Goal: Information Seeking & Learning: Learn about a topic

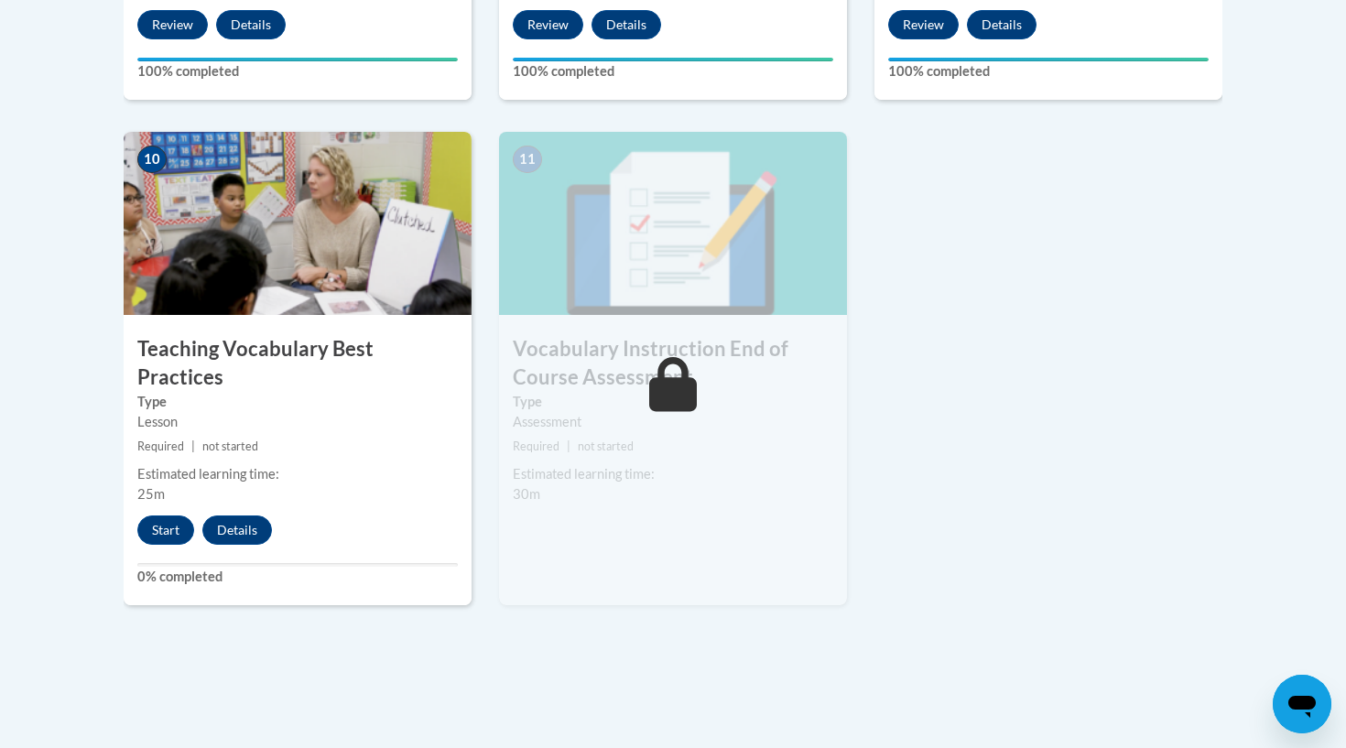
scroll to position [2003, 0]
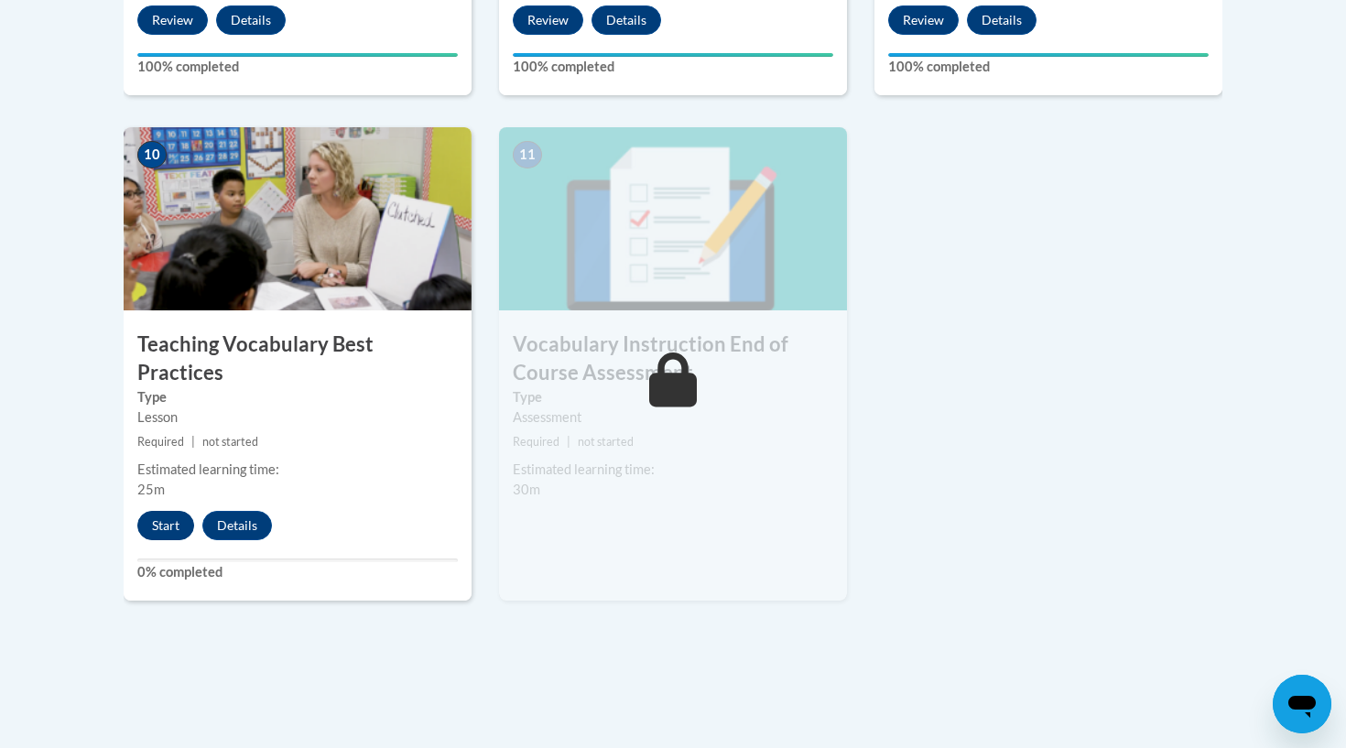
click at [167, 511] on button "Start" at bounding box center [165, 525] width 57 height 29
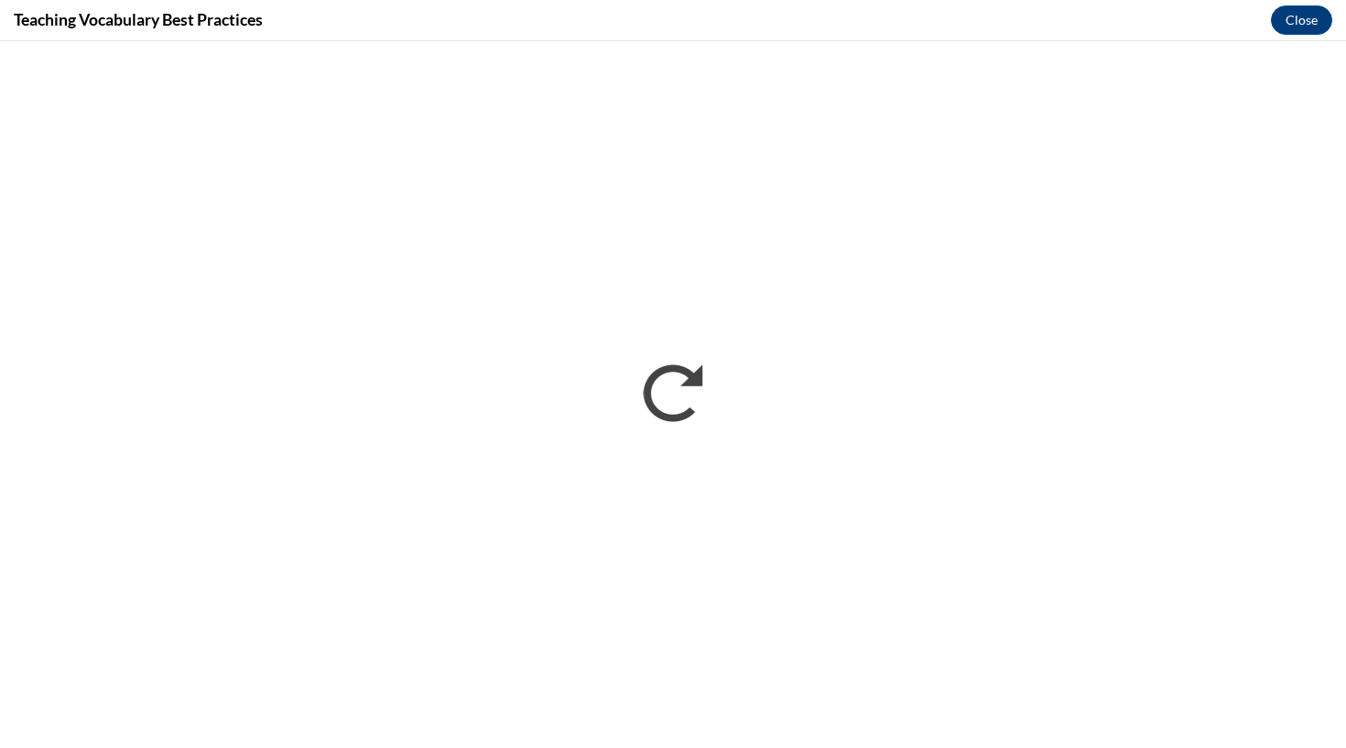
scroll to position [0, 0]
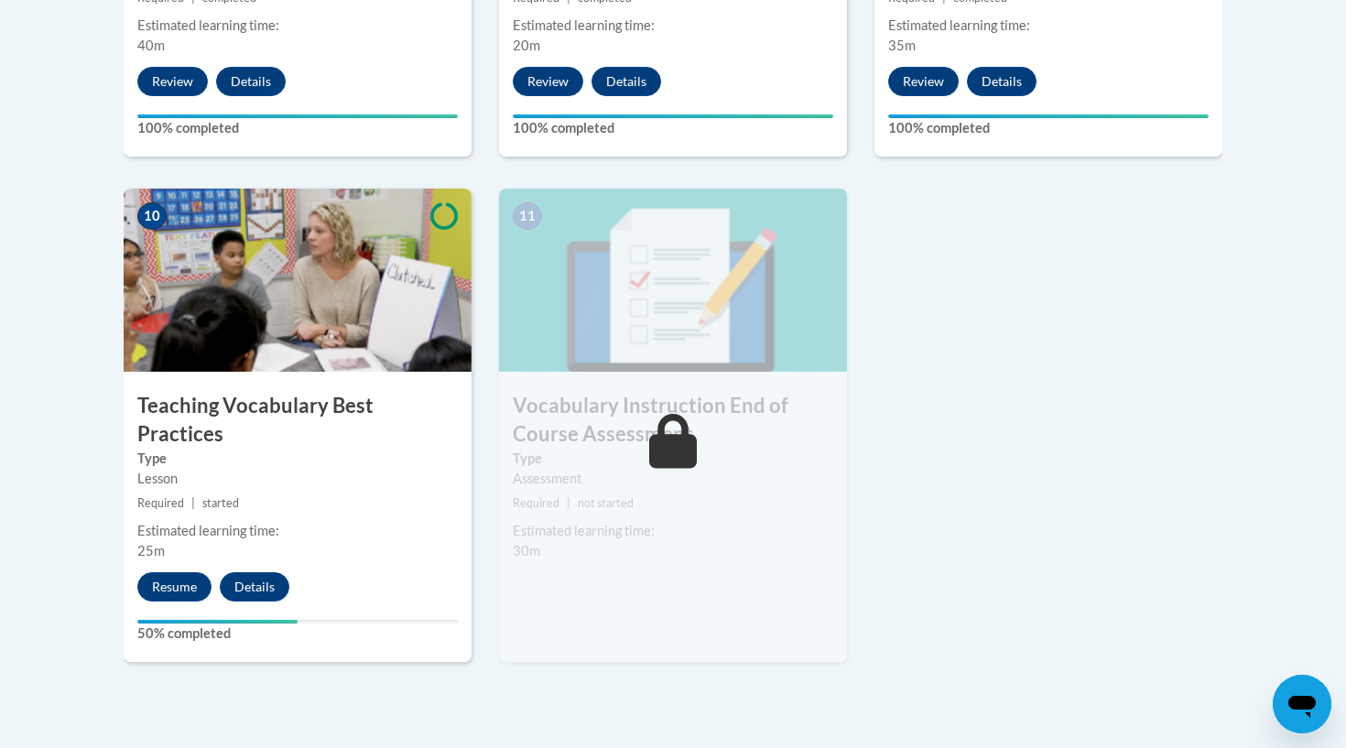
scroll to position [1961, 0]
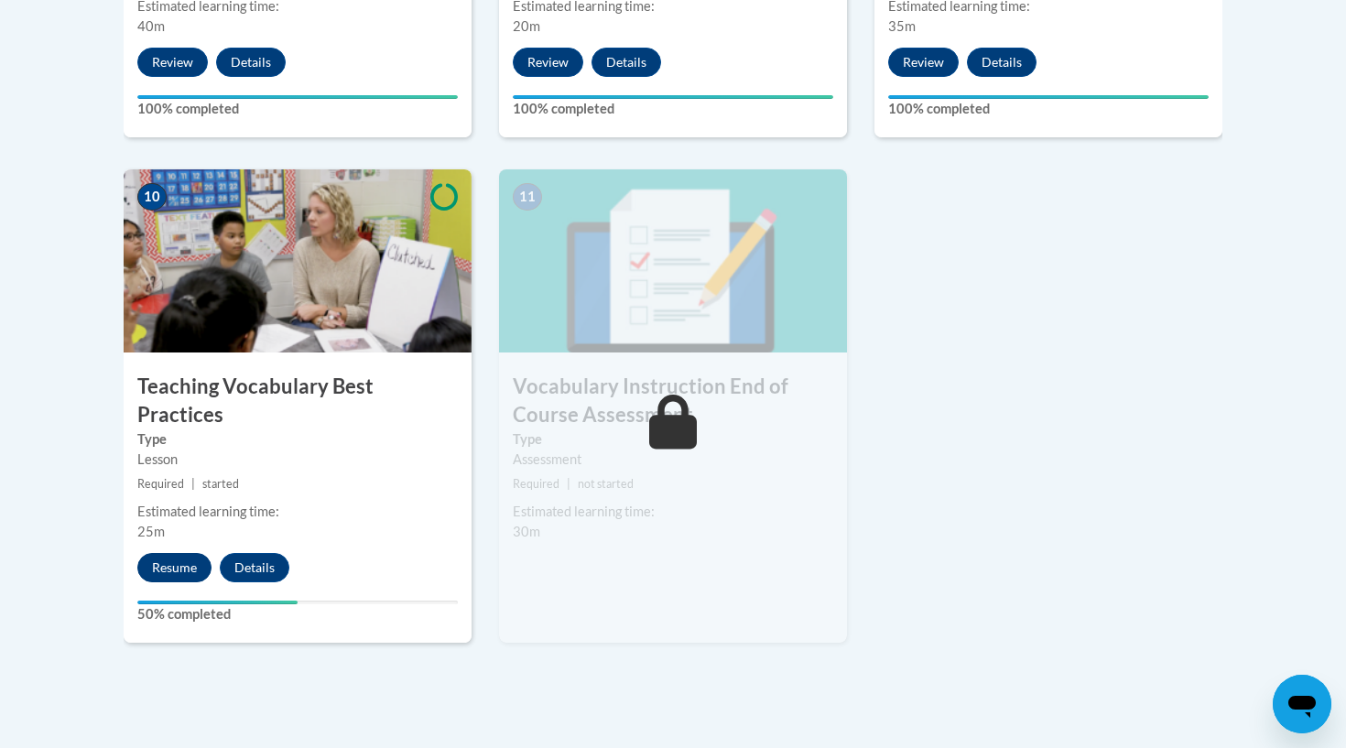
click at [179, 553] on button "Resume" at bounding box center [174, 567] width 74 height 29
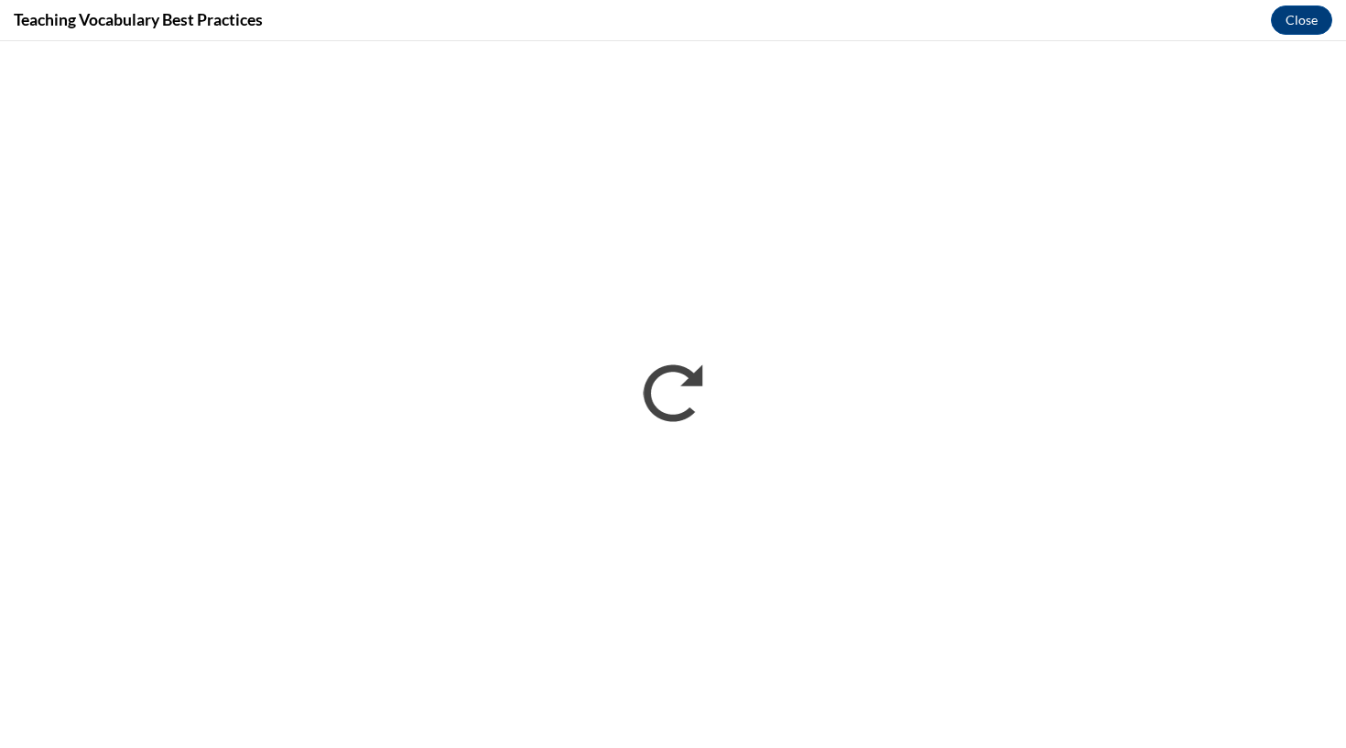
scroll to position [0, 0]
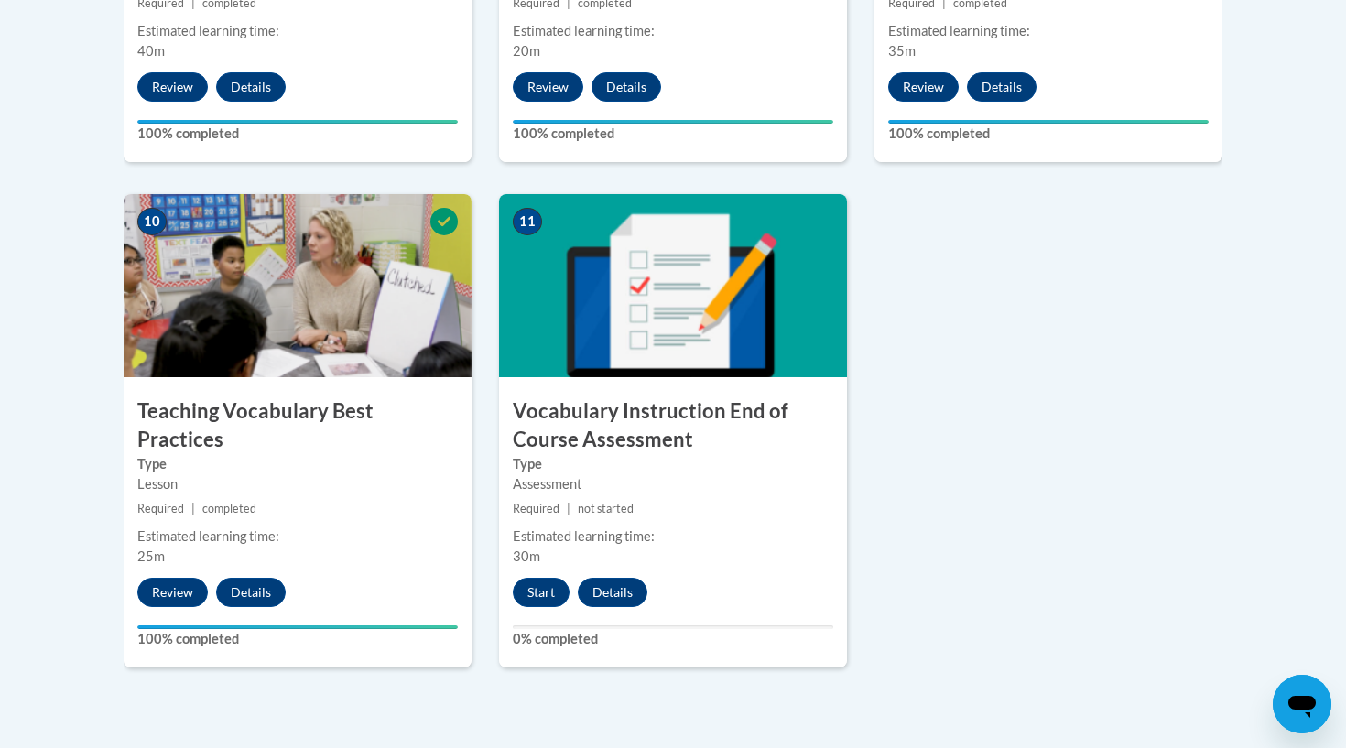
scroll to position [1938, 0]
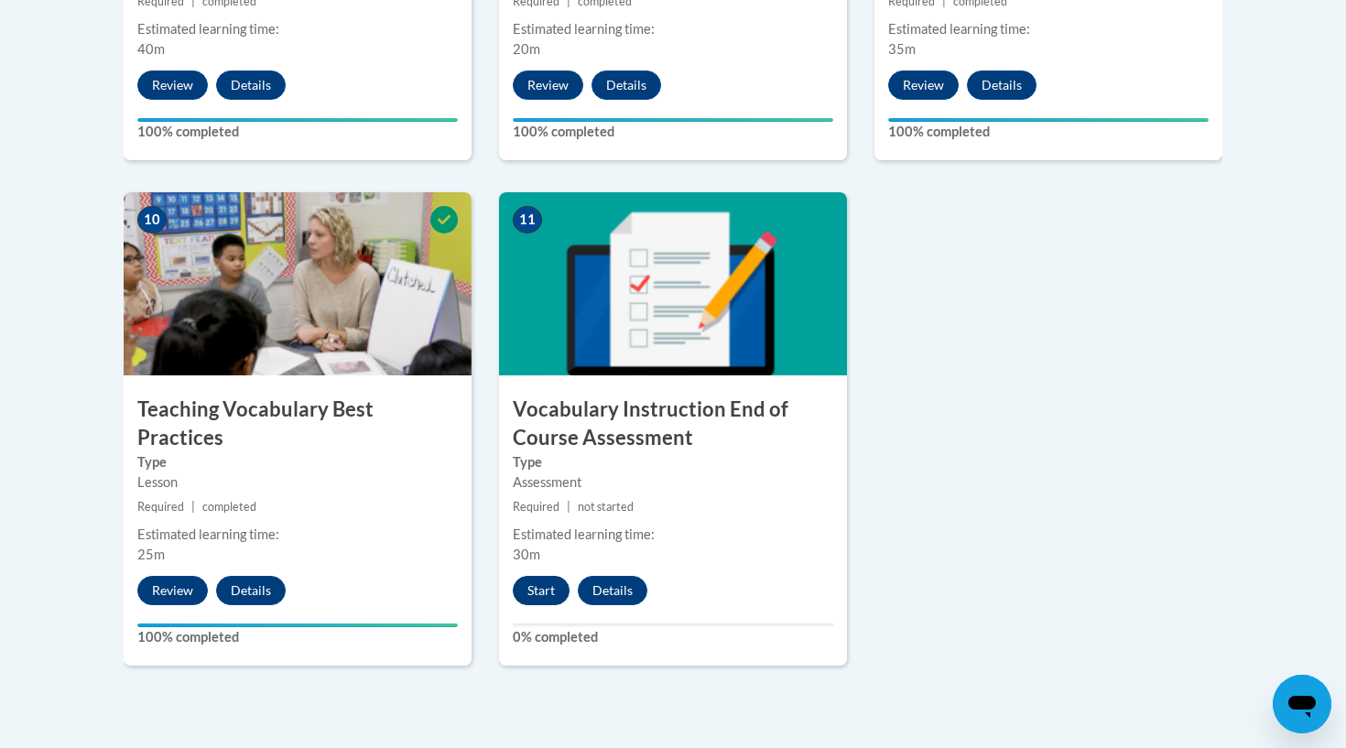
click at [534, 592] on button "Start" at bounding box center [541, 590] width 57 height 29
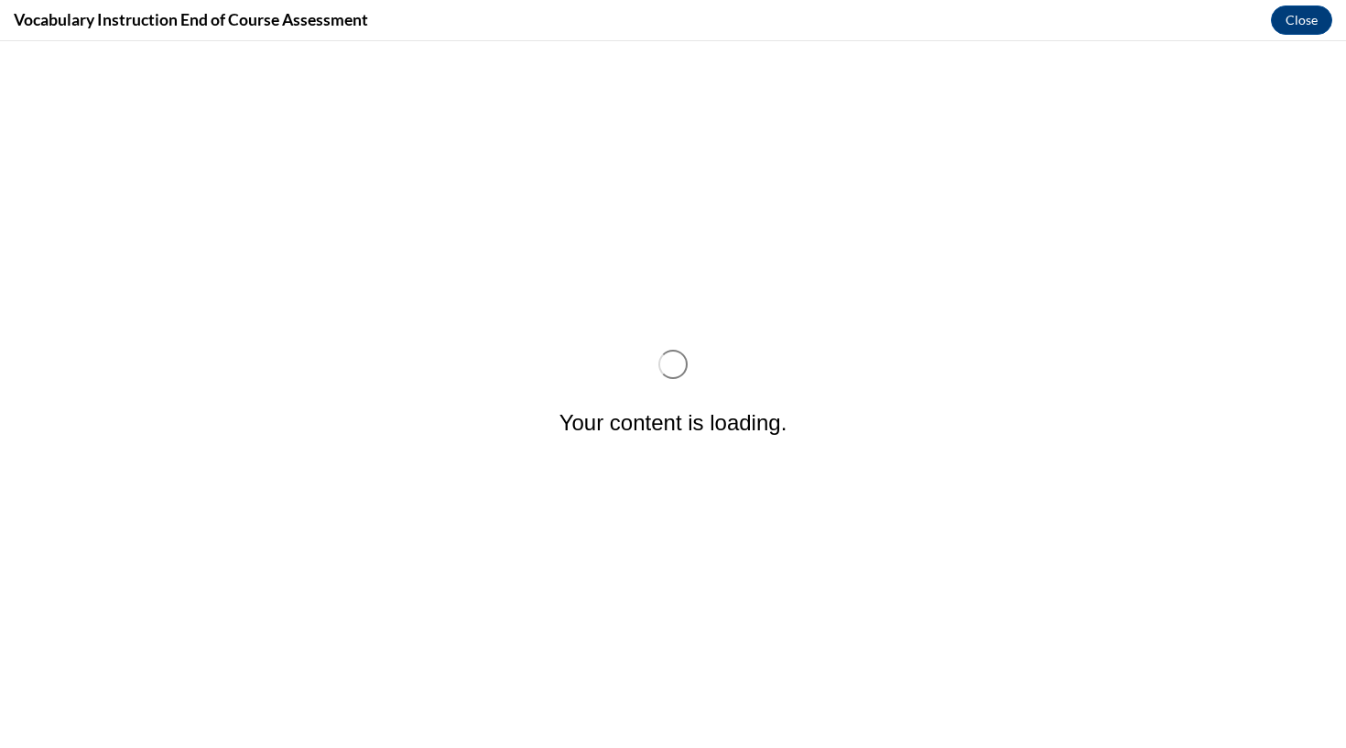
scroll to position [0, 0]
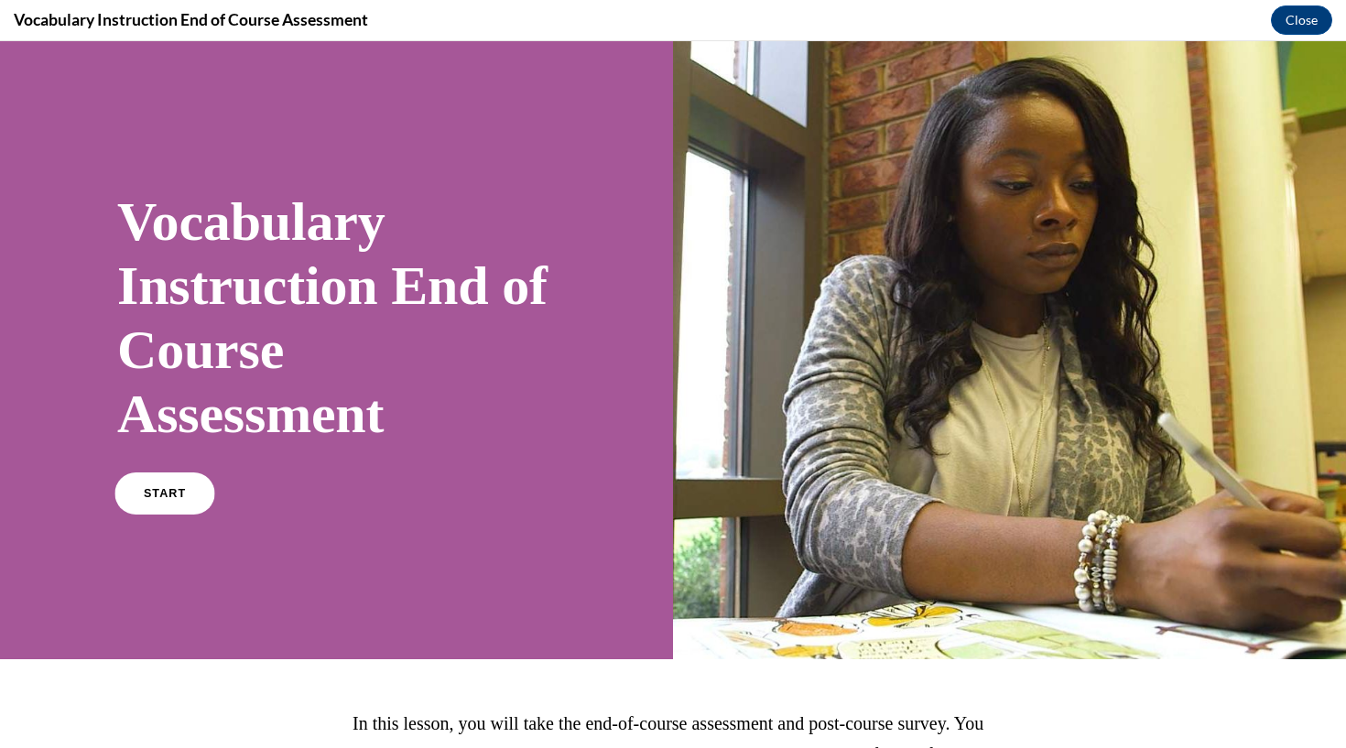
click at [165, 488] on span "START" at bounding box center [165, 494] width 42 height 14
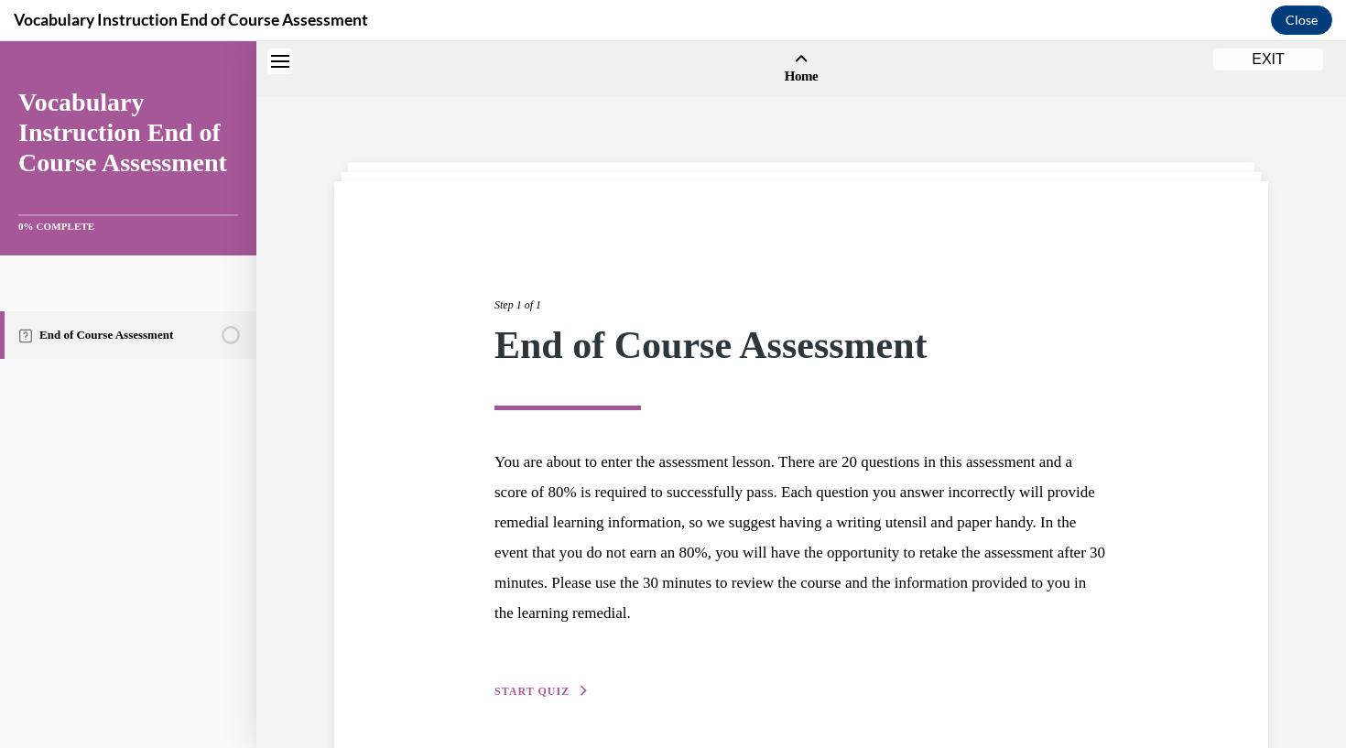
scroll to position [57, 0]
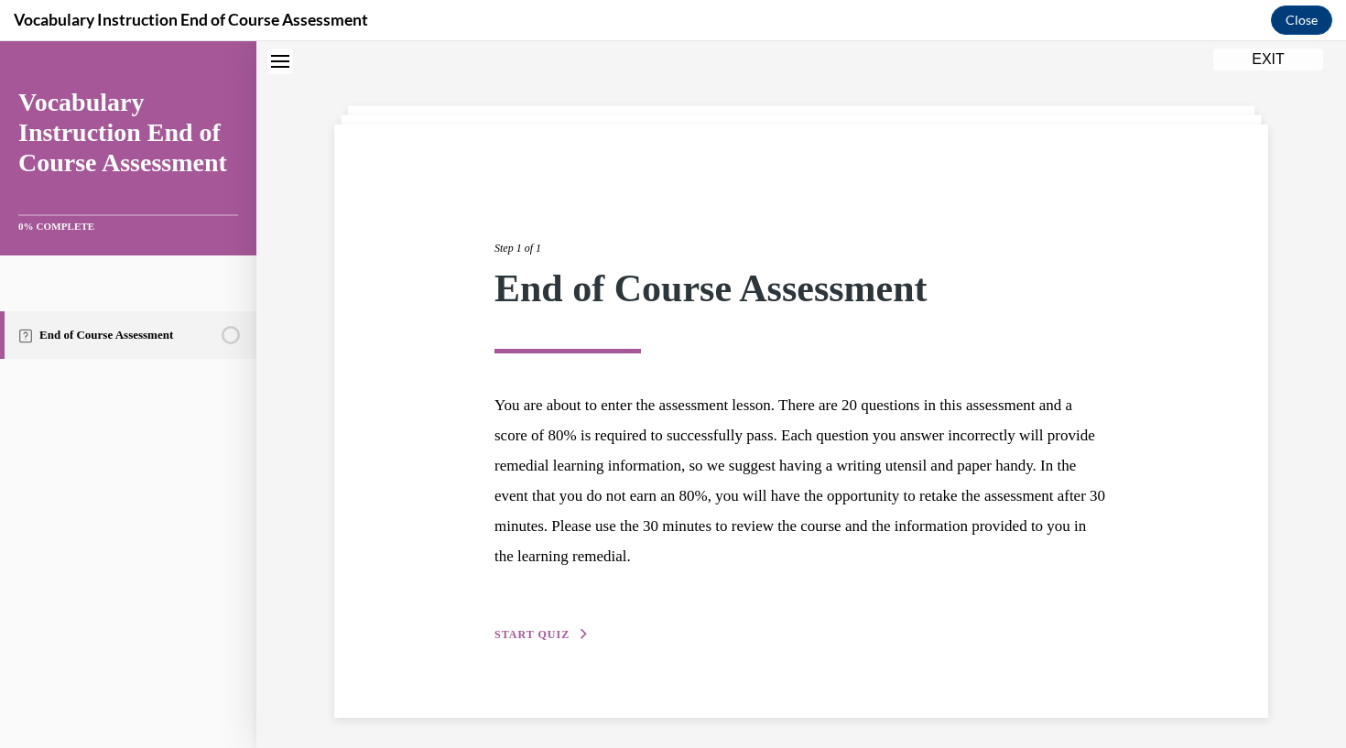
click at [514, 628] on span "START QUIZ" at bounding box center [531, 634] width 75 height 13
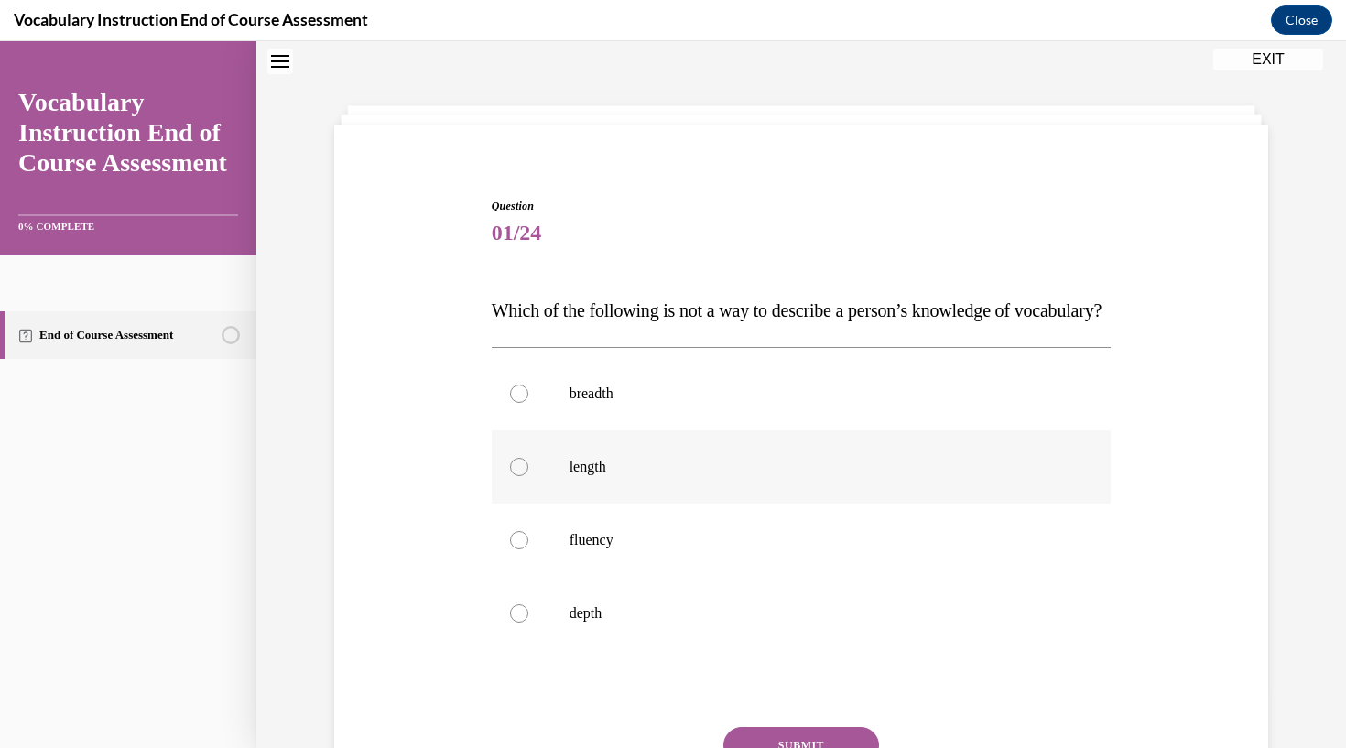
click at [519, 476] on div at bounding box center [519, 467] width 18 height 18
click at [519, 476] on input "length" at bounding box center [519, 467] width 18 height 18
radio input "true"
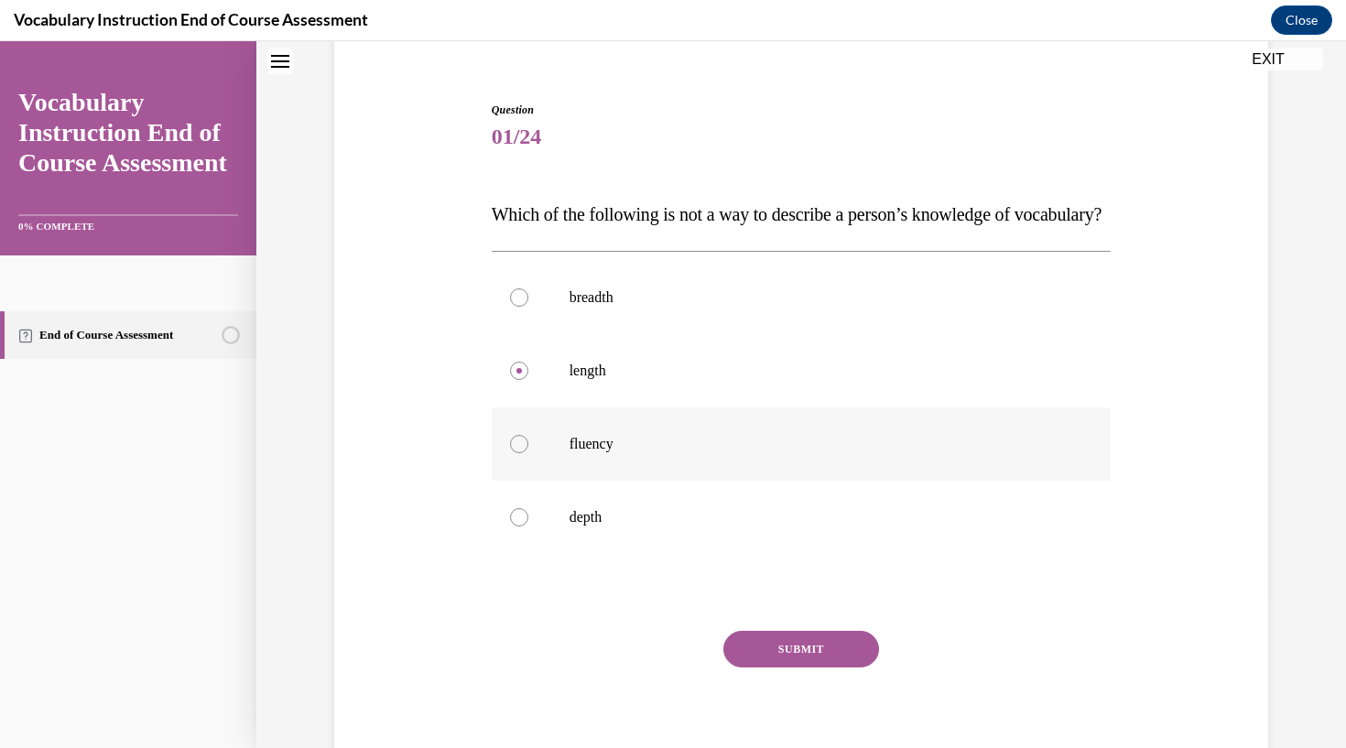
scroll to position [222, 0]
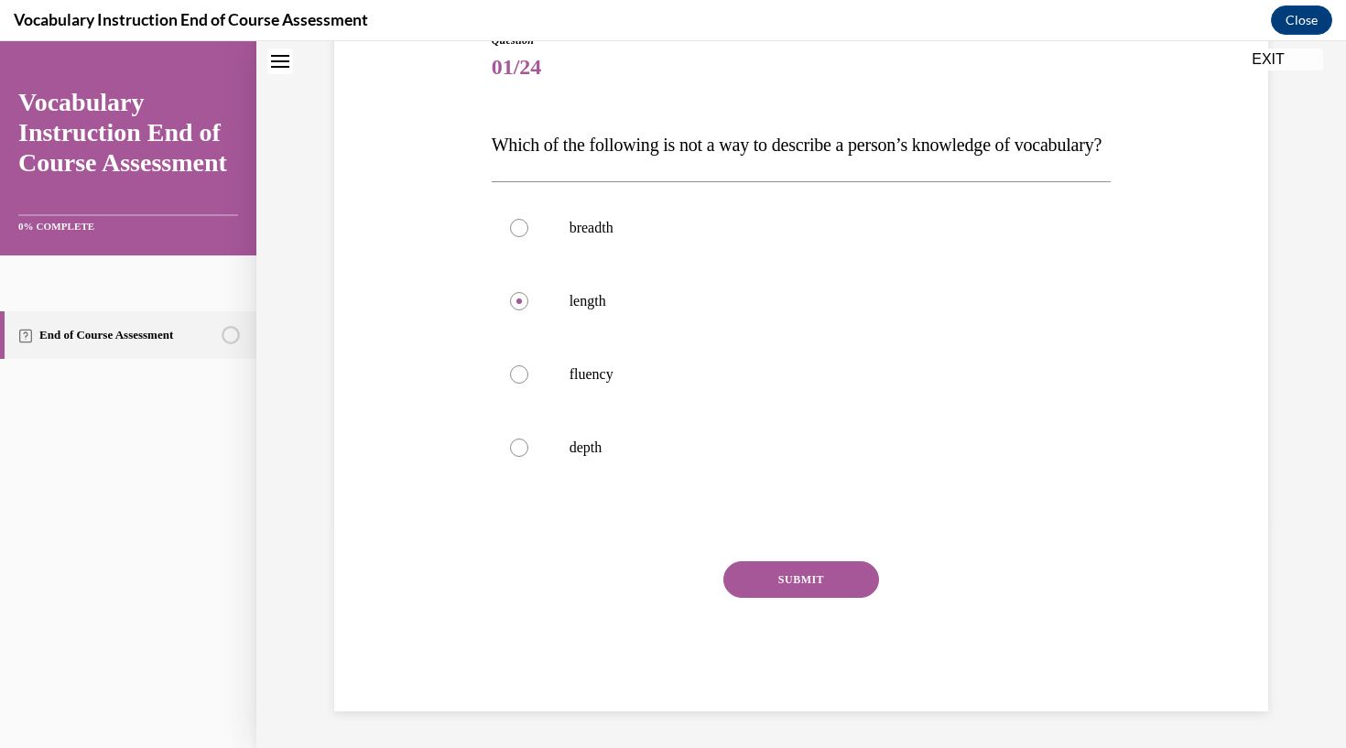
click at [803, 598] on button "SUBMIT" at bounding box center [801, 579] width 156 height 37
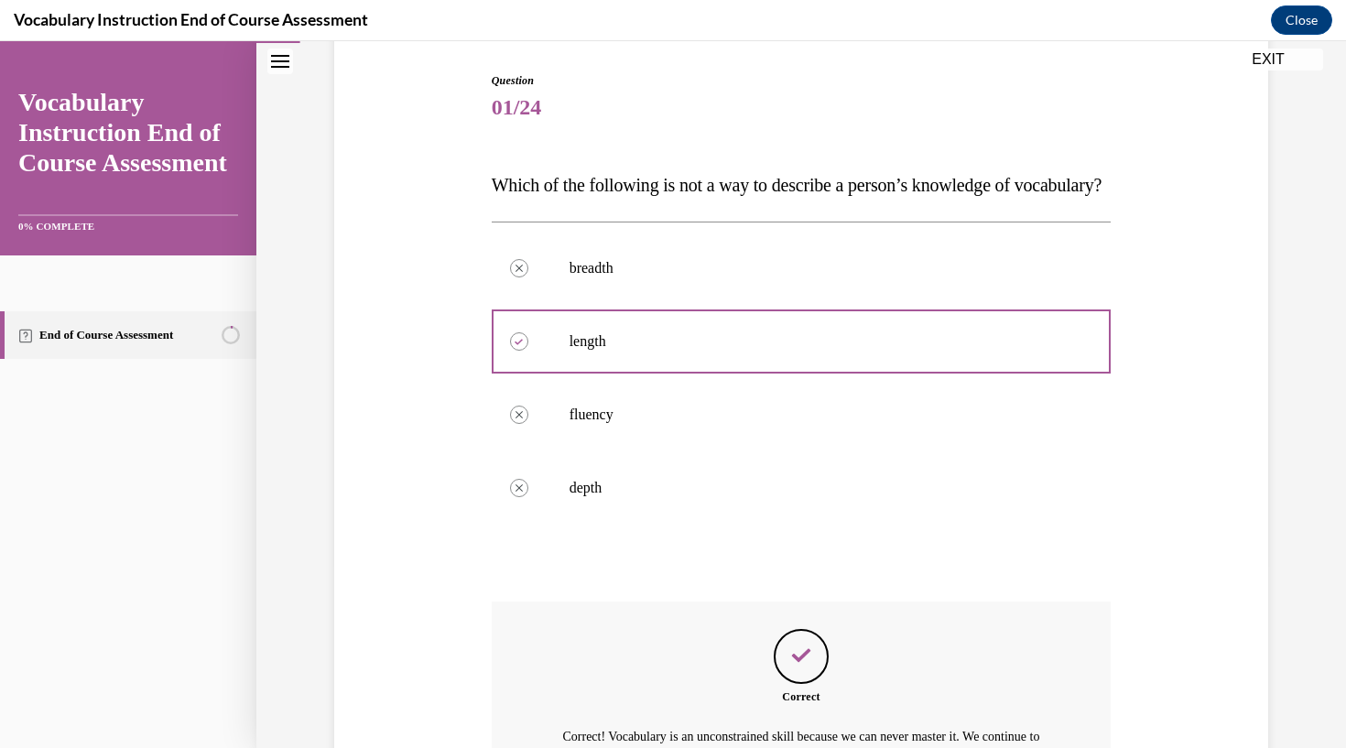
scroll to position [406, 0]
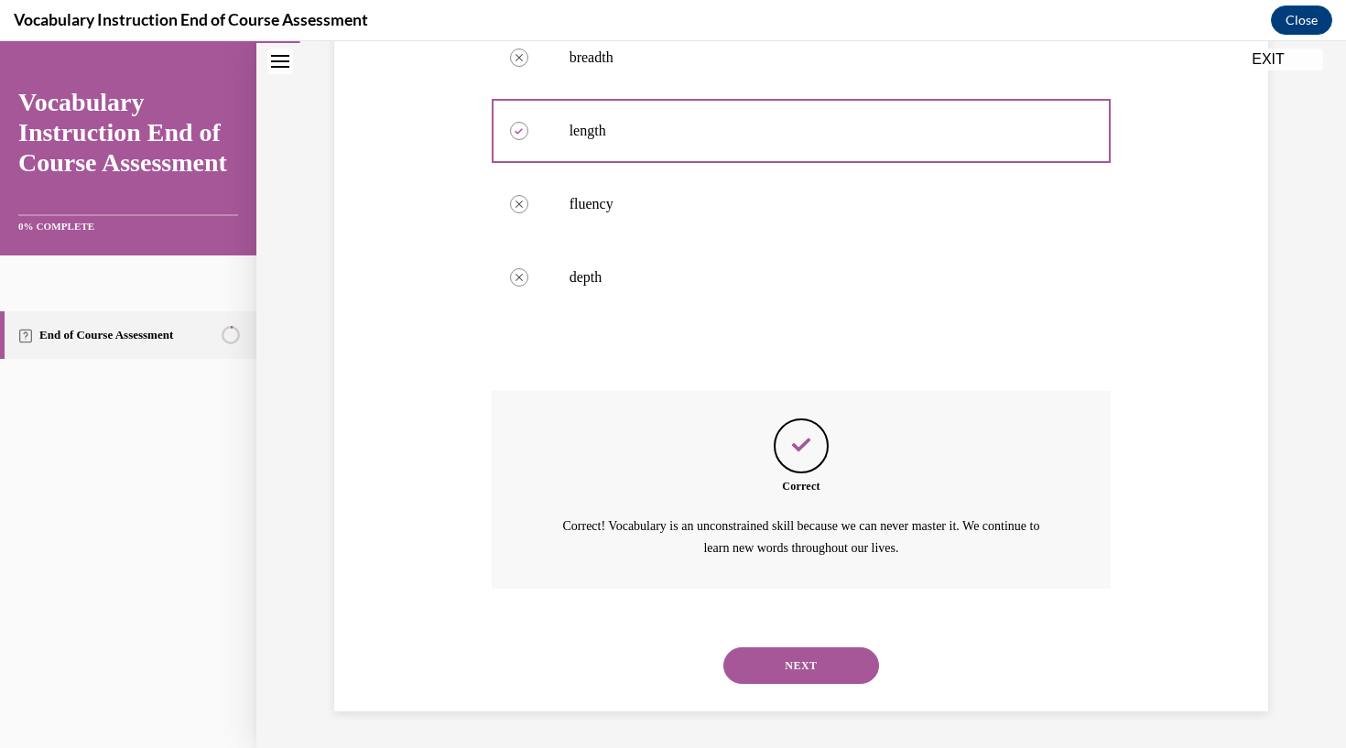
click at [795, 659] on button "NEXT" at bounding box center [801, 665] width 156 height 37
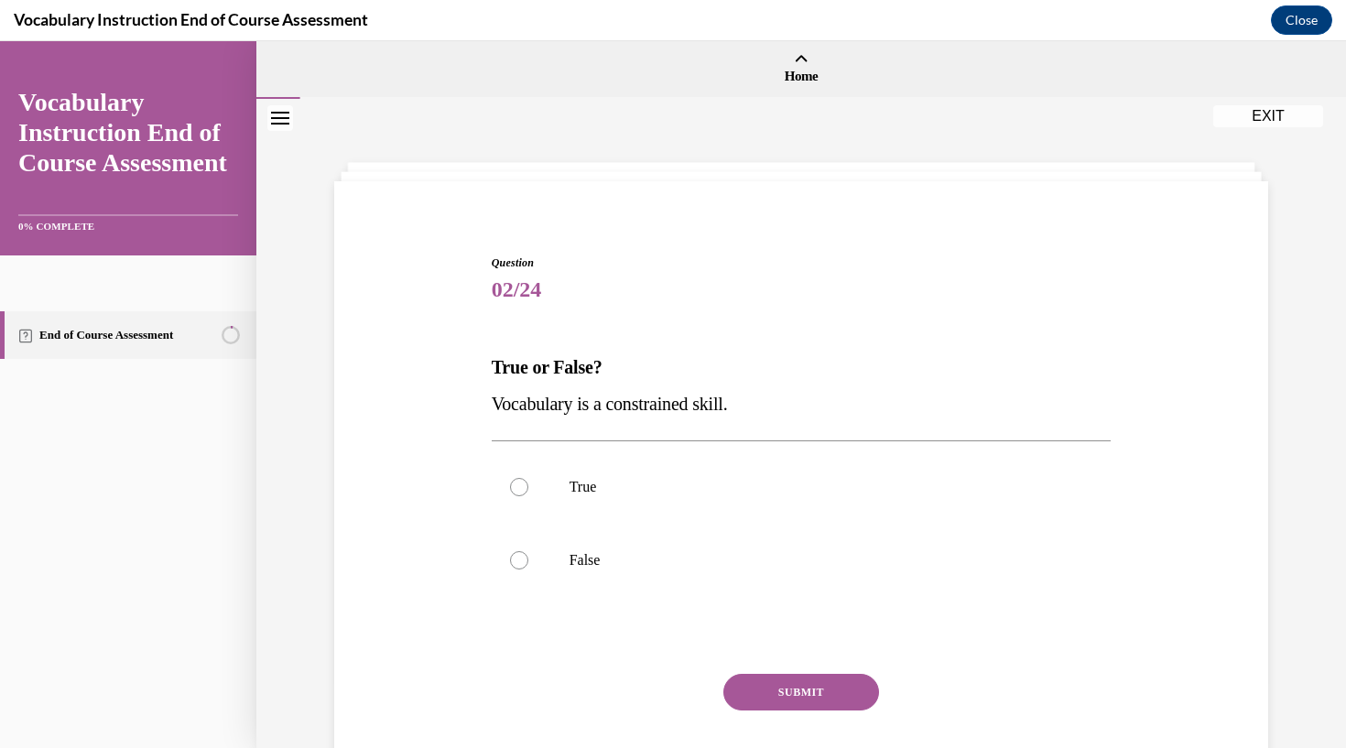
scroll to position [0, 0]
click at [519, 561] on div at bounding box center [519, 560] width 18 height 18
click at [519, 561] on input "False" at bounding box center [519, 560] width 18 height 18
radio input "true"
click at [828, 688] on button "SUBMIT" at bounding box center [801, 692] width 156 height 37
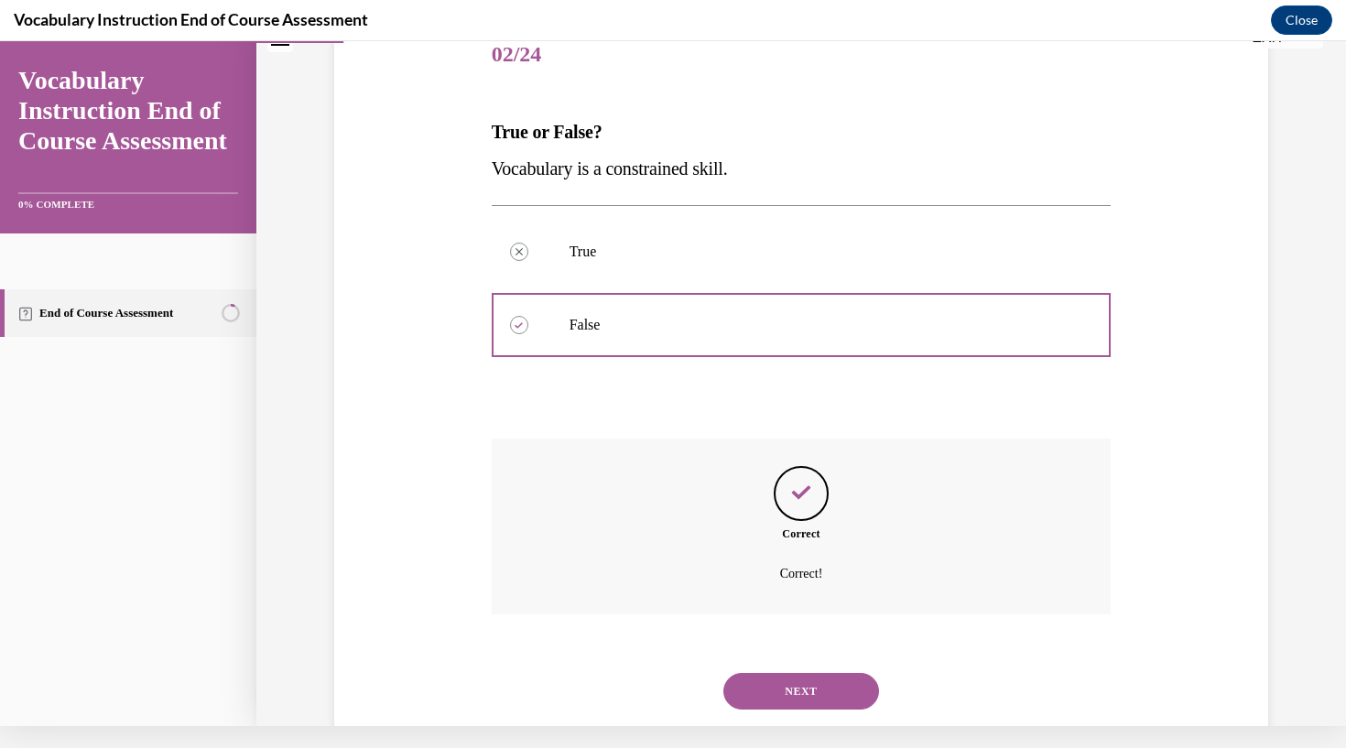
scroll to position [238, 0]
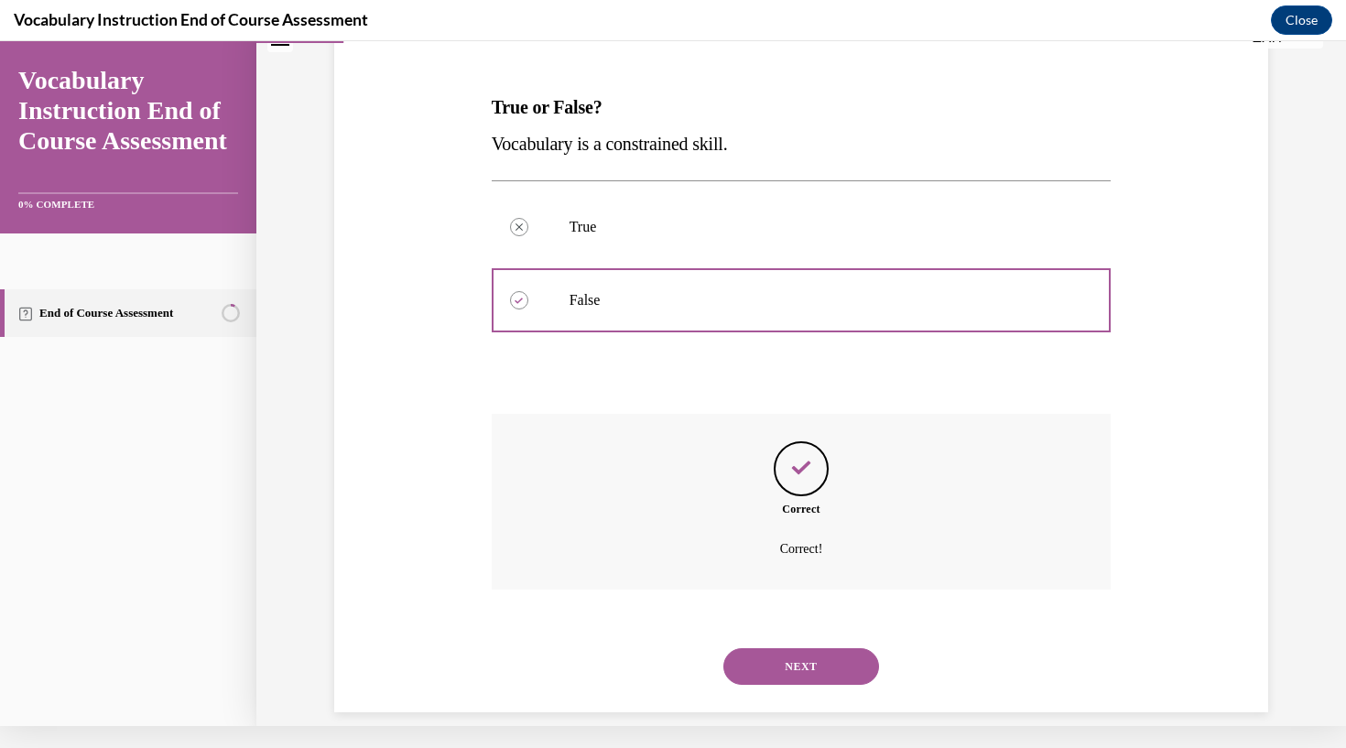
click at [815, 648] on button "NEXT" at bounding box center [801, 666] width 156 height 37
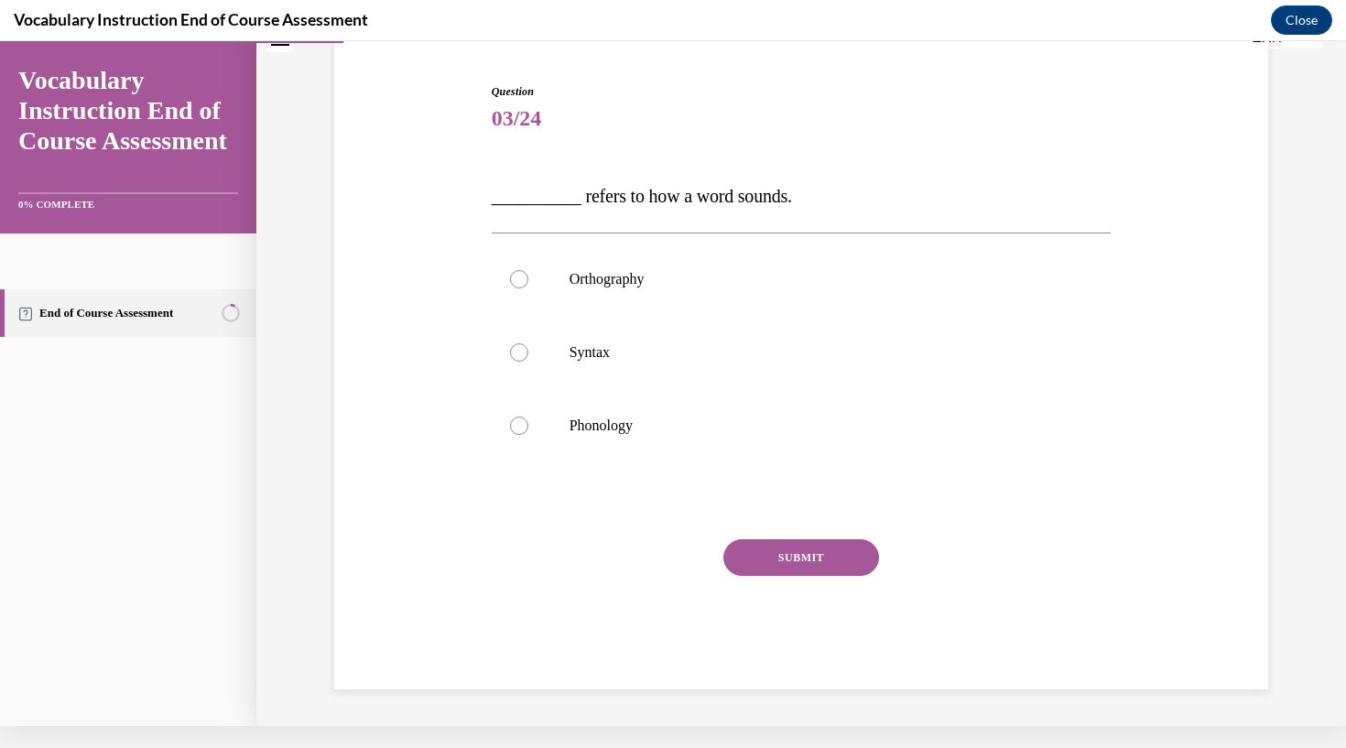
scroll to position [105, 0]
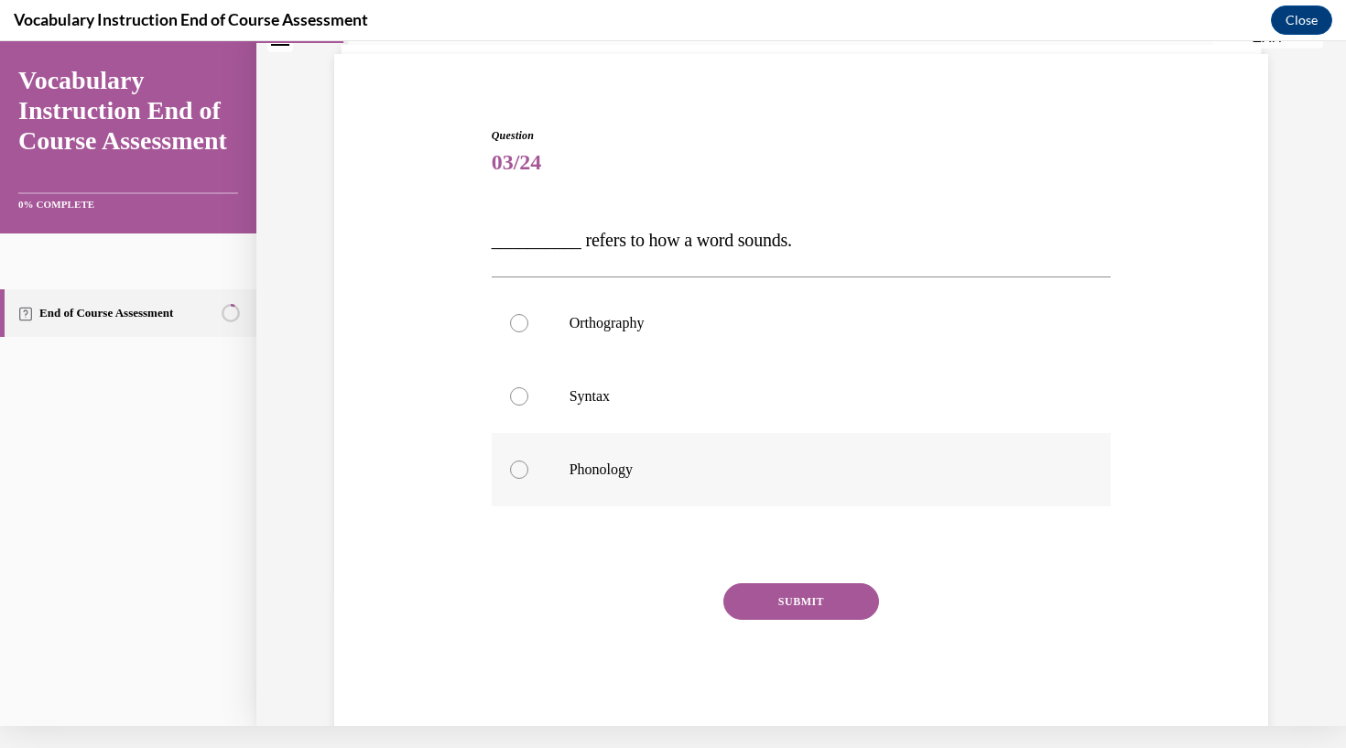
click at [514, 473] on div at bounding box center [519, 469] width 18 height 18
click at [514, 473] on input "Phonology" at bounding box center [519, 469] width 18 height 18
radio input "true"
click at [777, 599] on button "SUBMIT" at bounding box center [801, 601] width 156 height 37
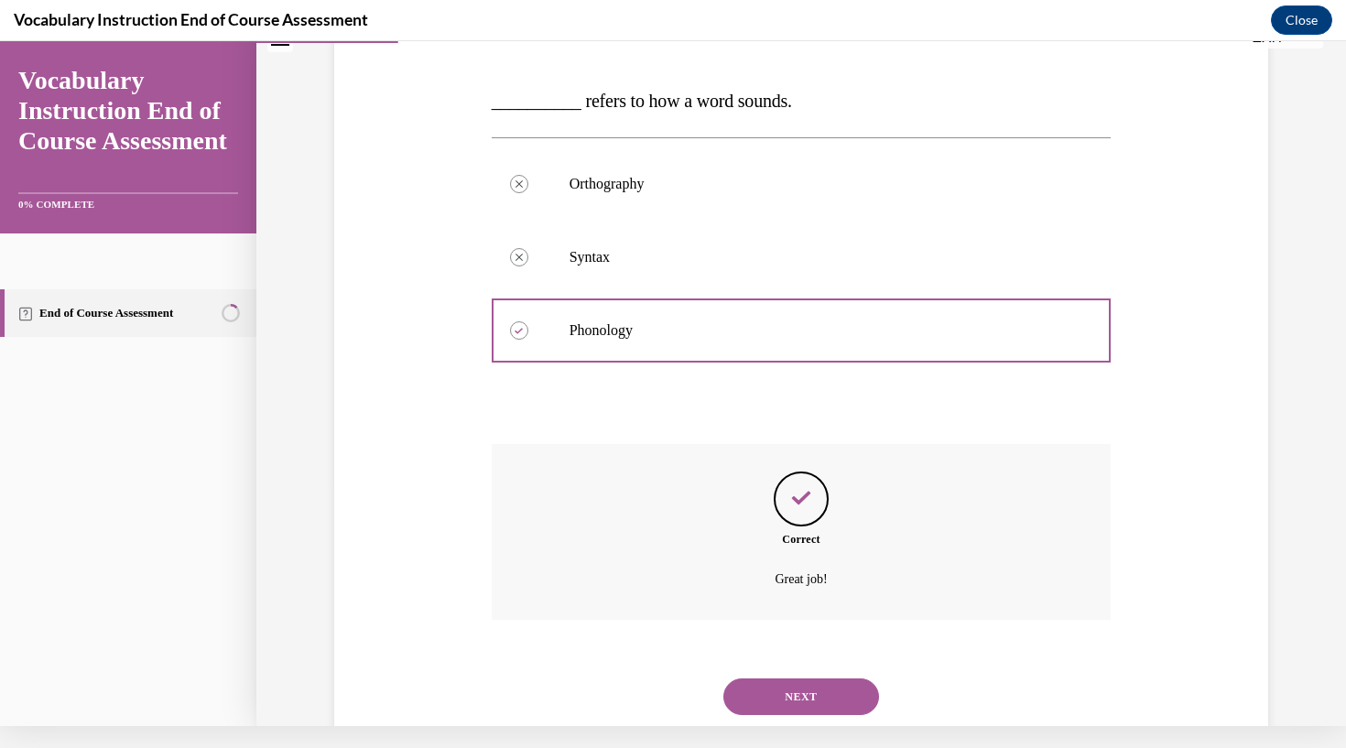
scroll to position [275, 0]
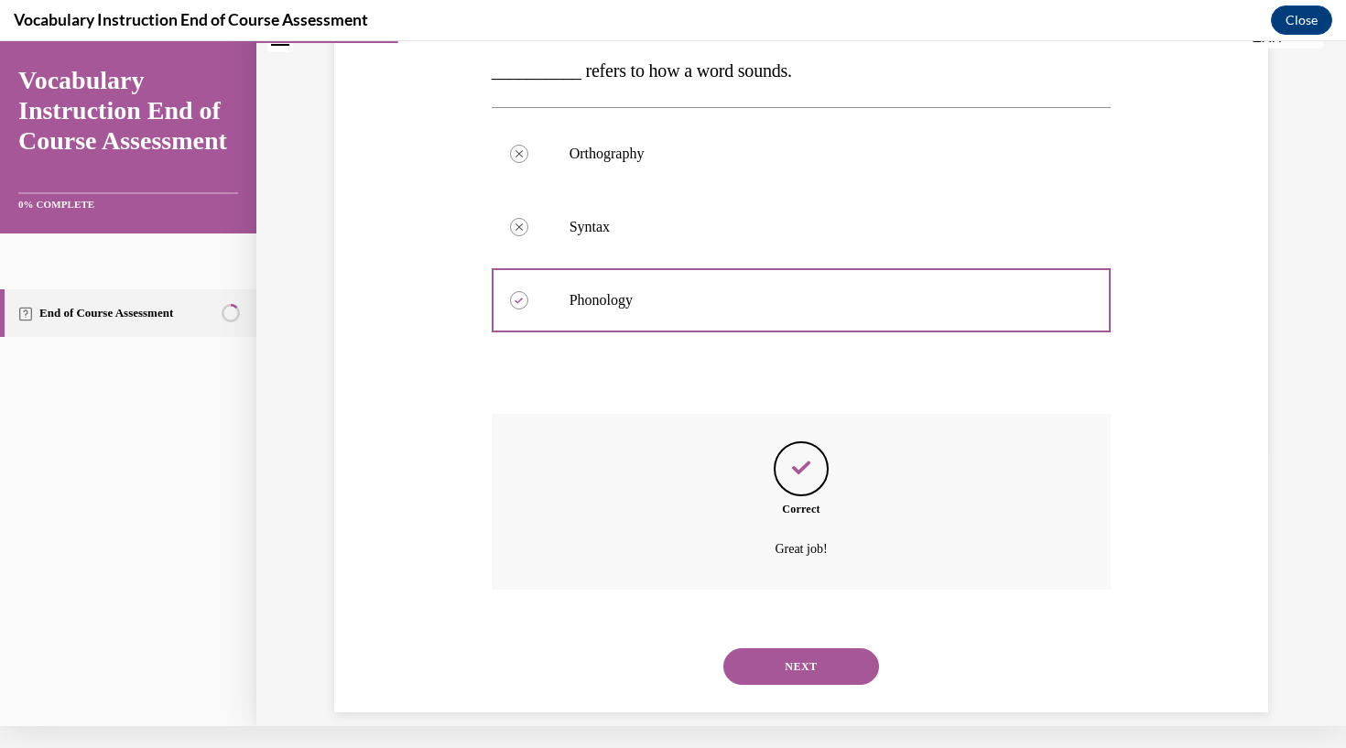
click at [794, 648] on button "NEXT" at bounding box center [801, 666] width 156 height 37
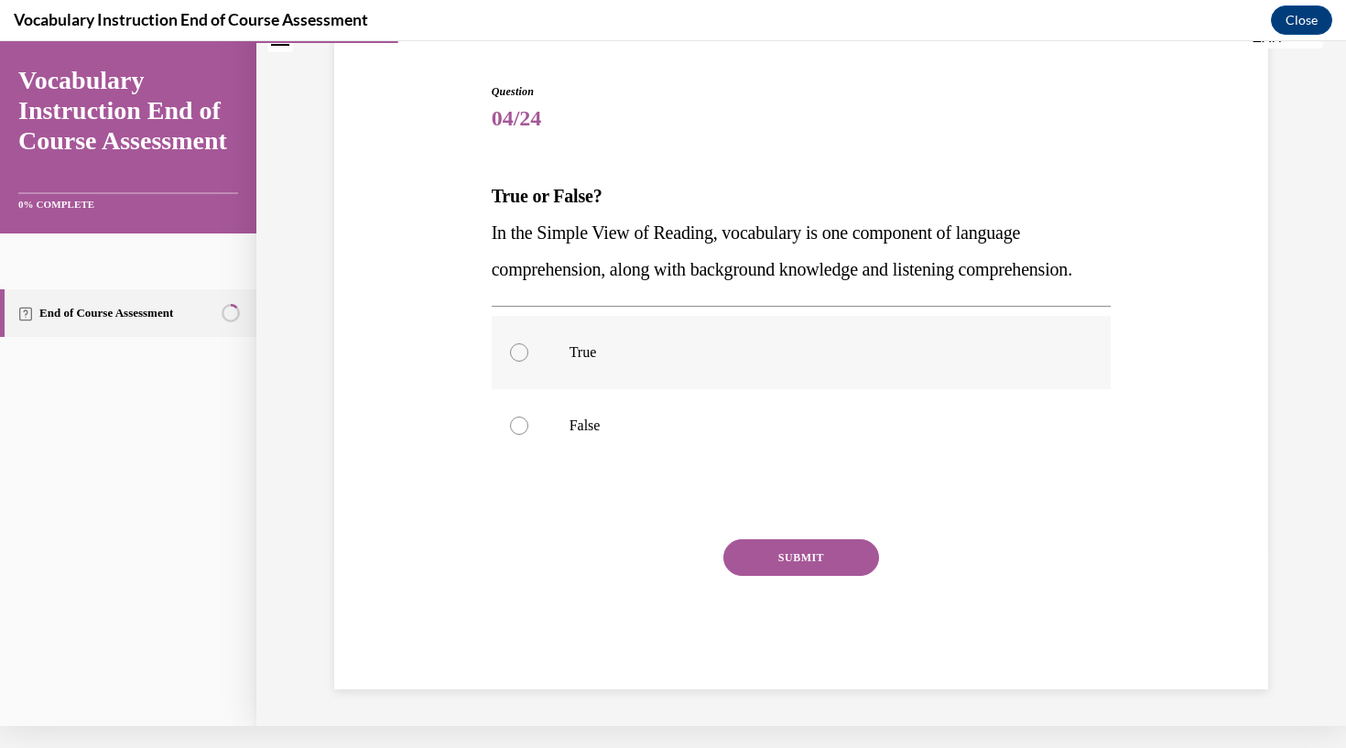
click at [516, 339] on label "True" at bounding box center [802, 352] width 620 height 73
click at [516, 343] on input "True" at bounding box center [519, 352] width 18 height 18
radio input "true"
click at [516, 344] on label "True" at bounding box center [802, 352] width 620 height 73
click at [516, 344] on input "True" at bounding box center [519, 352] width 18 height 18
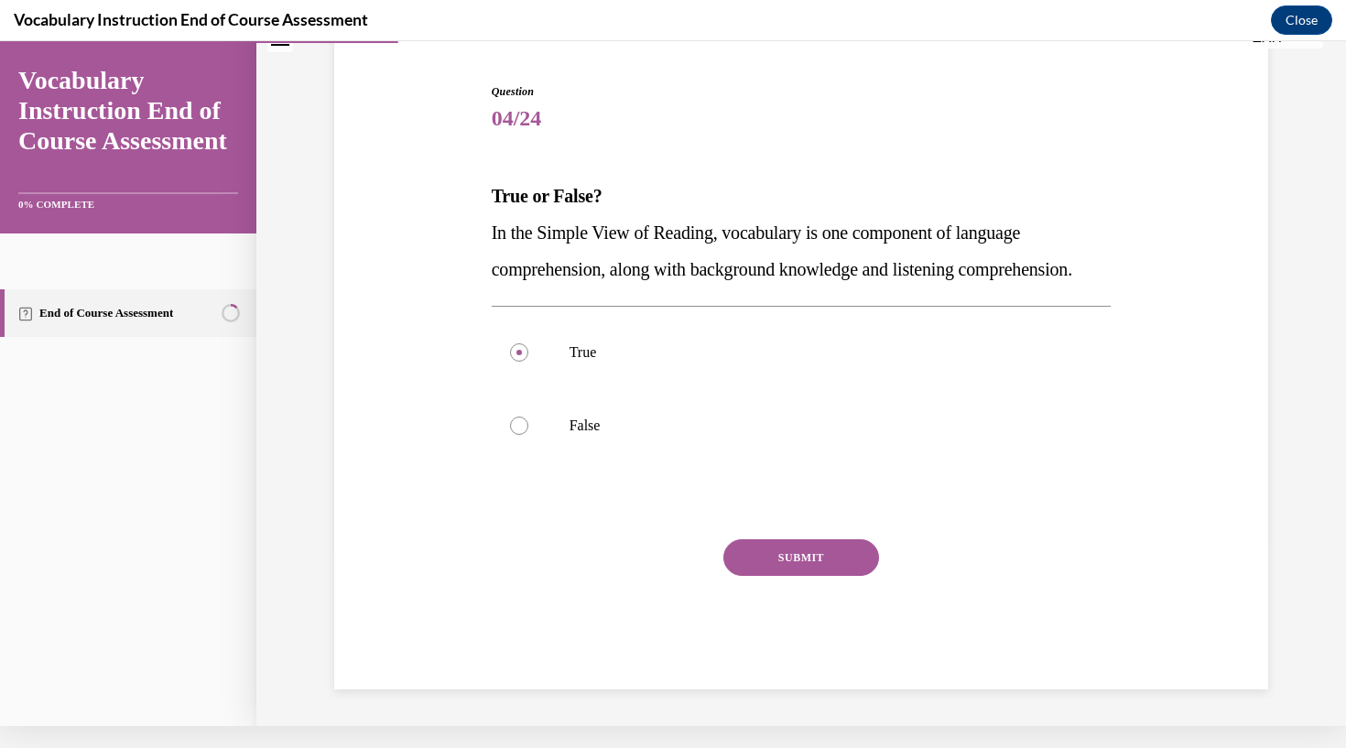
click at [521, 335] on div "True False" at bounding box center [802, 389] width 620 height 166
click at [521, 332] on div "True False" at bounding box center [802, 389] width 620 height 166
click at [527, 249] on span "In the Simple View of Reading, vocabulary is one component of language comprehe…" at bounding box center [782, 250] width 580 height 57
click at [512, 272] on p "In the Simple View of Reading, vocabulary is one component of language comprehe…" at bounding box center [802, 250] width 620 height 73
click at [518, 331] on div "True False" at bounding box center [802, 389] width 620 height 166
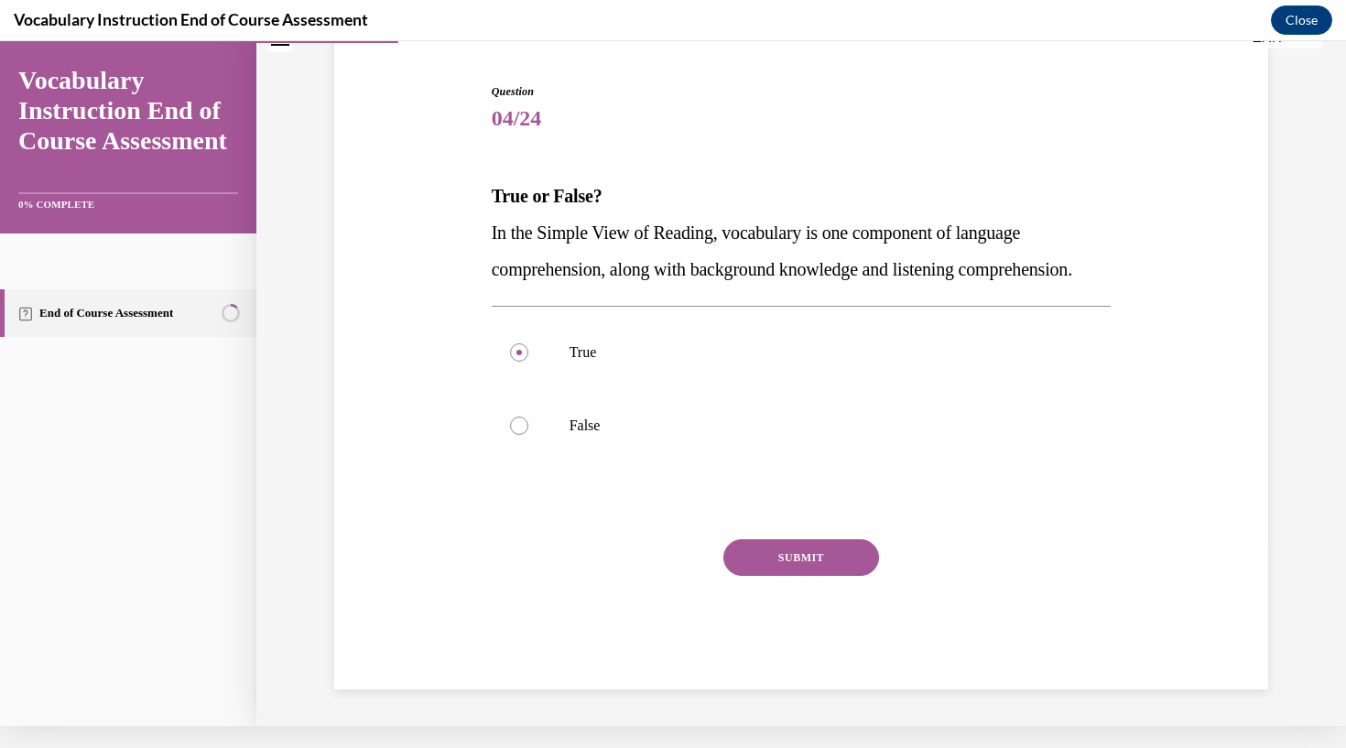
click at [518, 337] on div "True False" at bounding box center [802, 389] width 620 height 166
click at [793, 462] on label "False" at bounding box center [802, 425] width 620 height 73
click at [528, 435] on input "False" at bounding box center [519, 426] width 18 height 18
radio input "true"
click at [795, 462] on label "False" at bounding box center [802, 425] width 620 height 73
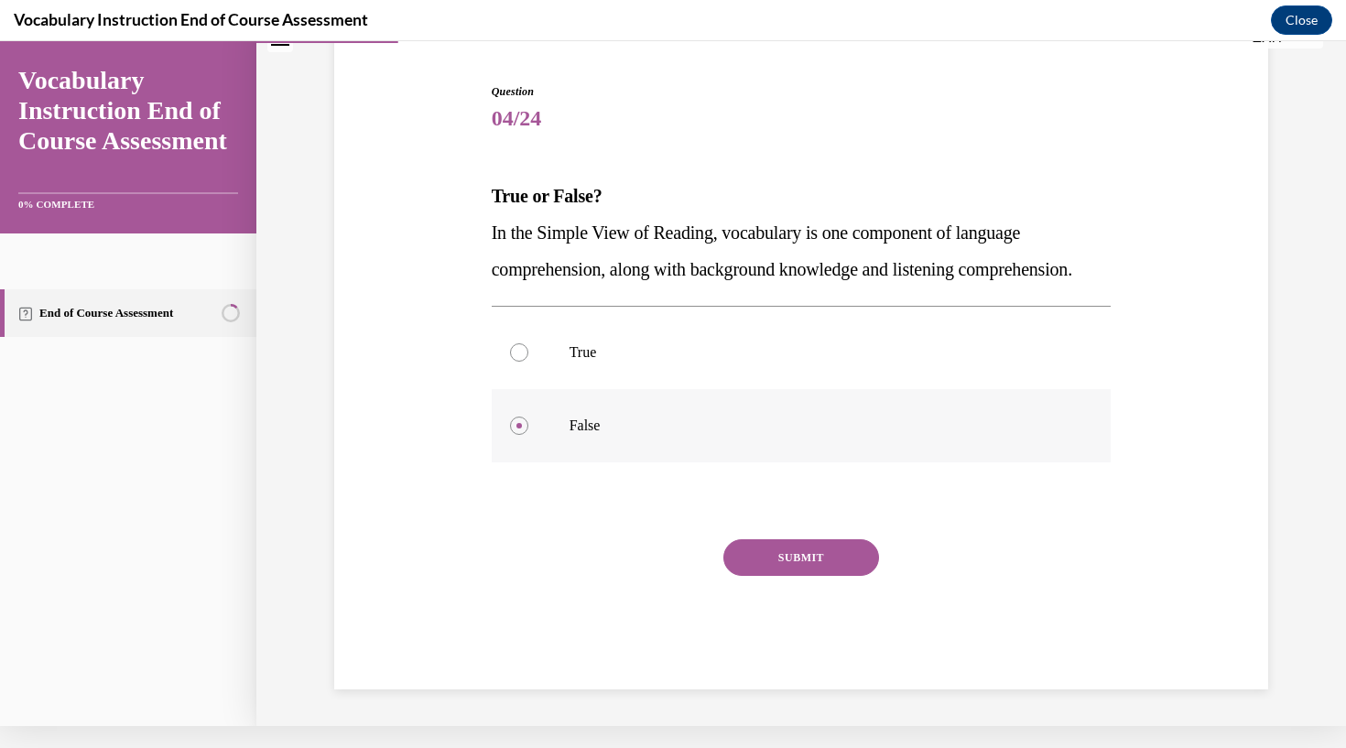
click at [528, 435] on input "False" at bounding box center [519, 426] width 18 height 18
click at [850, 435] on p "False" at bounding box center [817, 426] width 496 height 18
click at [528, 435] on input "False" at bounding box center [519, 426] width 18 height 18
click at [850, 435] on p "False" at bounding box center [817, 426] width 496 height 18
click at [528, 435] on input "False" at bounding box center [519, 426] width 18 height 18
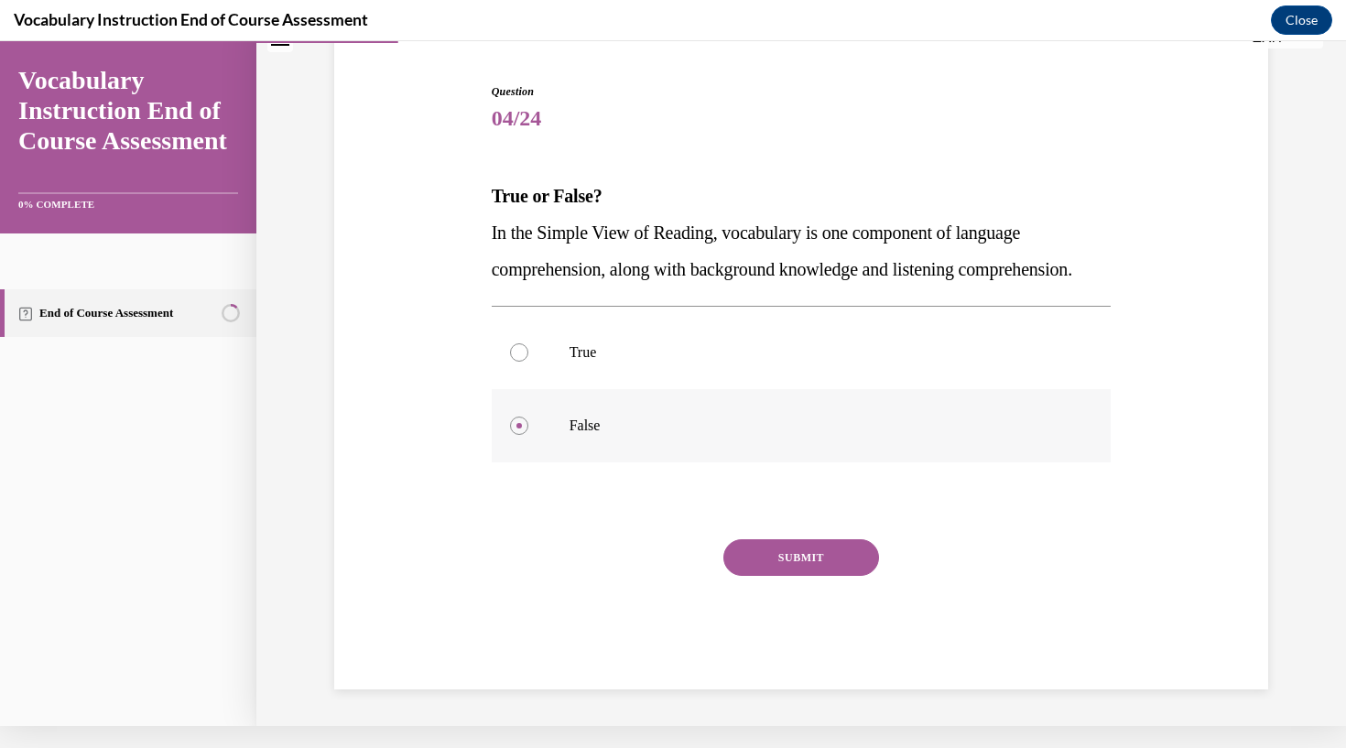
click at [775, 462] on label "False" at bounding box center [802, 425] width 620 height 73
click at [528, 435] on input "False" at bounding box center [519, 426] width 18 height 18
click at [784, 462] on label "False" at bounding box center [802, 425] width 620 height 73
click at [528, 435] on input "False" at bounding box center [519, 426] width 18 height 18
click at [784, 462] on label "False" at bounding box center [802, 425] width 620 height 73
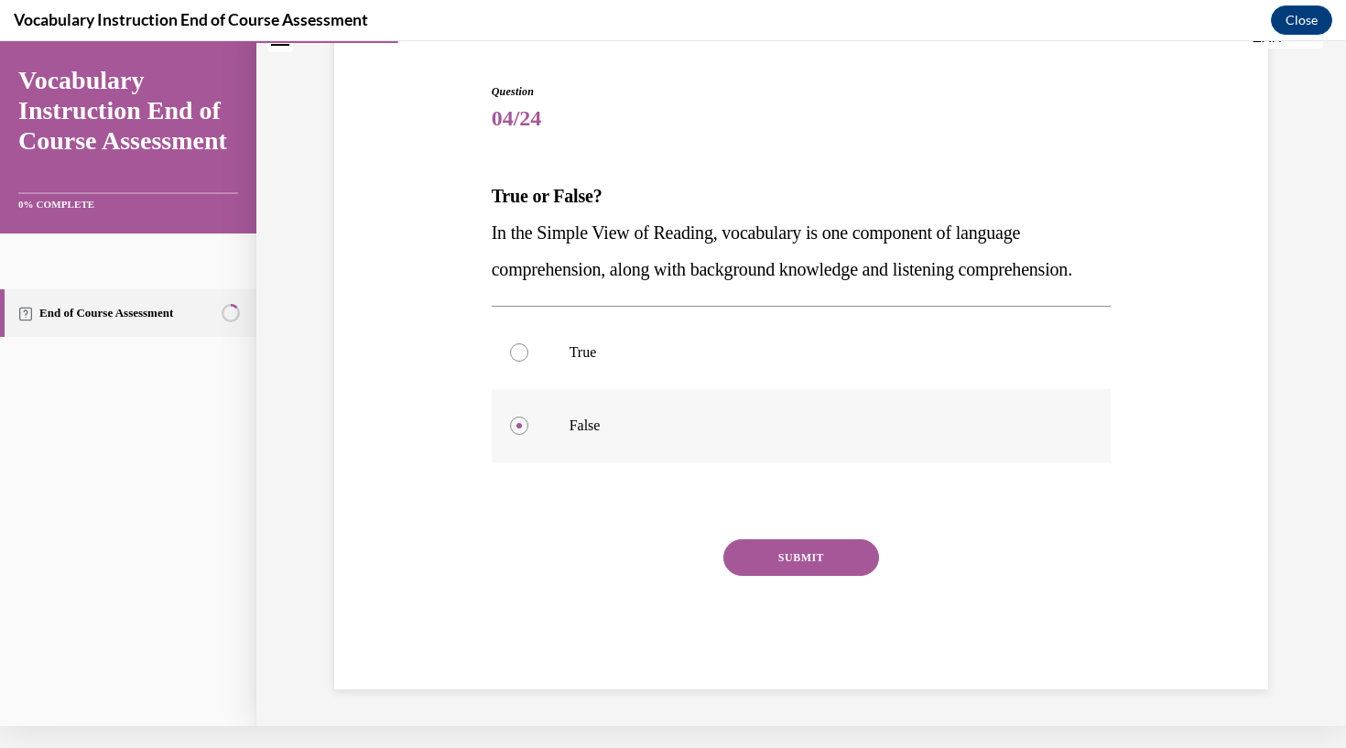
click at [528, 435] on input "False" at bounding box center [519, 426] width 18 height 18
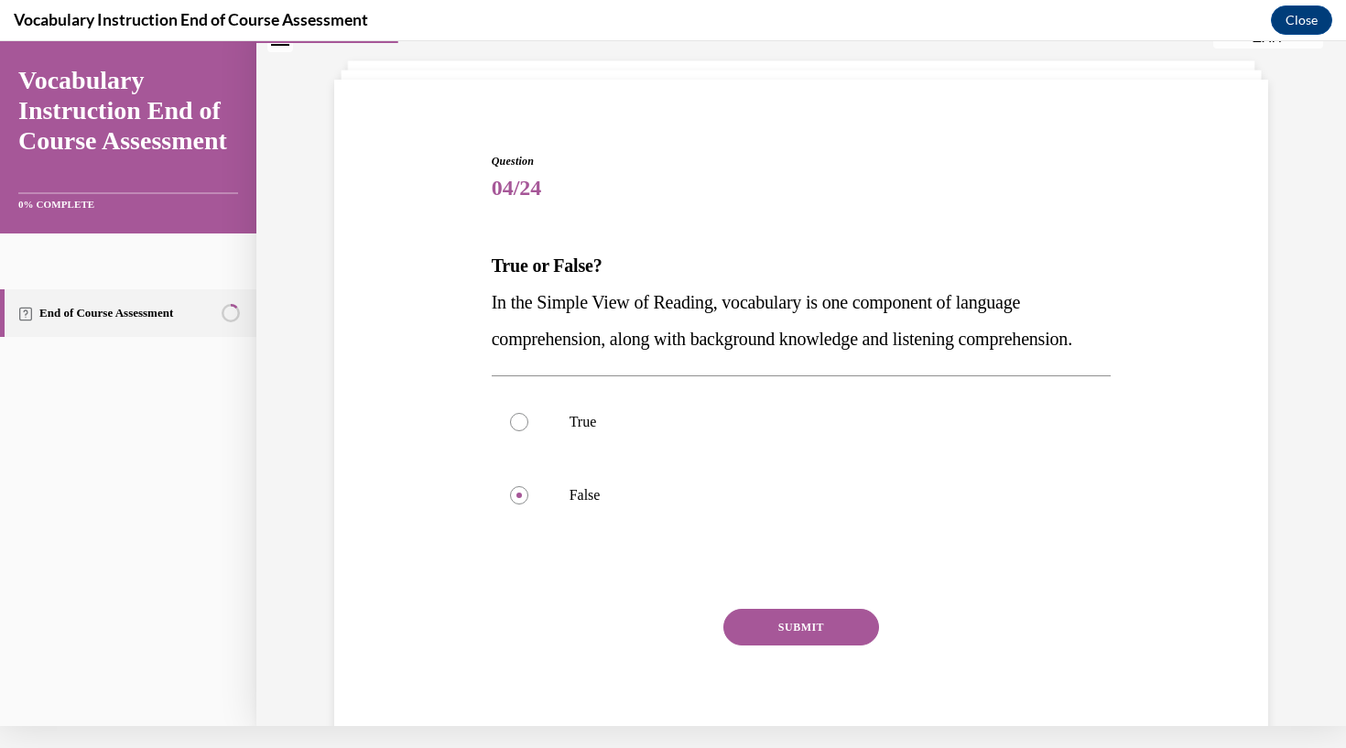
scroll to position [82, 0]
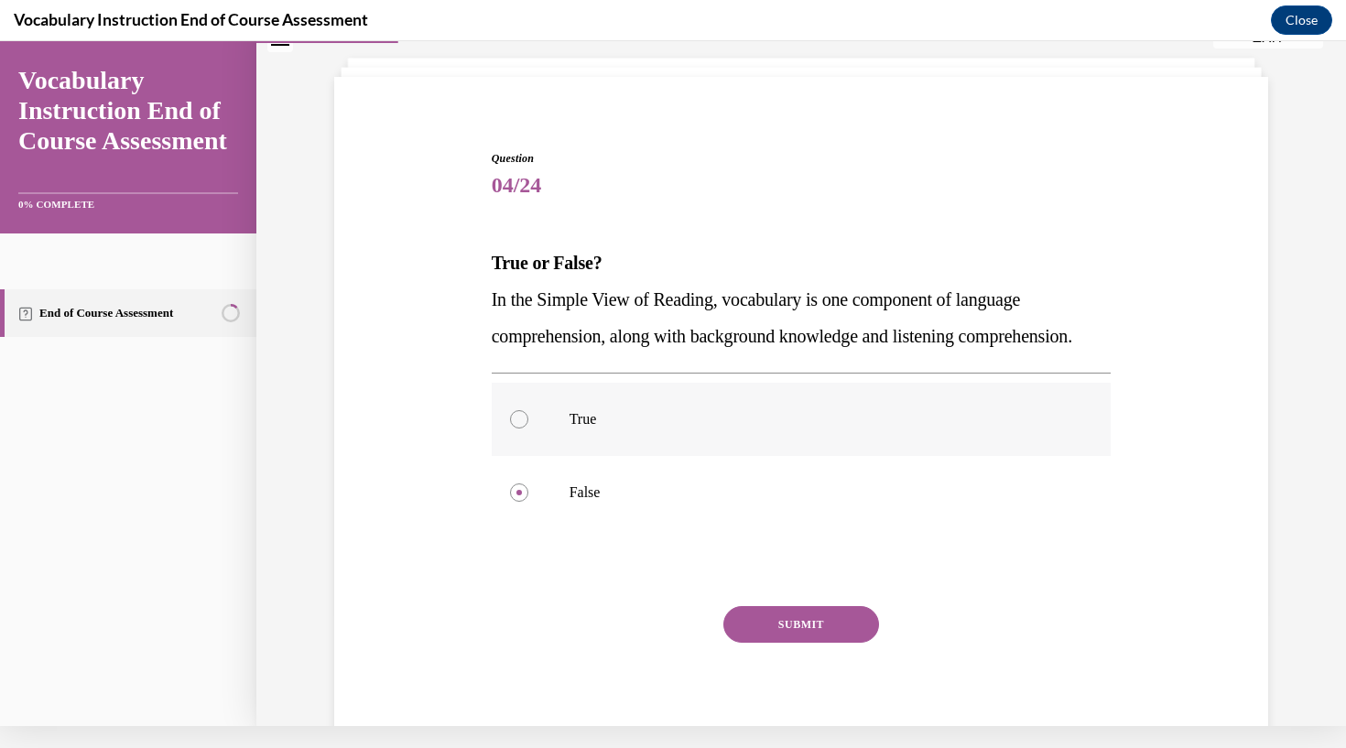
click at [517, 428] on div at bounding box center [519, 419] width 18 height 18
click at [517, 428] on input "True" at bounding box center [519, 419] width 18 height 18
radio input "true"
click at [519, 502] on div at bounding box center [519, 492] width 18 height 18
click at [519, 502] on input "False" at bounding box center [519, 492] width 18 height 18
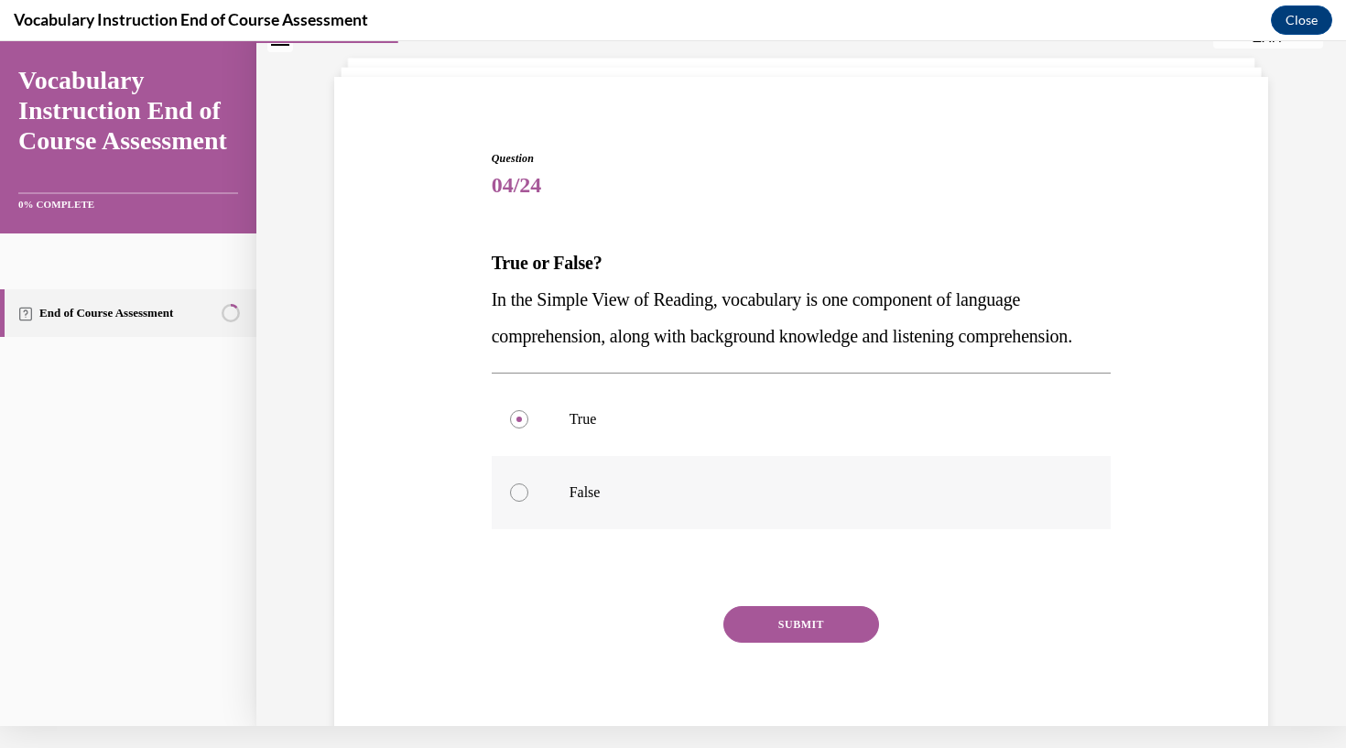
radio input "true"
click at [783, 643] on button "SUBMIT" at bounding box center [801, 624] width 156 height 37
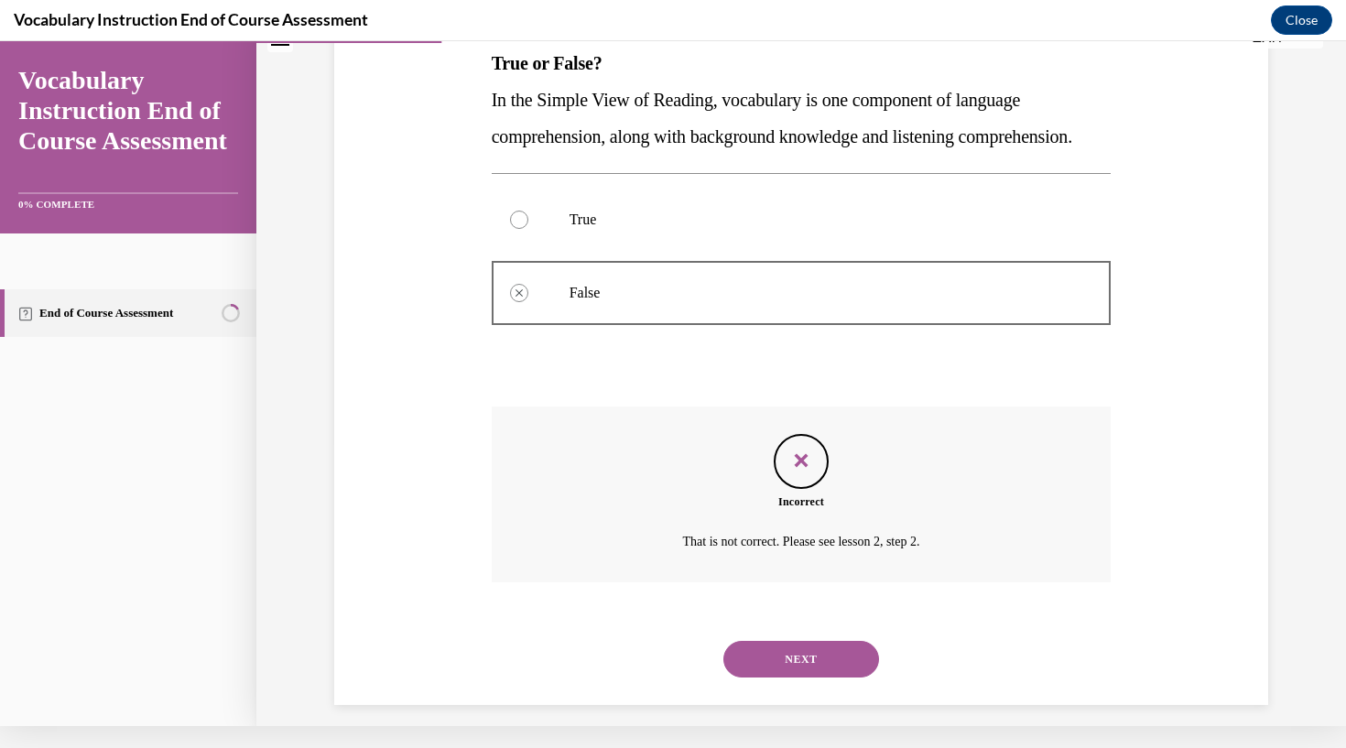
scroll to position [311, 0]
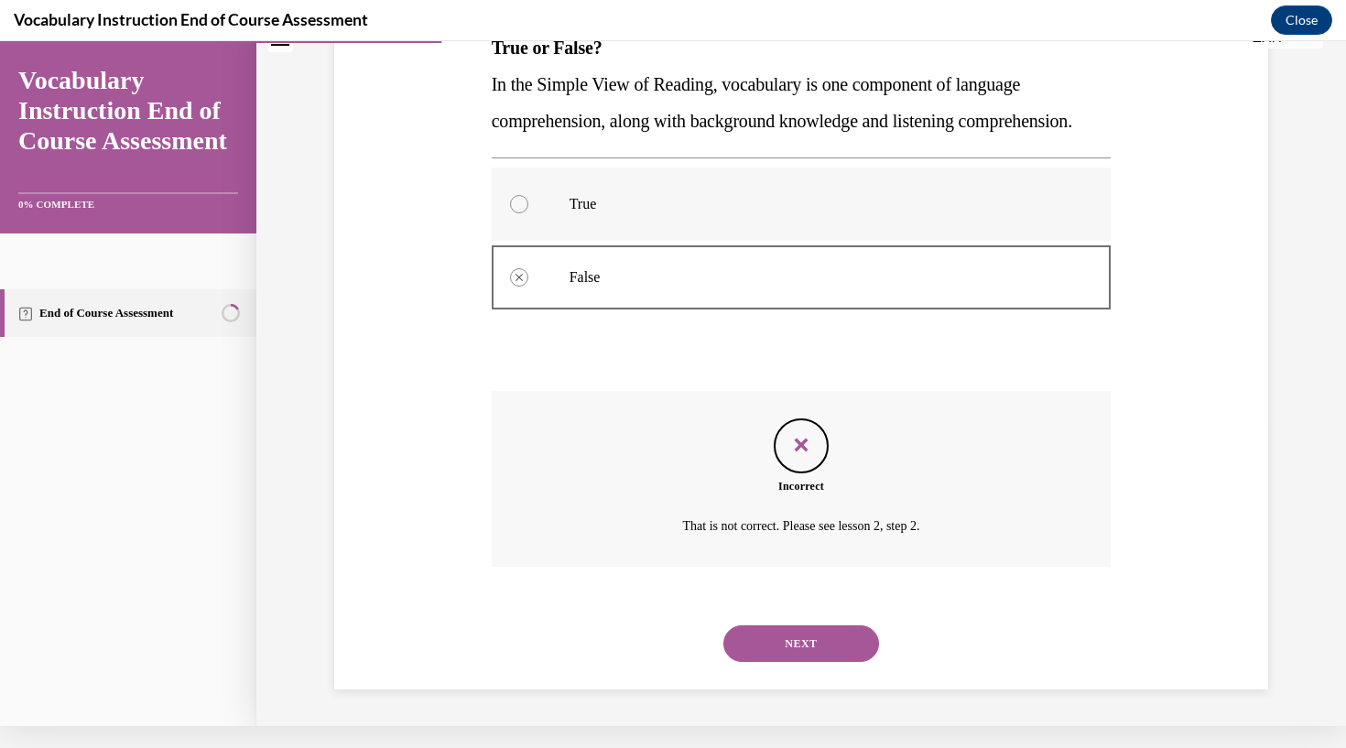
click at [521, 213] on div at bounding box center [519, 204] width 18 height 18
click at [834, 646] on button "NEXT" at bounding box center [801, 643] width 156 height 37
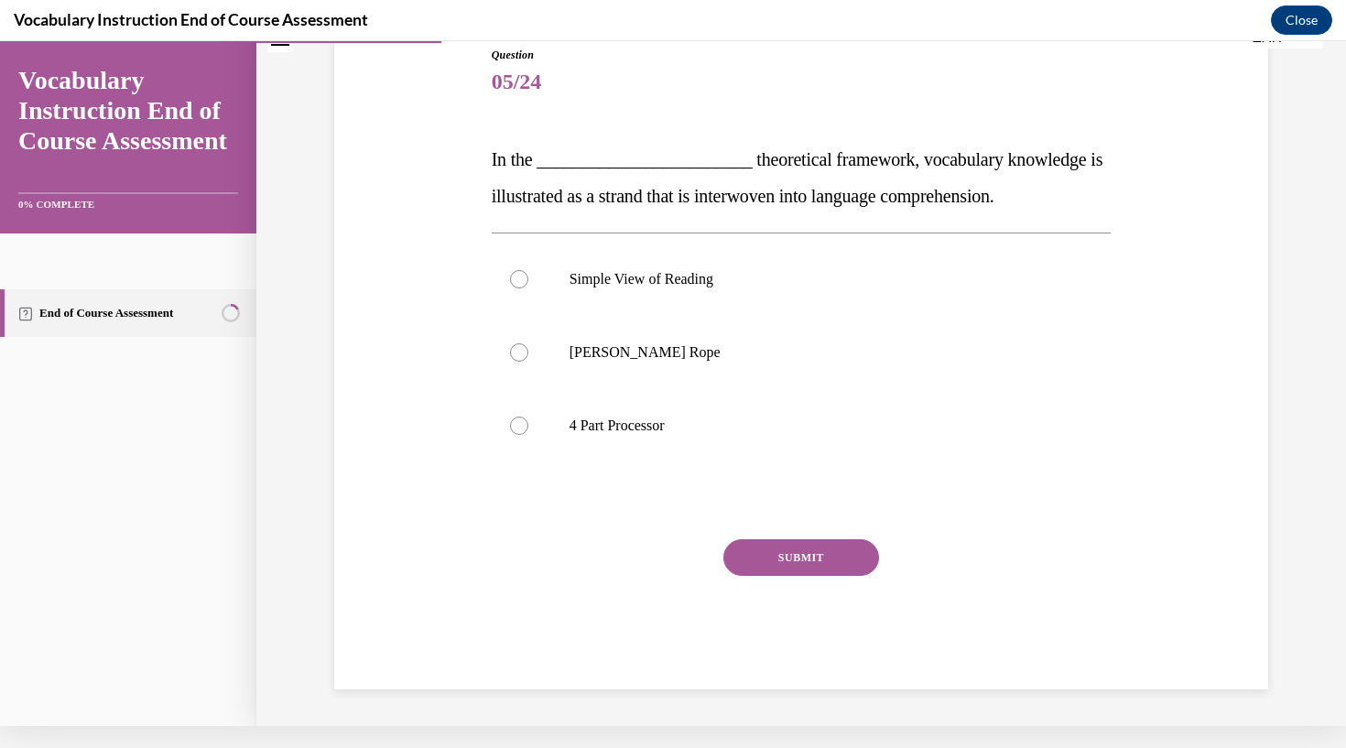
scroll to position [154, 0]
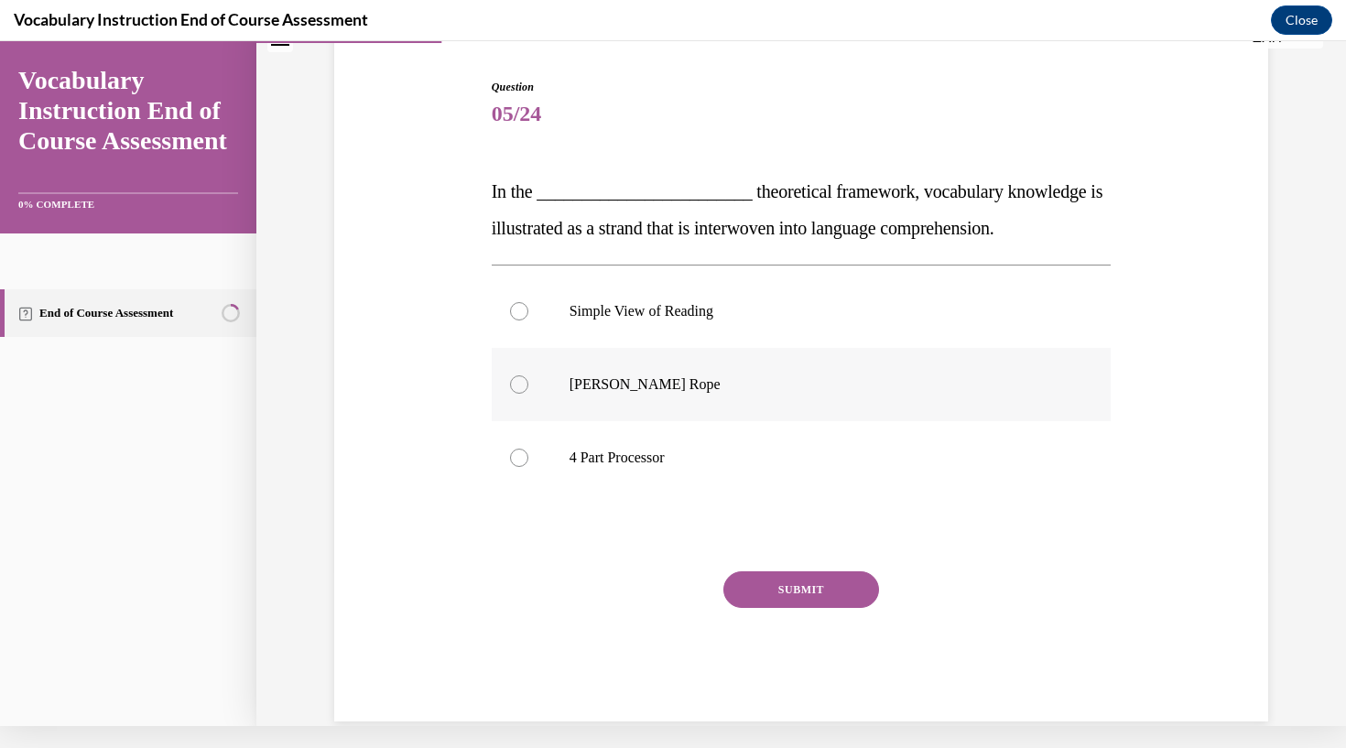
click at [514, 384] on div at bounding box center [519, 384] width 18 height 18
click at [514, 384] on input "Scarborough's Rope" at bounding box center [519, 384] width 18 height 18
radio input "true"
click at [785, 587] on button "SUBMIT" at bounding box center [801, 589] width 156 height 37
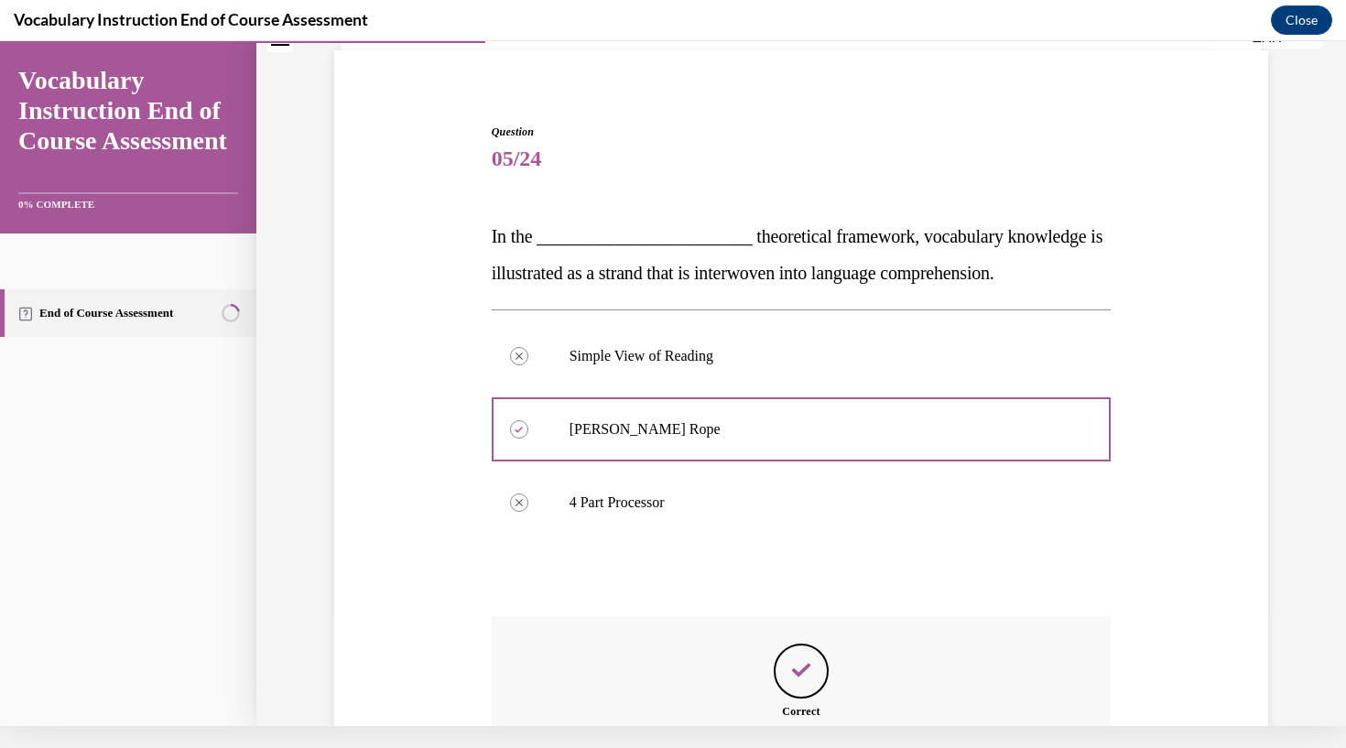
scroll to position [311, 0]
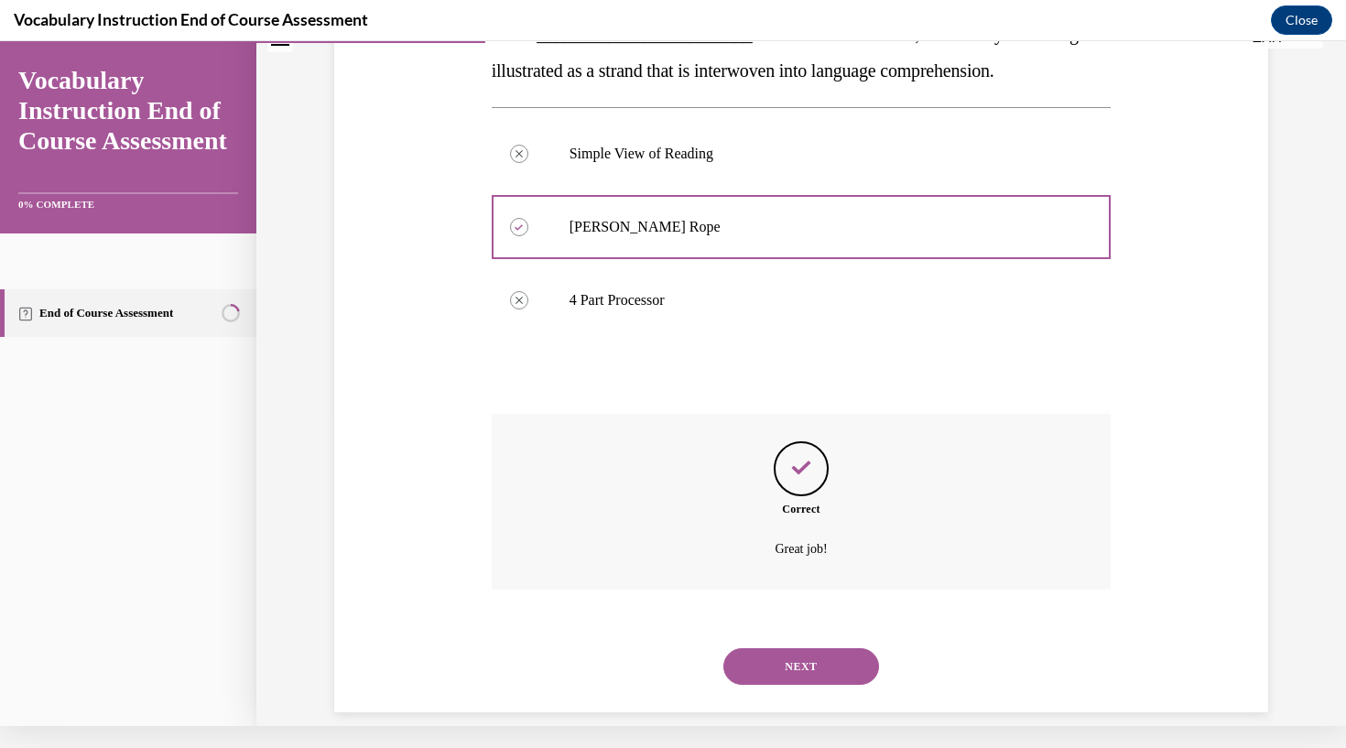
click at [794, 648] on button "NEXT" at bounding box center [801, 666] width 156 height 37
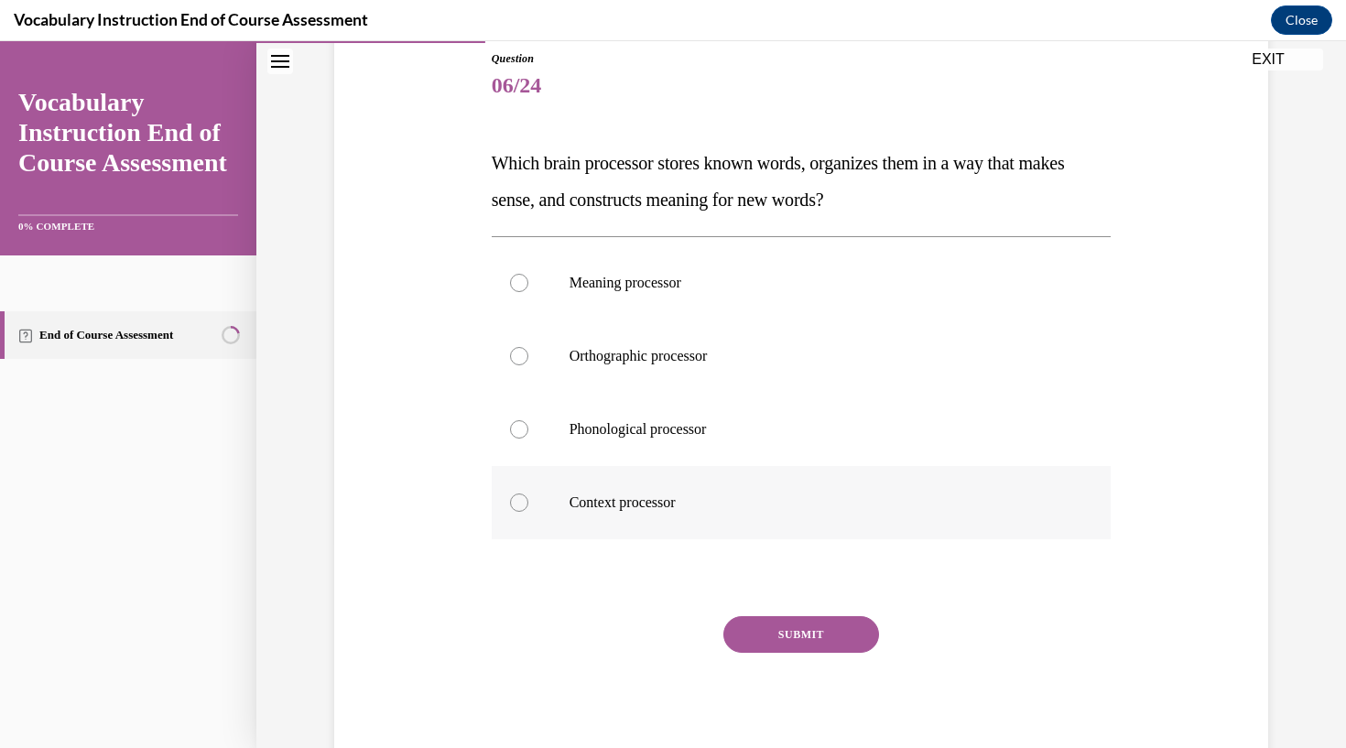
click at [525, 502] on div at bounding box center [519, 502] width 18 height 18
click at [525, 502] on input "Context processor" at bounding box center [519, 502] width 18 height 18
radio input "true"
click at [816, 634] on button "SUBMIT" at bounding box center [801, 634] width 156 height 37
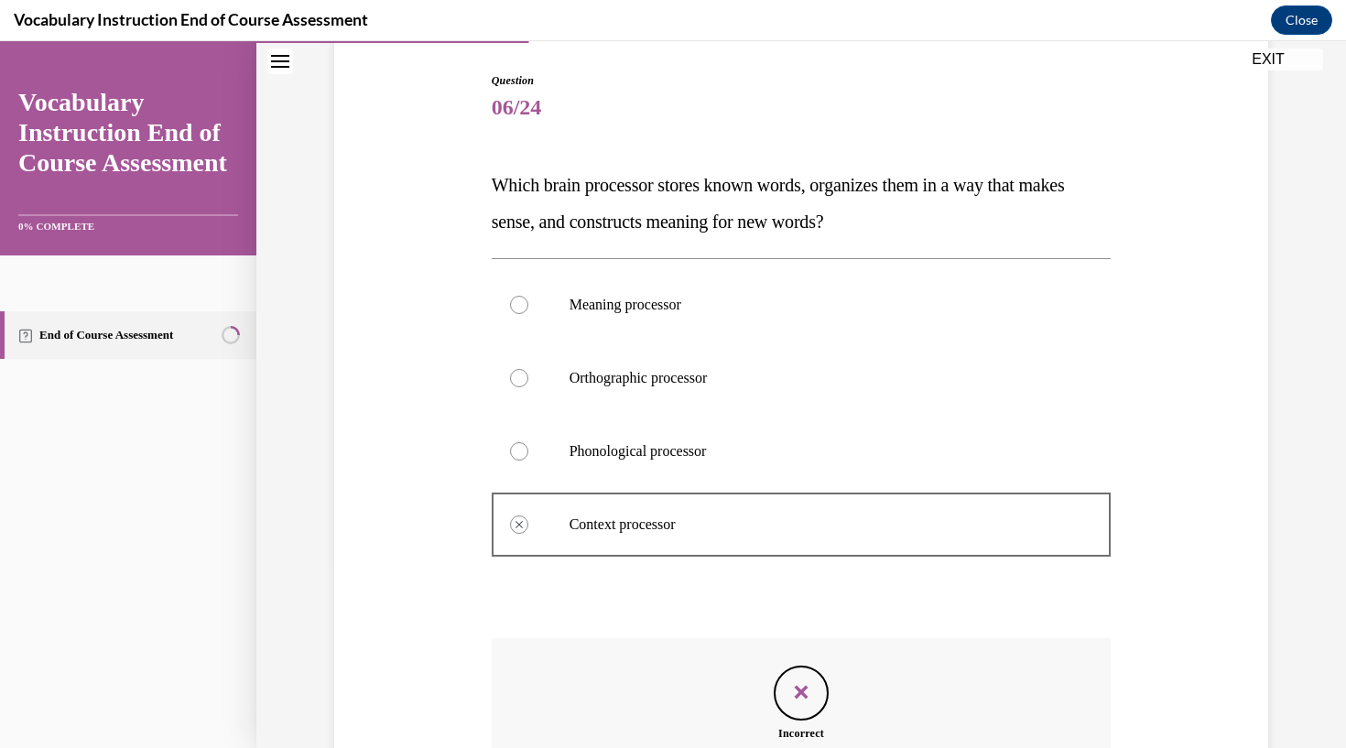
scroll to position [384, 0]
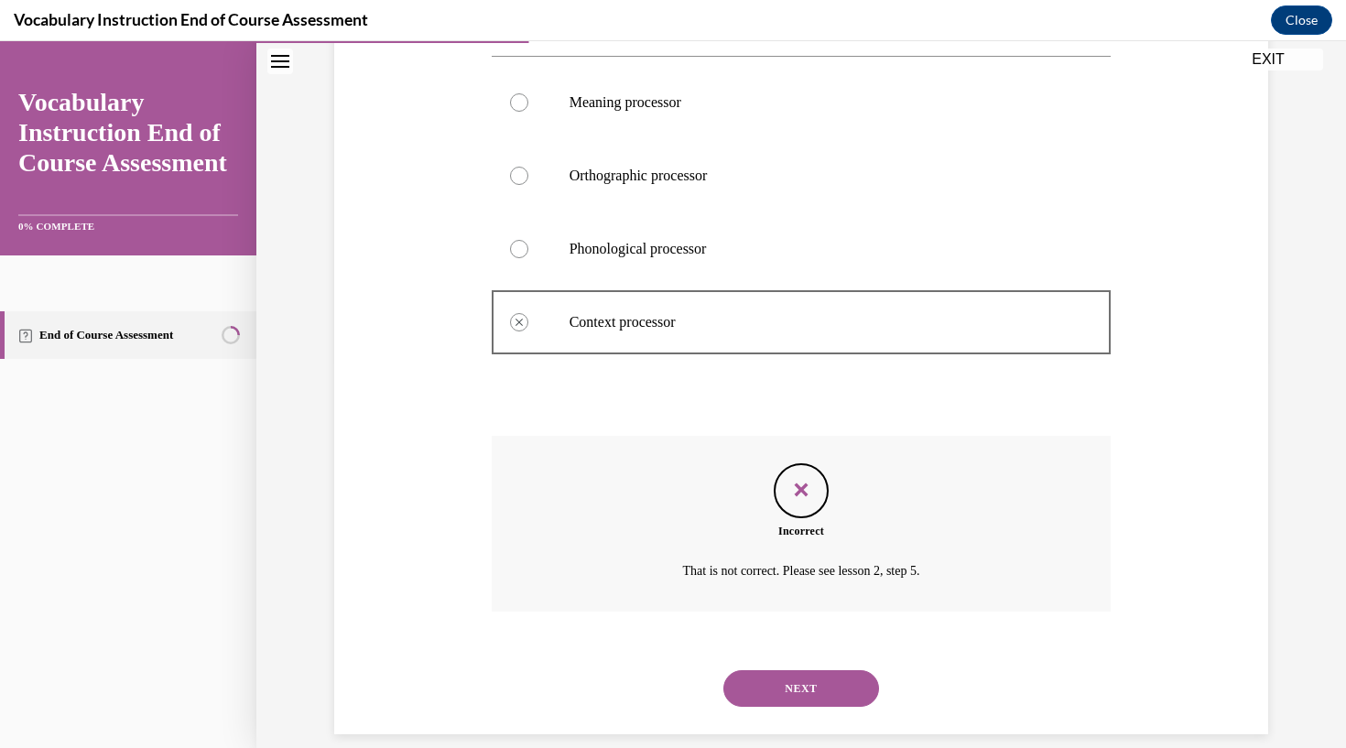
click at [776, 670] on button "NEXT" at bounding box center [801, 688] width 156 height 37
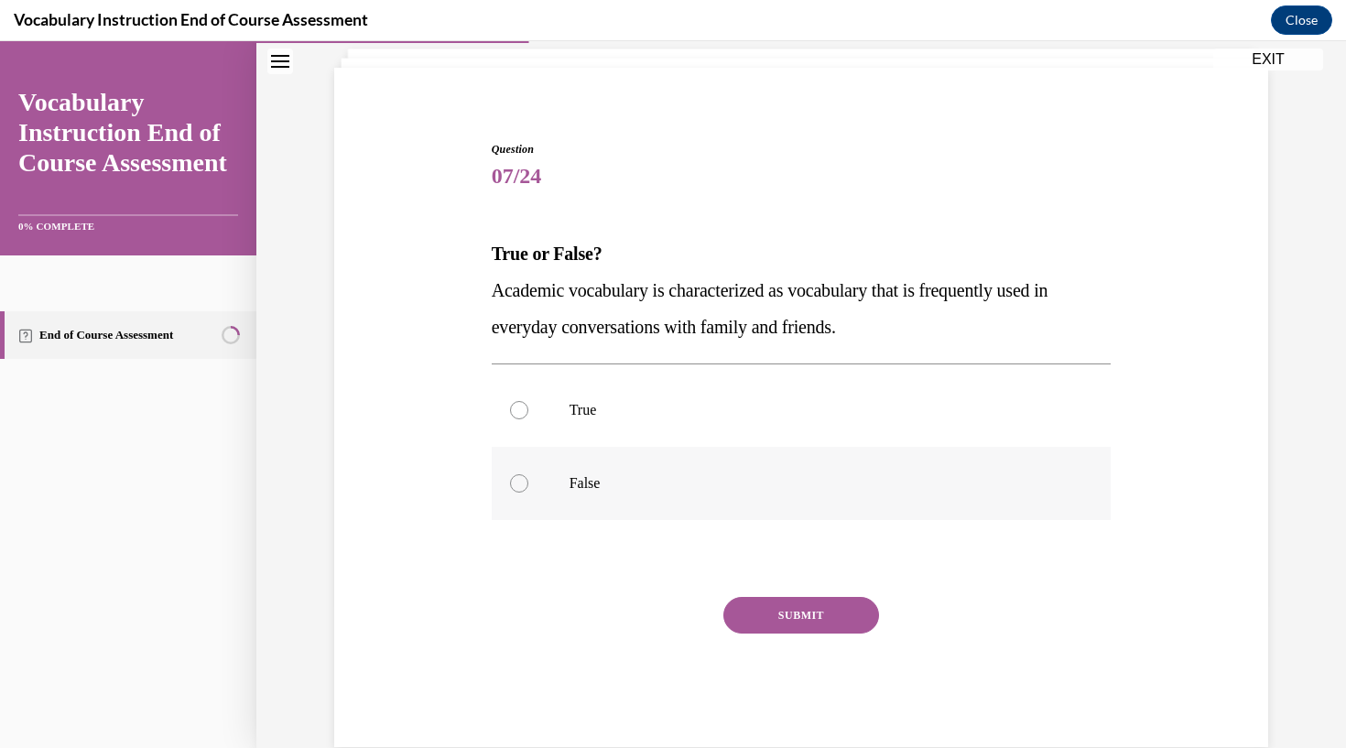
click at [521, 493] on label "False" at bounding box center [802, 483] width 620 height 73
click at [521, 492] on input "False" at bounding box center [519, 483] width 18 height 18
radio input "true"
click at [783, 628] on button "SUBMIT" at bounding box center [801, 615] width 156 height 37
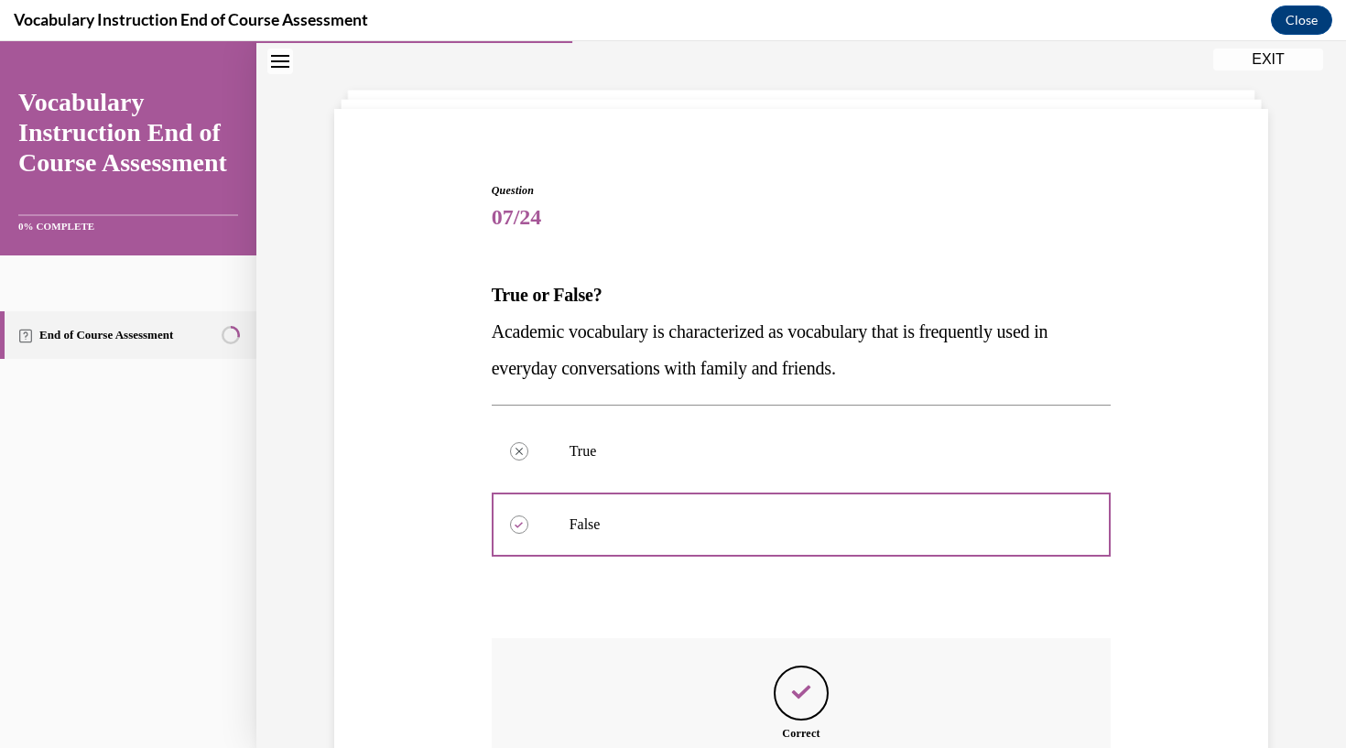
scroll to position [296, 0]
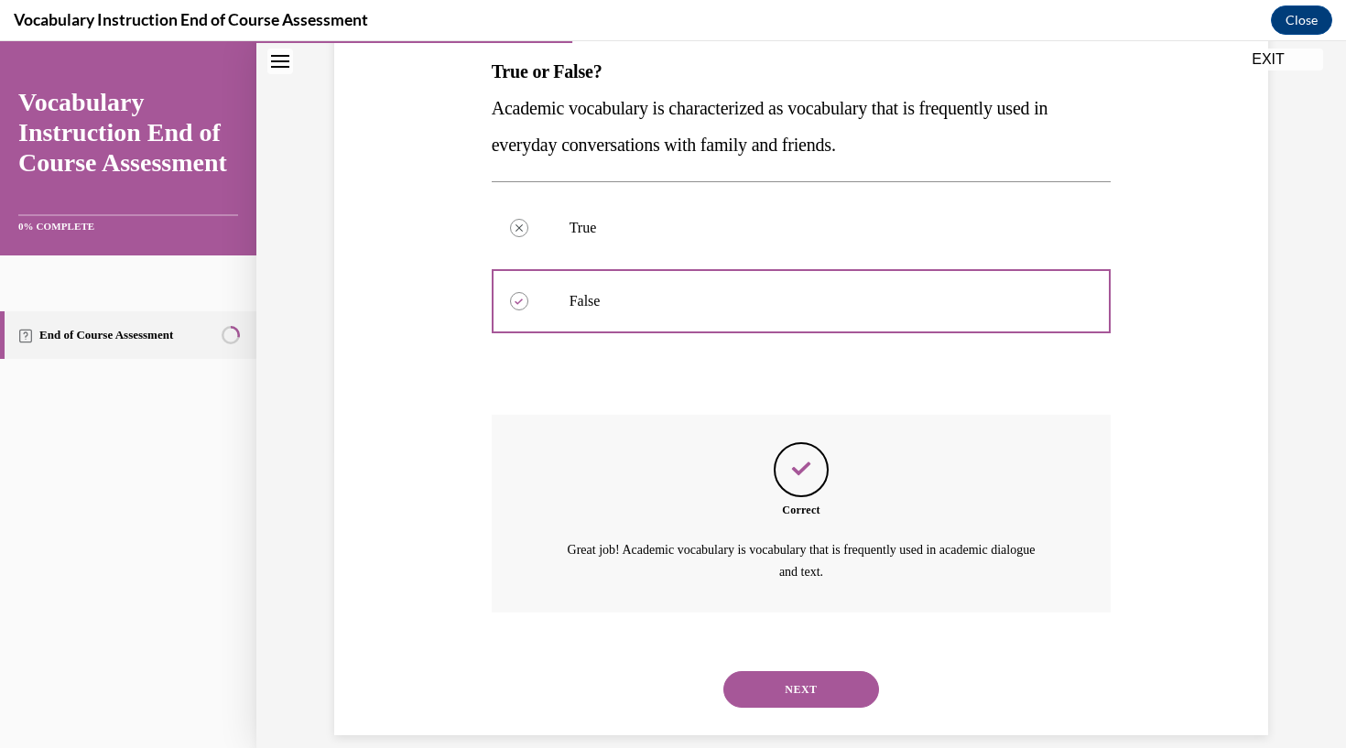
click at [804, 671] on button "NEXT" at bounding box center [801, 689] width 156 height 37
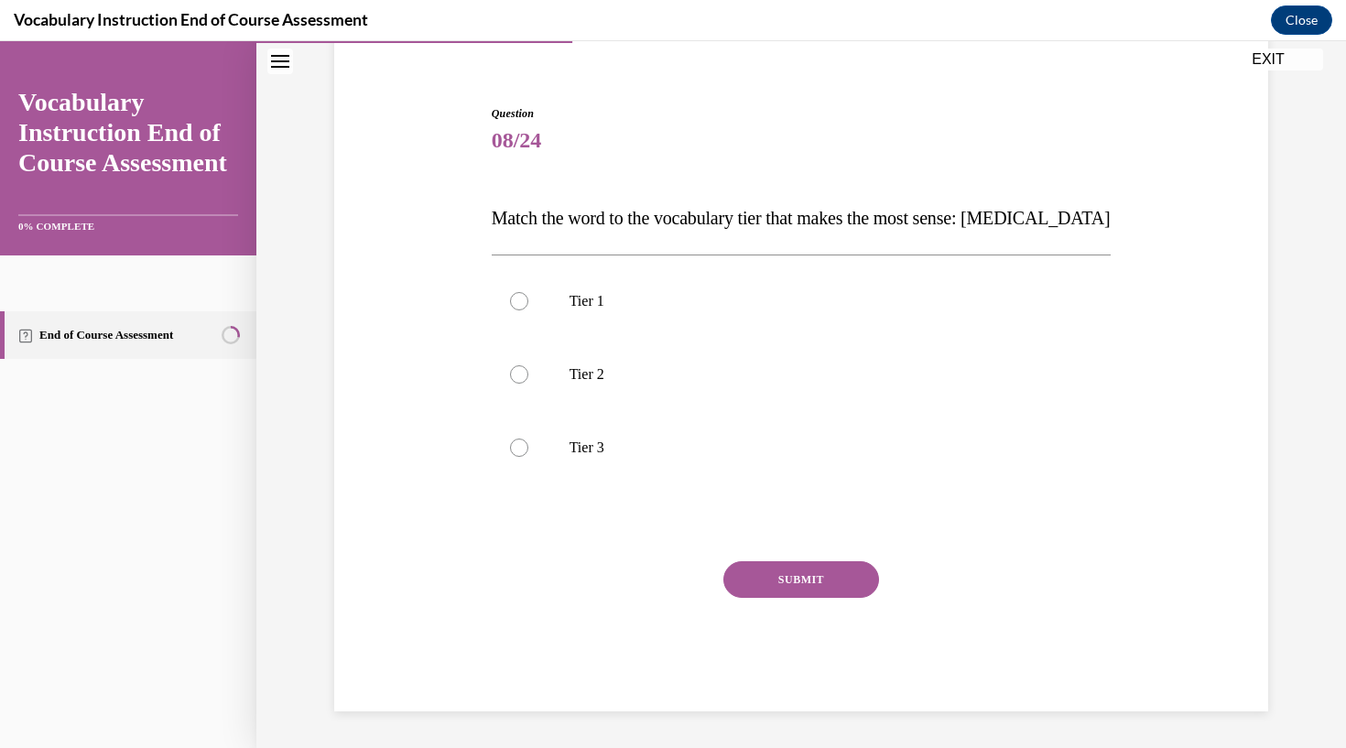
scroll to position [126, 0]
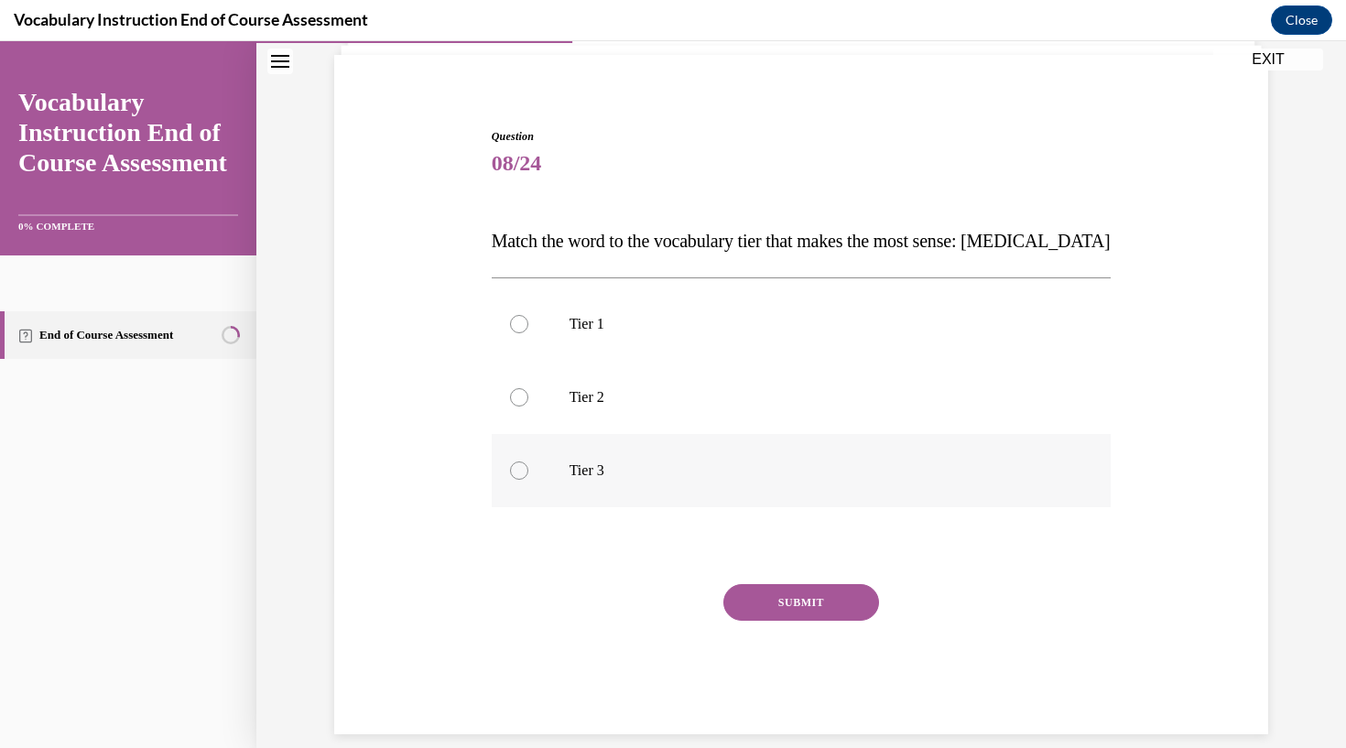
click at [526, 473] on div at bounding box center [519, 470] width 18 height 18
click at [526, 473] on input "Tier 3" at bounding box center [519, 470] width 18 height 18
radio input "true"
click at [798, 604] on button "SUBMIT" at bounding box center [801, 602] width 156 height 37
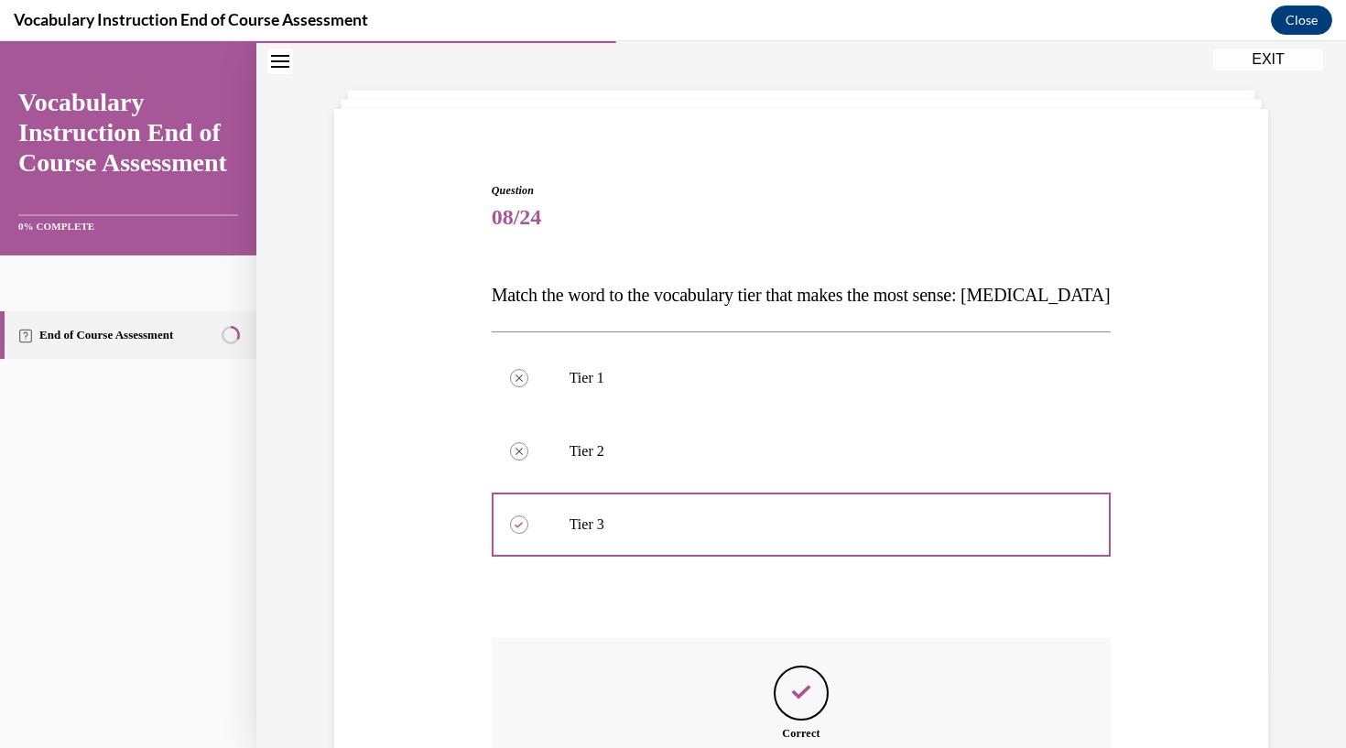
scroll to position [275, 0]
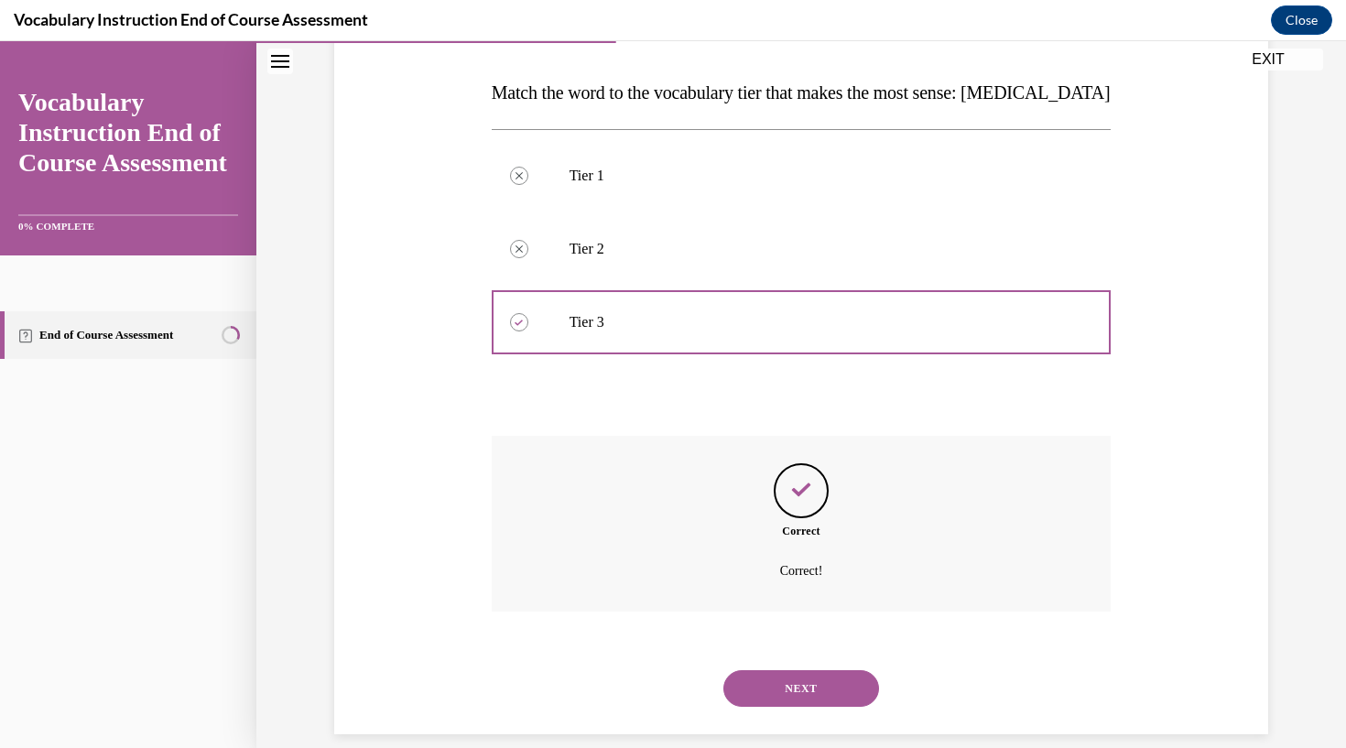
click at [809, 670] on button "NEXT" at bounding box center [801, 688] width 156 height 37
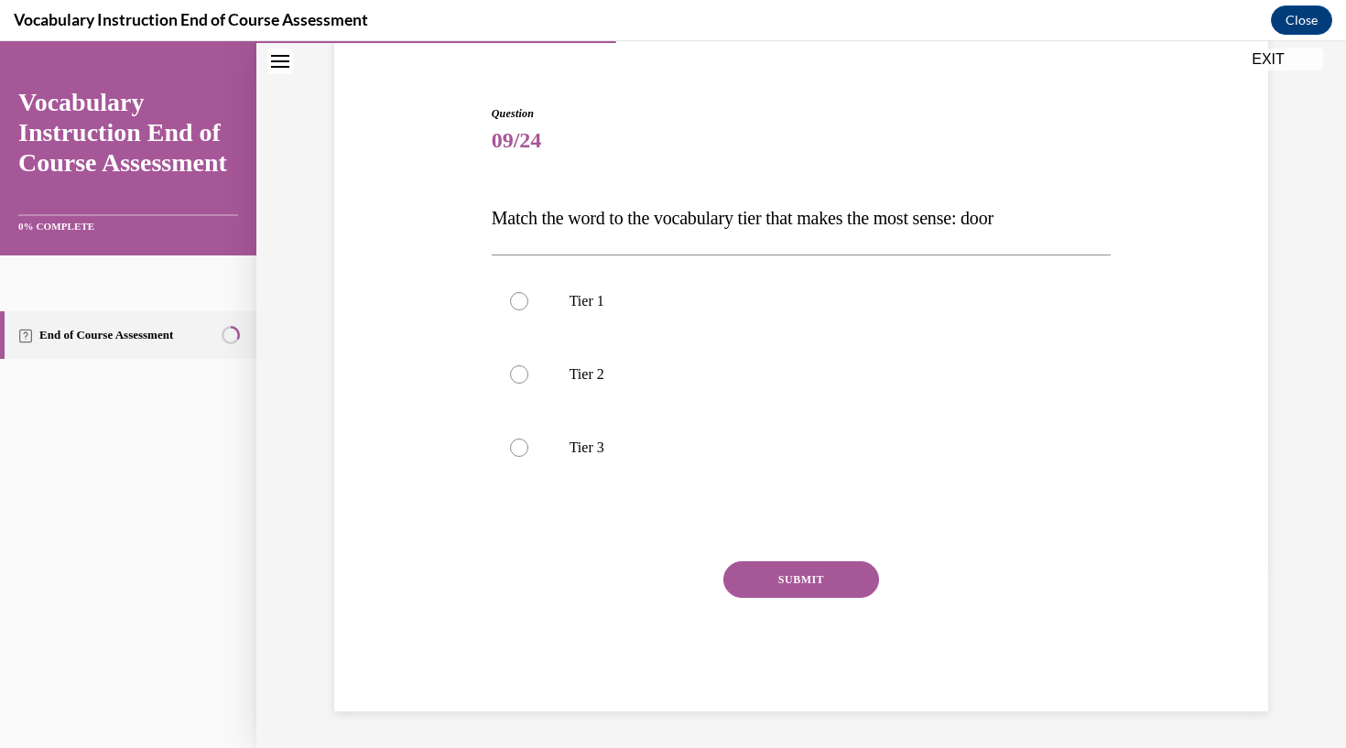
scroll to position [109, 0]
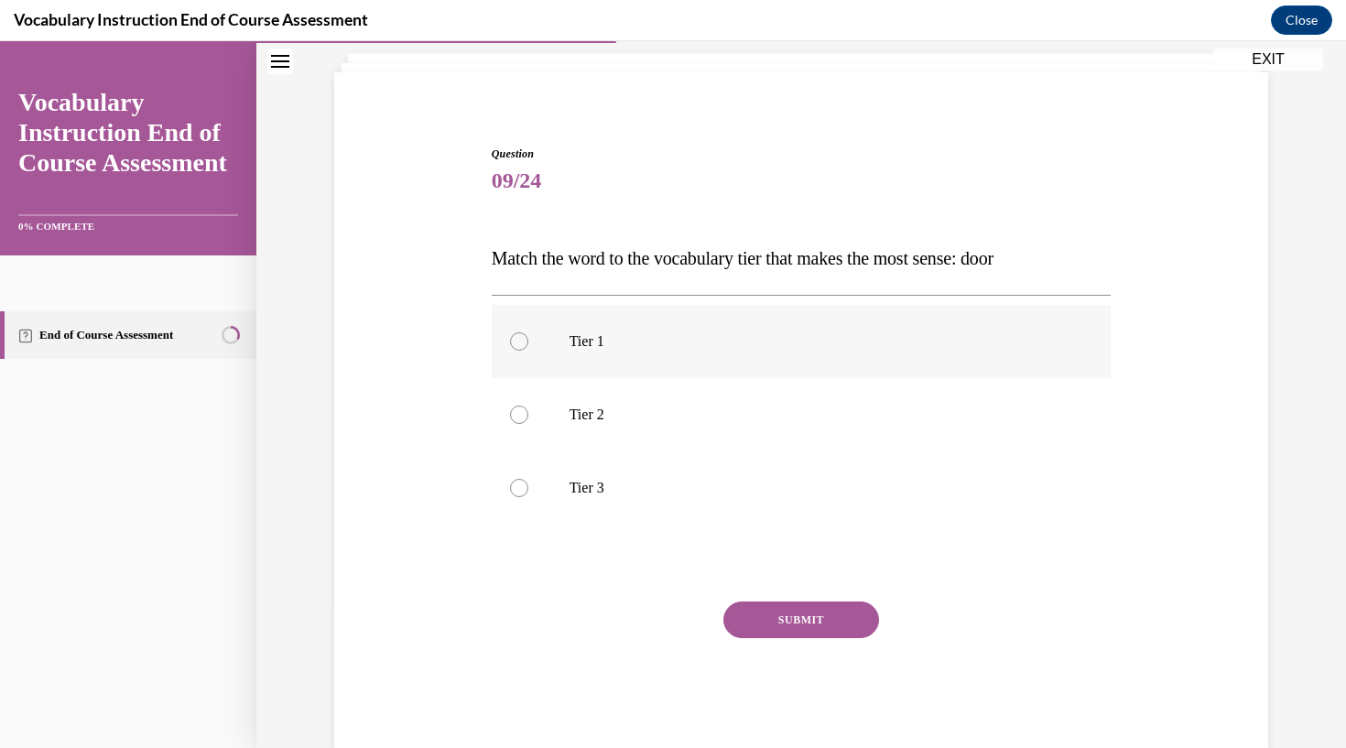
click at [527, 341] on div at bounding box center [519, 341] width 18 height 18
click at [527, 341] on input "Tier 1" at bounding box center [519, 341] width 18 height 18
radio input "true"
click at [811, 615] on button "SUBMIT" at bounding box center [801, 619] width 156 height 37
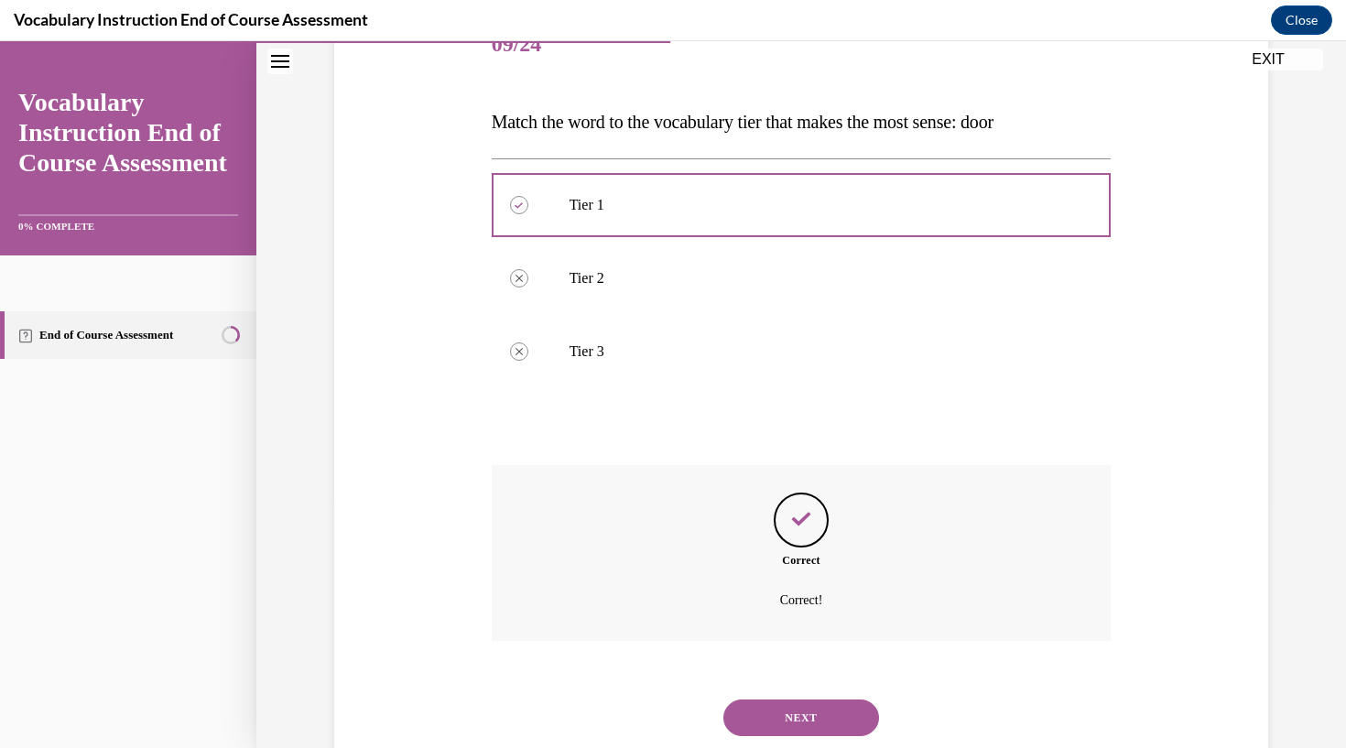
scroll to position [275, 0]
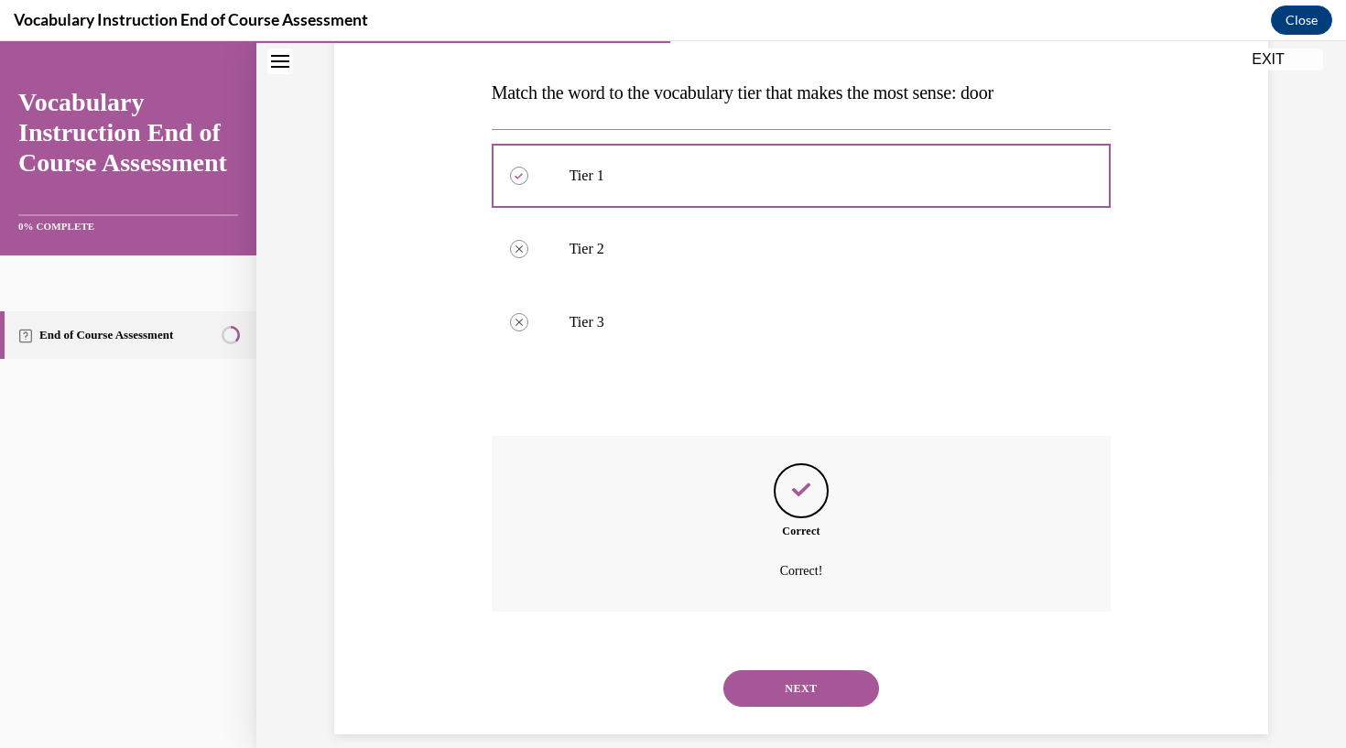
click at [804, 670] on button "NEXT" at bounding box center [801, 688] width 156 height 37
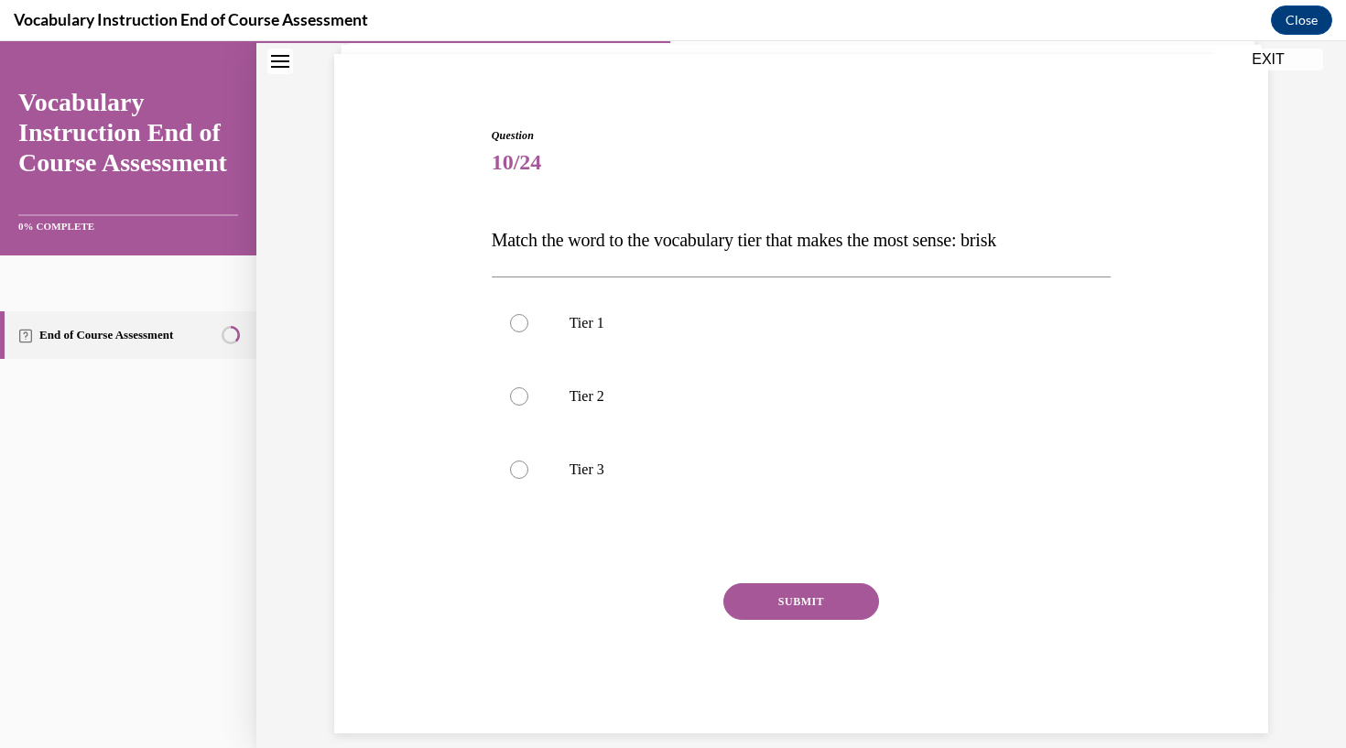
click at [518, 248] on span "Match the word to the vocabulary tier that makes the most sense: brisk" at bounding box center [744, 240] width 504 height 20
click at [523, 248] on span "Match the word to the vocabulary tier that makes the most sense: brisk" at bounding box center [744, 240] width 504 height 20
click at [518, 249] on span "Match the word to the vocabulary tier that makes the most sense: brisk" at bounding box center [744, 240] width 504 height 20
click at [852, 277] on div "Tier 1 Tier 2 Tier 3" at bounding box center [802, 395] width 620 height 239
click at [520, 253] on p "Match the word to the vocabulary tier that makes the most sense: brisk" at bounding box center [802, 240] width 620 height 37
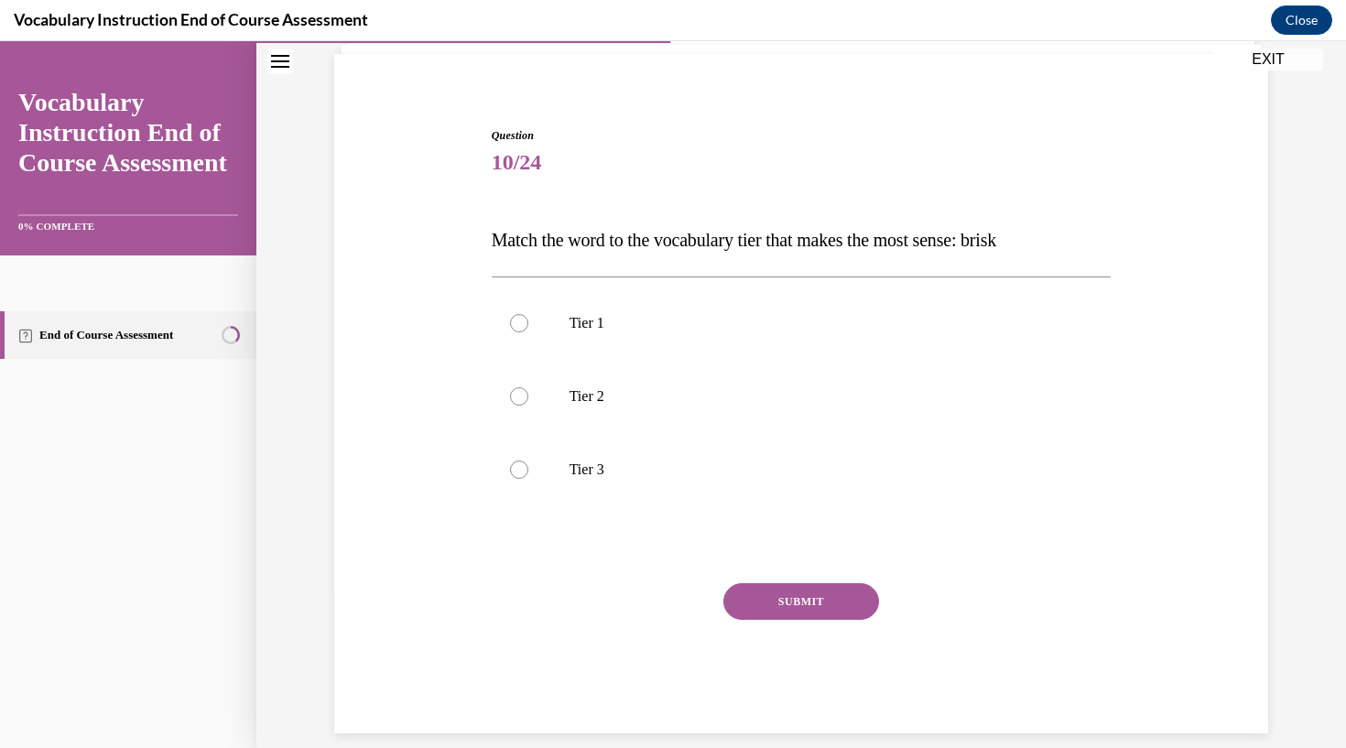
click at [521, 179] on span "10/24" at bounding box center [802, 162] width 620 height 37
click at [521, 174] on span "10/24" at bounding box center [802, 162] width 620 height 37
click at [516, 394] on div at bounding box center [519, 396] width 18 height 18
click at [516, 394] on input "Tier 2" at bounding box center [519, 396] width 18 height 18
radio input "true"
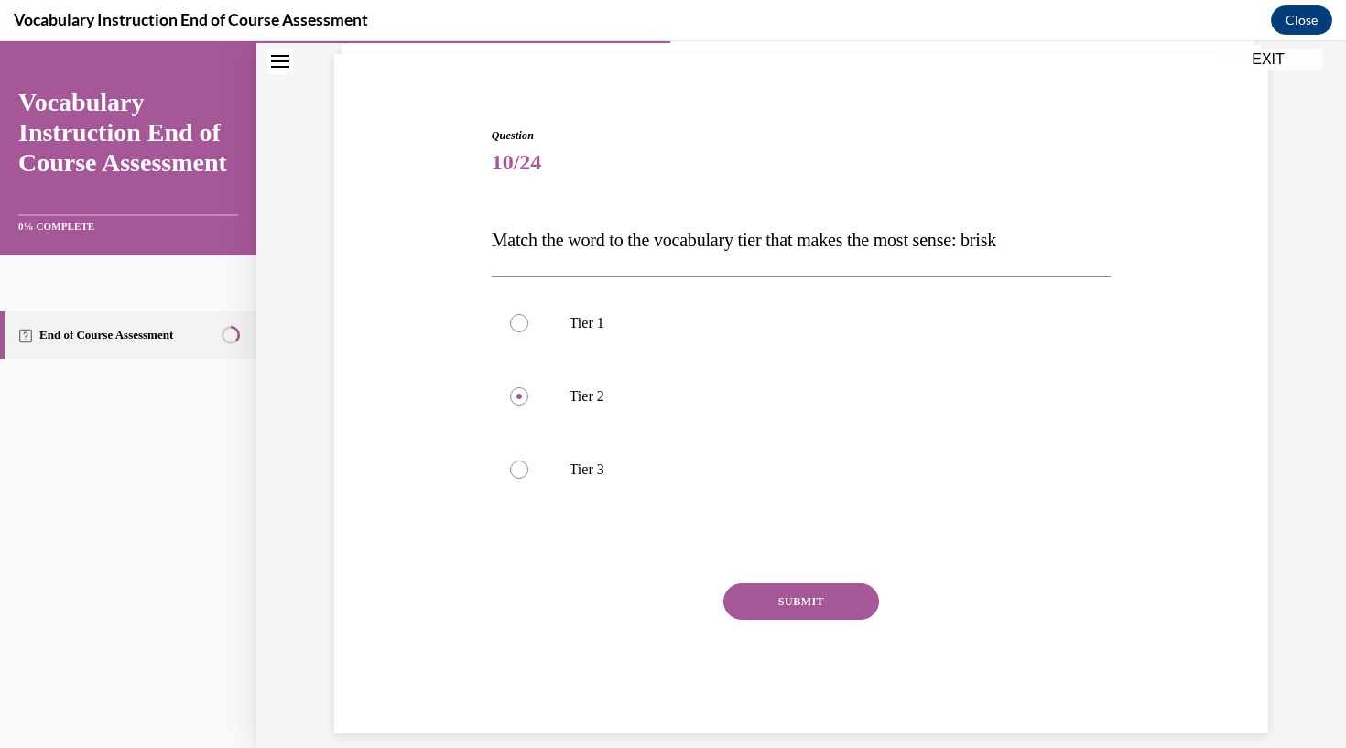
click at [789, 597] on button "SUBMIT" at bounding box center [801, 601] width 156 height 37
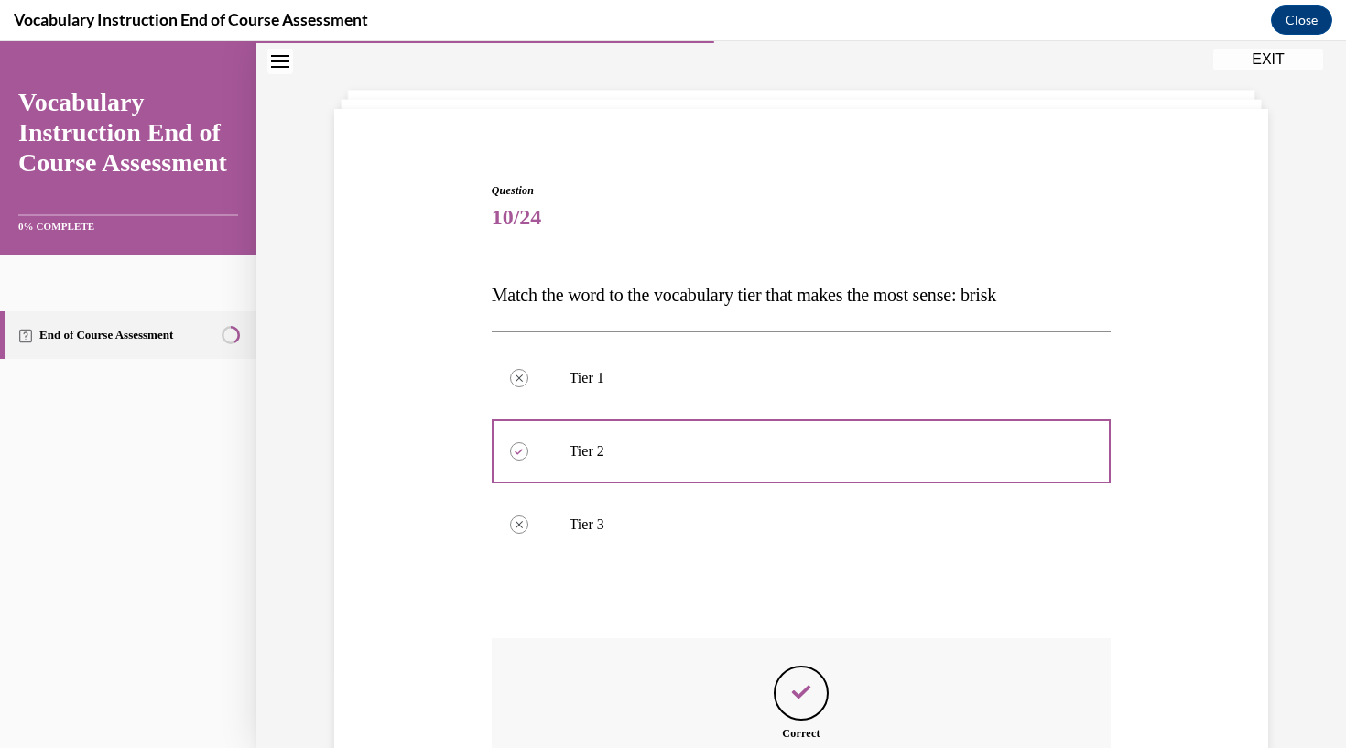
scroll to position [275, 0]
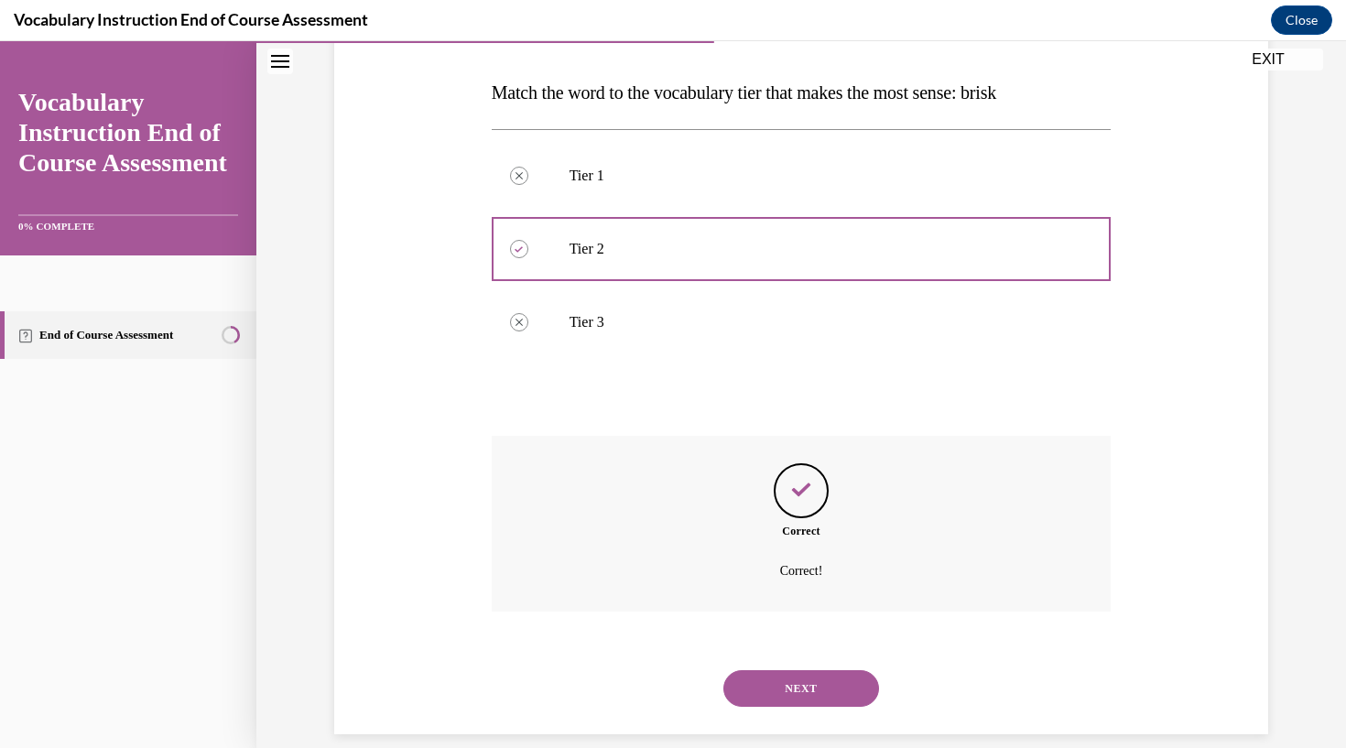
click at [798, 670] on button "NEXT" at bounding box center [801, 688] width 156 height 37
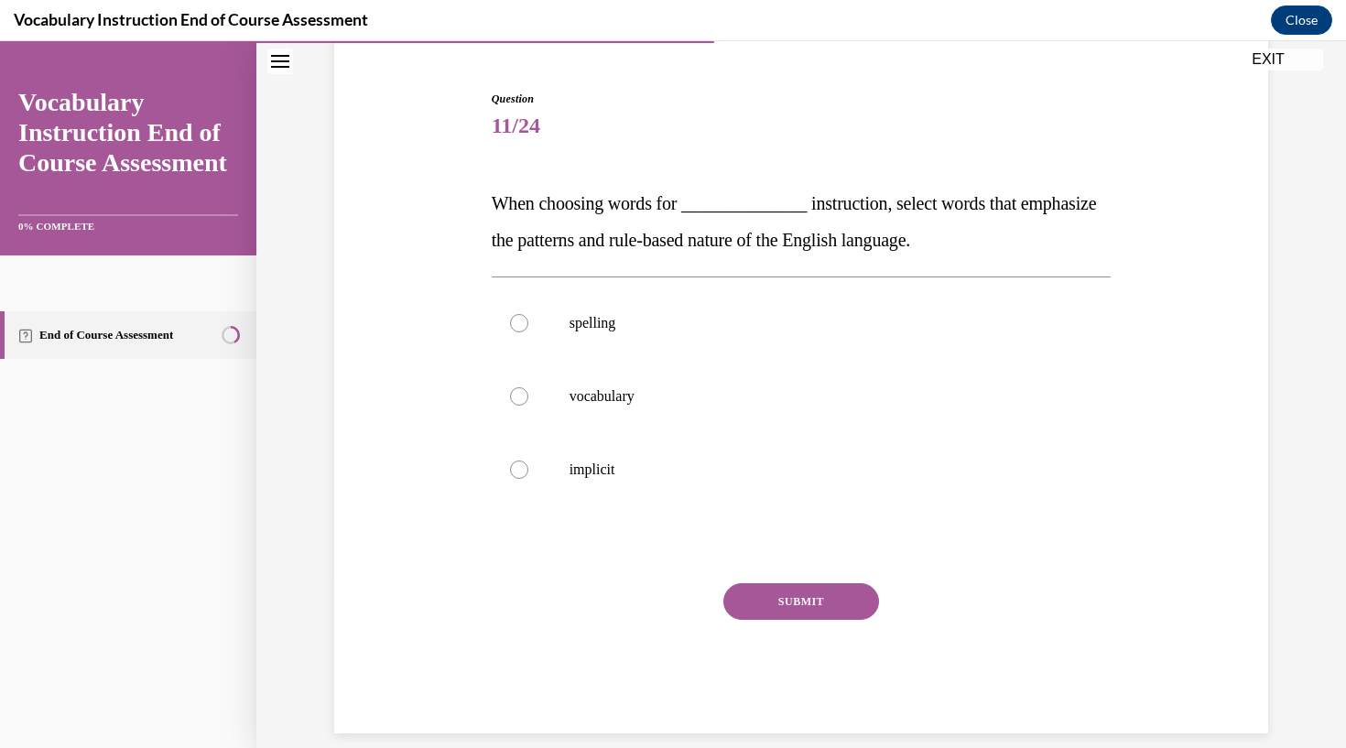
click at [522, 210] on span "When choosing words for ______________ instruction, select words that emphasize…" at bounding box center [794, 221] width 605 height 57
click at [510, 217] on p "When choosing words for ______________ instruction, select words that emphasize…" at bounding box center [802, 221] width 620 height 73
click at [516, 211] on span "When choosing words for ______________ instruction, select words that emphasize…" at bounding box center [794, 221] width 605 height 57
click at [825, 364] on label "vocabulary" at bounding box center [802, 396] width 620 height 73
click at [528, 387] on input "vocabulary" at bounding box center [519, 396] width 18 height 18
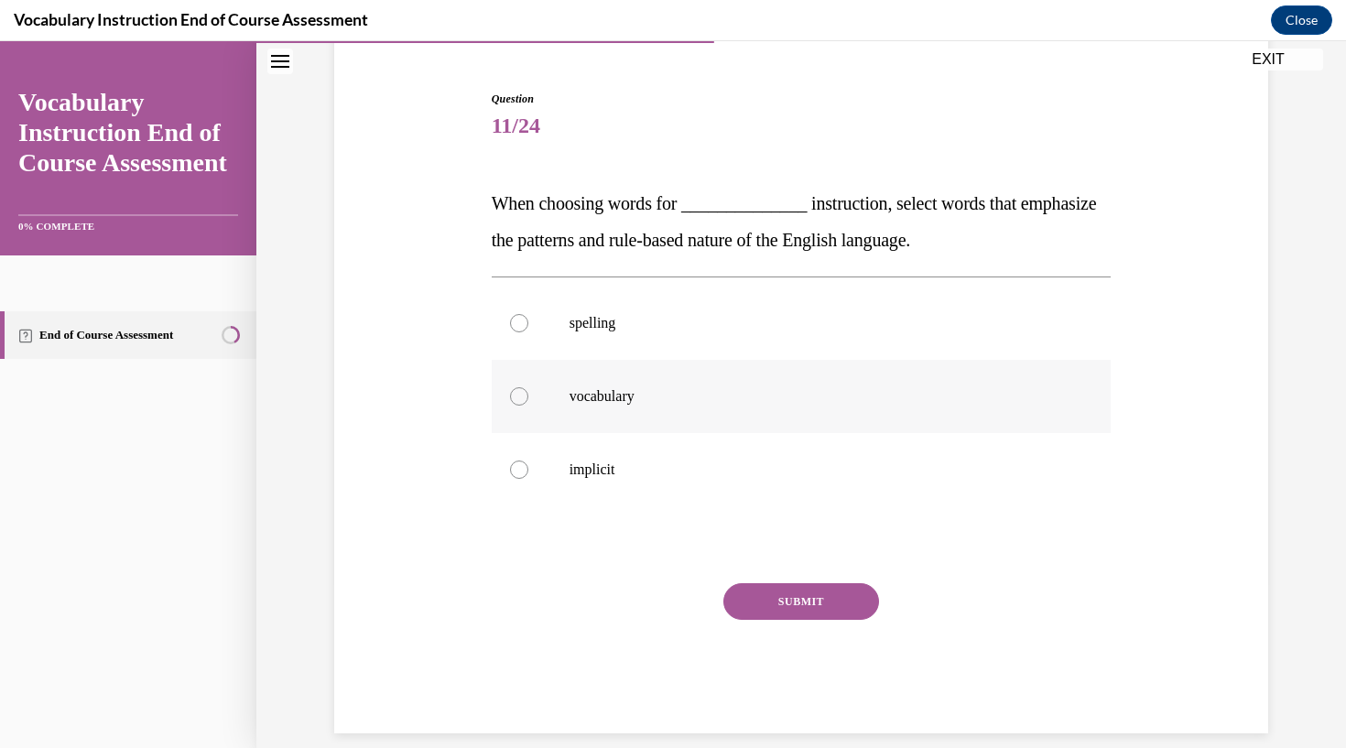
radio input "true"
click at [529, 222] on p "When choosing words for ______________ instruction, select words that emphasize…" at bounding box center [802, 221] width 620 height 73
click at [516, 204] on span "When choosing words for ______________ instruction, select words that emphasize…" at bounding box center [794, 221] width 605 height 57
click at [526, 222] on p "When choosing words for ______________ instruction, select words that emphasize…" at bounding box center [802, 221] width 620 height 73
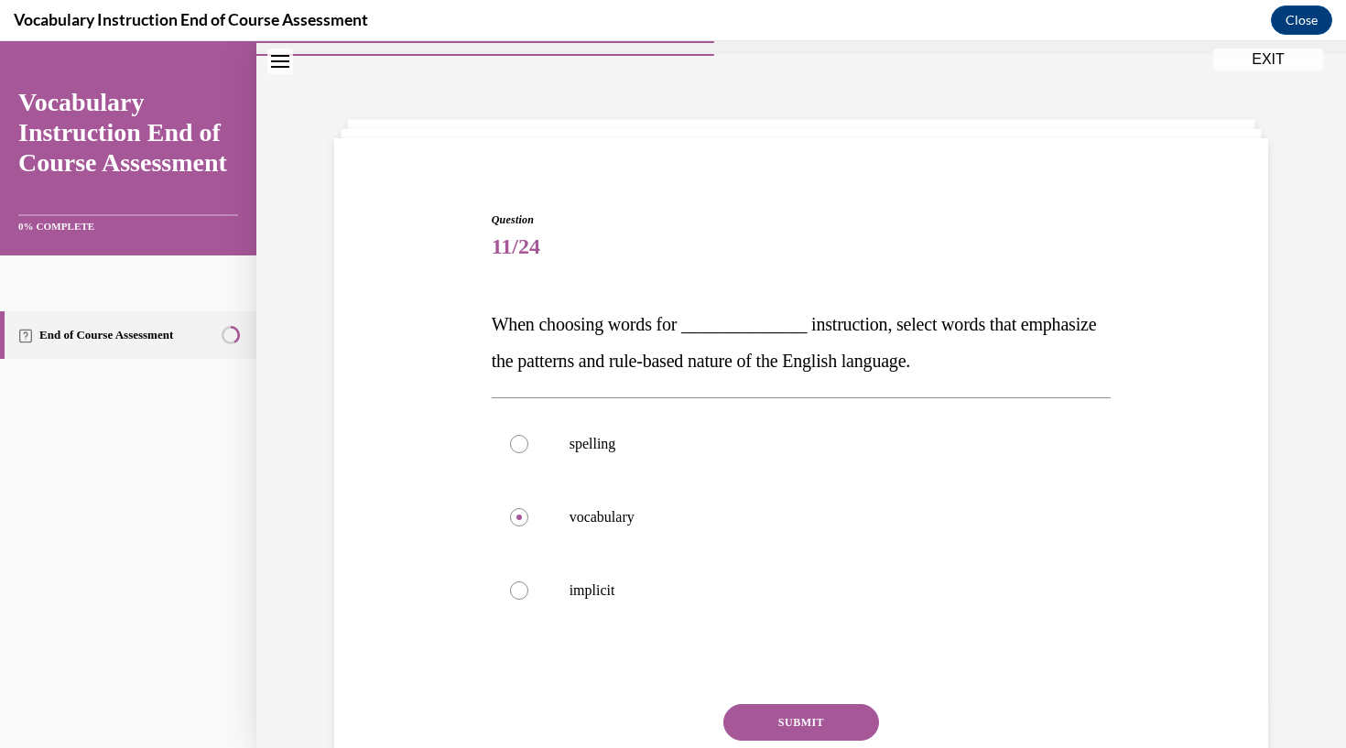
scroll to position [38, 0]
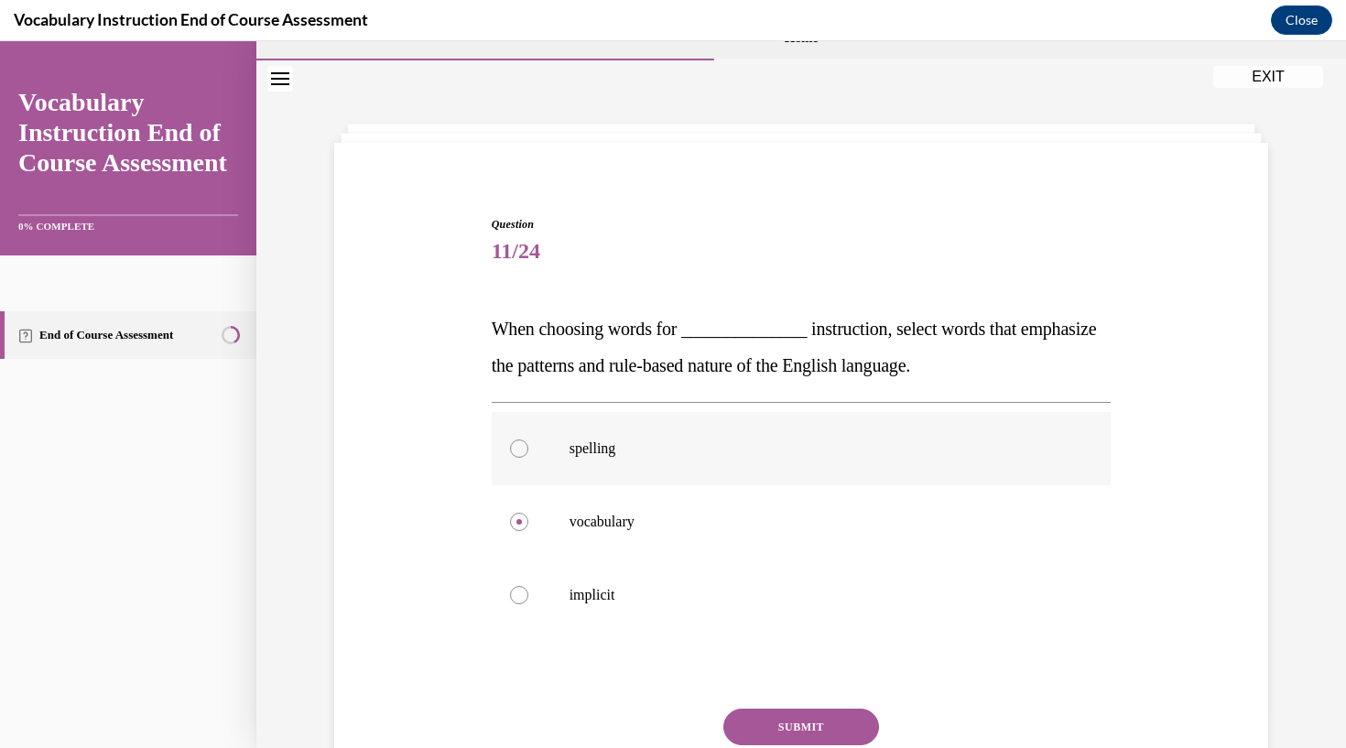
click at [518, 436] on label "spelling" at bounding box center [802, 448] width 620 height 73
click at [518, 439] on input "spelling" at bounding box center [519, 448] width 18 height 18
radio input "true"
click at [804, 726] on button "SUBMIT" at bounding box center [801, 727] width 156 height 37
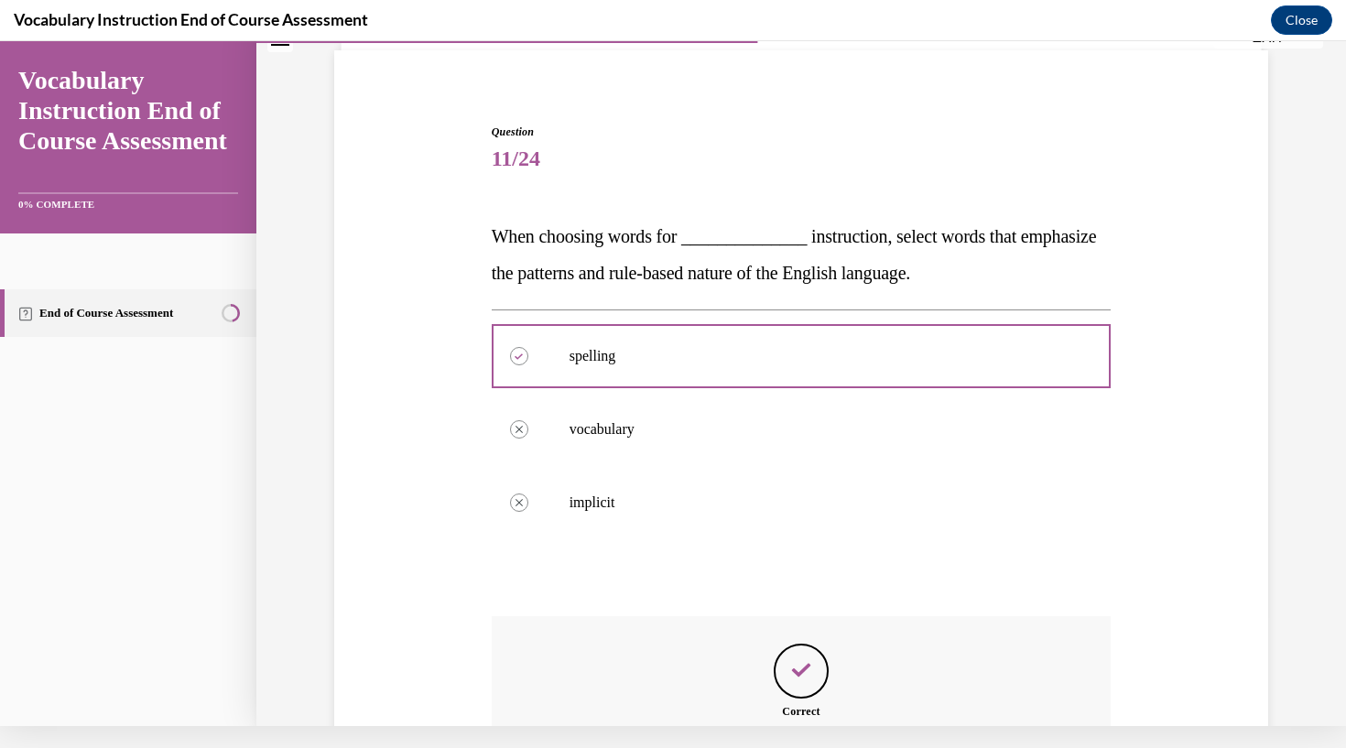
scroll to position [311, 0]
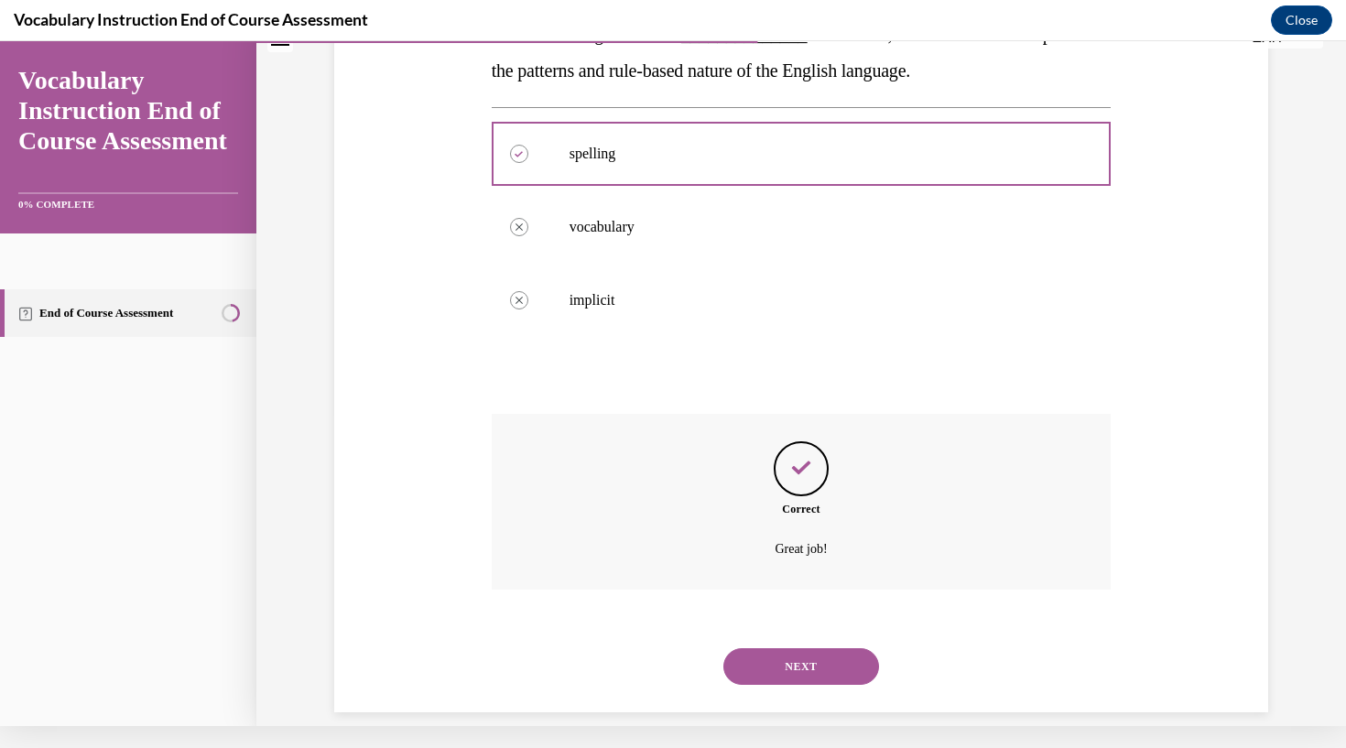
click at [828, 648] on button "NEXT" at bounding box center [801, 666] width 156 height 37
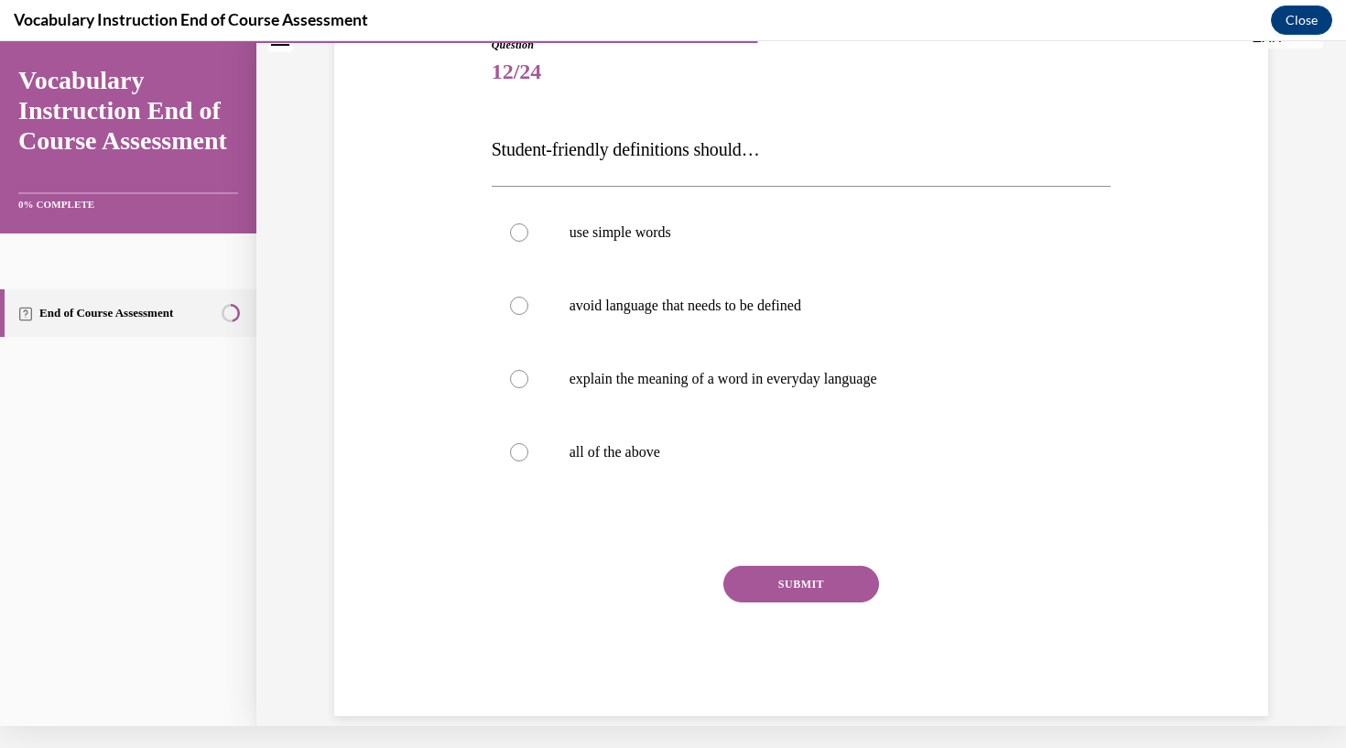
scroll to position [4, 0]
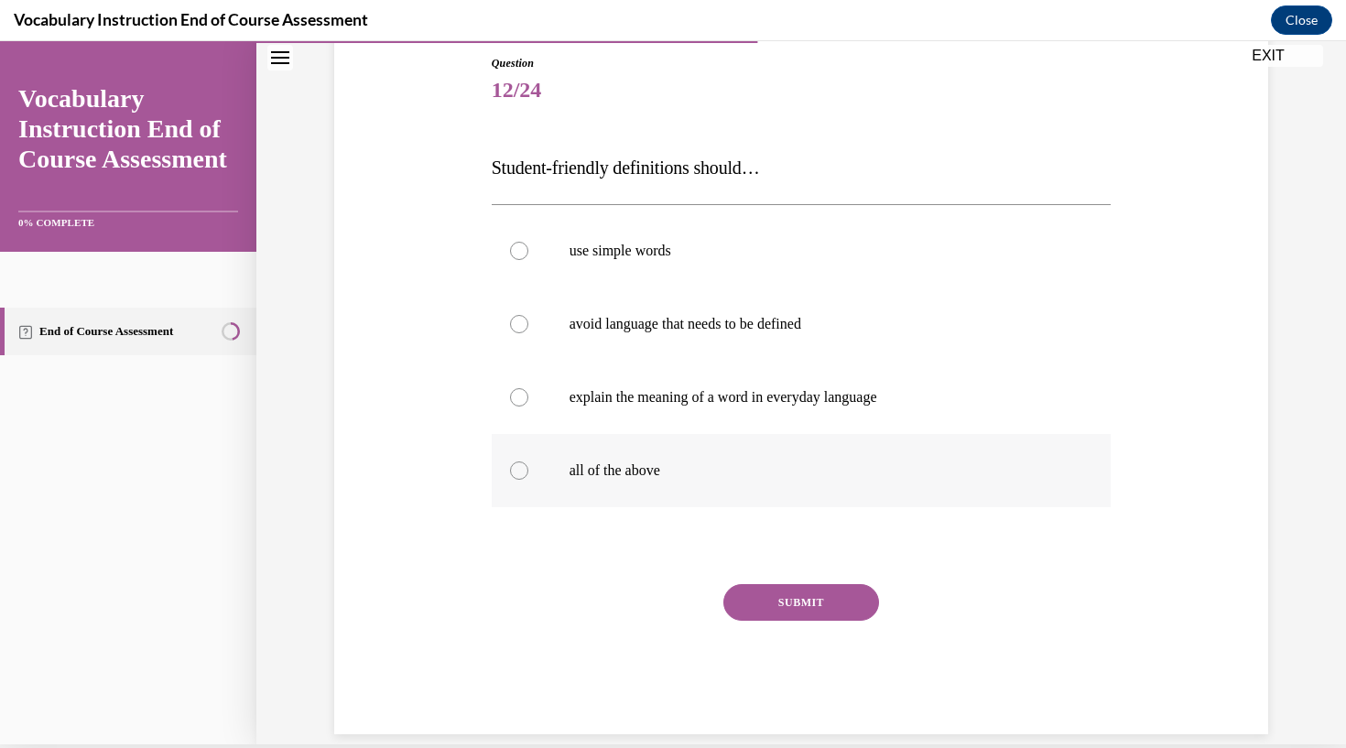
click at [521, 466] on div at bounding box center [519, 470] width 18 height 18
click at [521, 466] on input "all of the above" at bounding box center [519, 470] width 18 height 18
radio input "true"
click at [779, 607] on button "SUBMIT" at bounding box center [801, 602] width 156 height 37
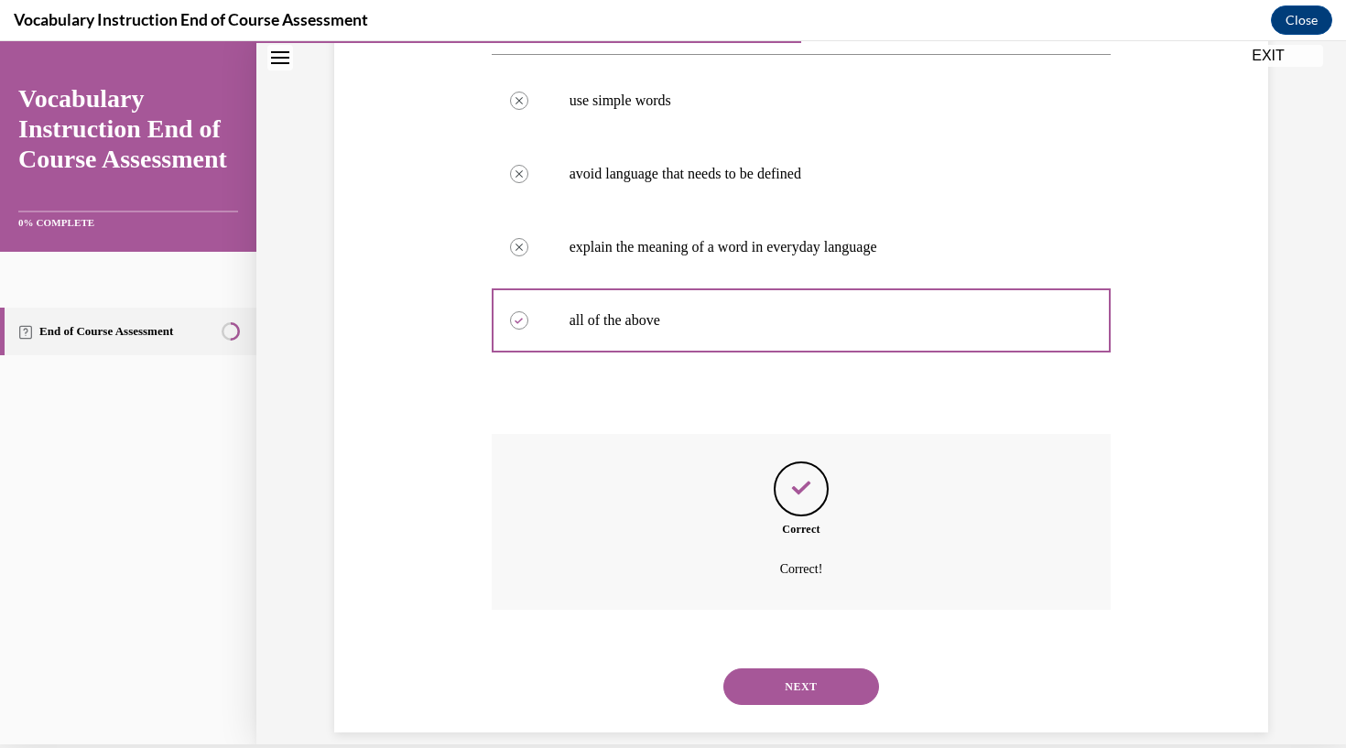
scroll to position [348, 0]
click at [794, 666] on button "NEXT" at bounding box center [801, 684] width 156 height 37
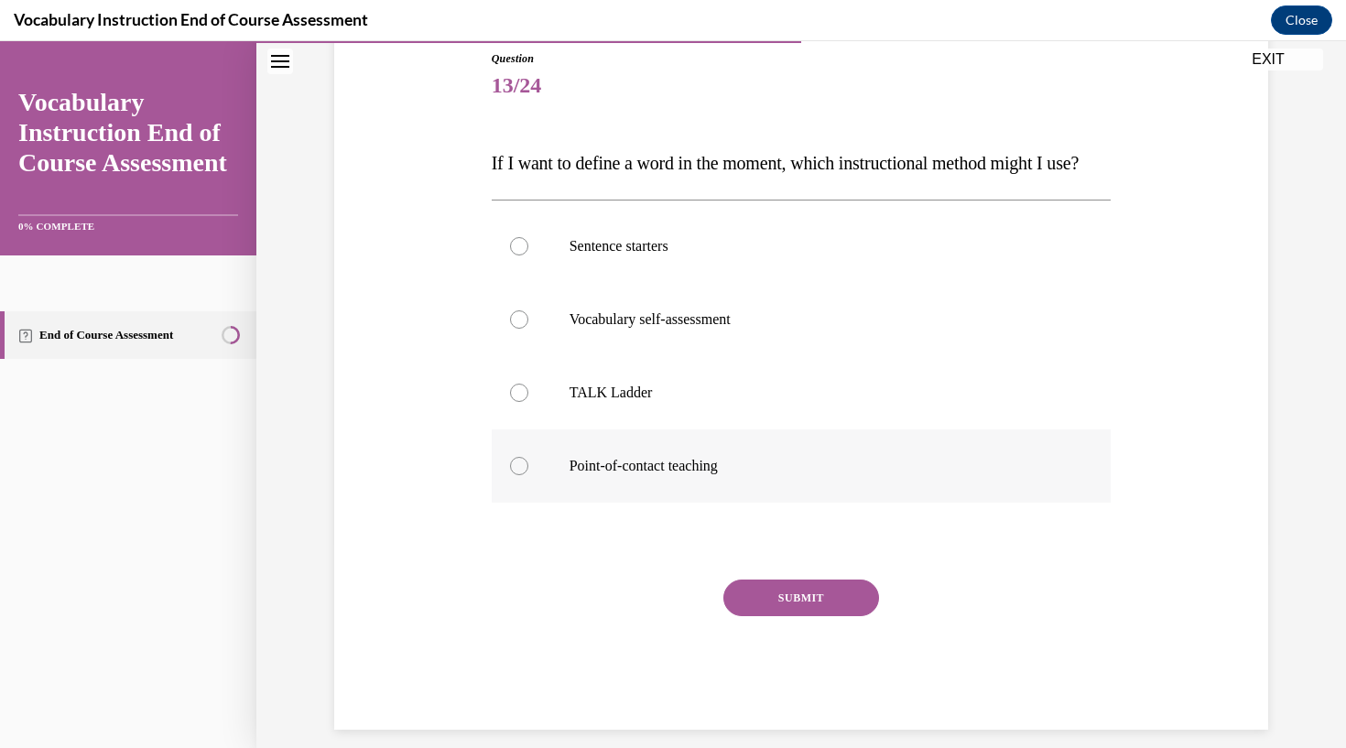
click at [519, 475] on div at bounding box center [519, 466] width 18 height 18
click at [519, 475] on input "Point-of-contact teaching" at bounding box center [519, 466] width 18 height 18
radio input "true"
click at [791, 616] on button "SUBMIT" at bounding box center [801, 597] width 156 height 37
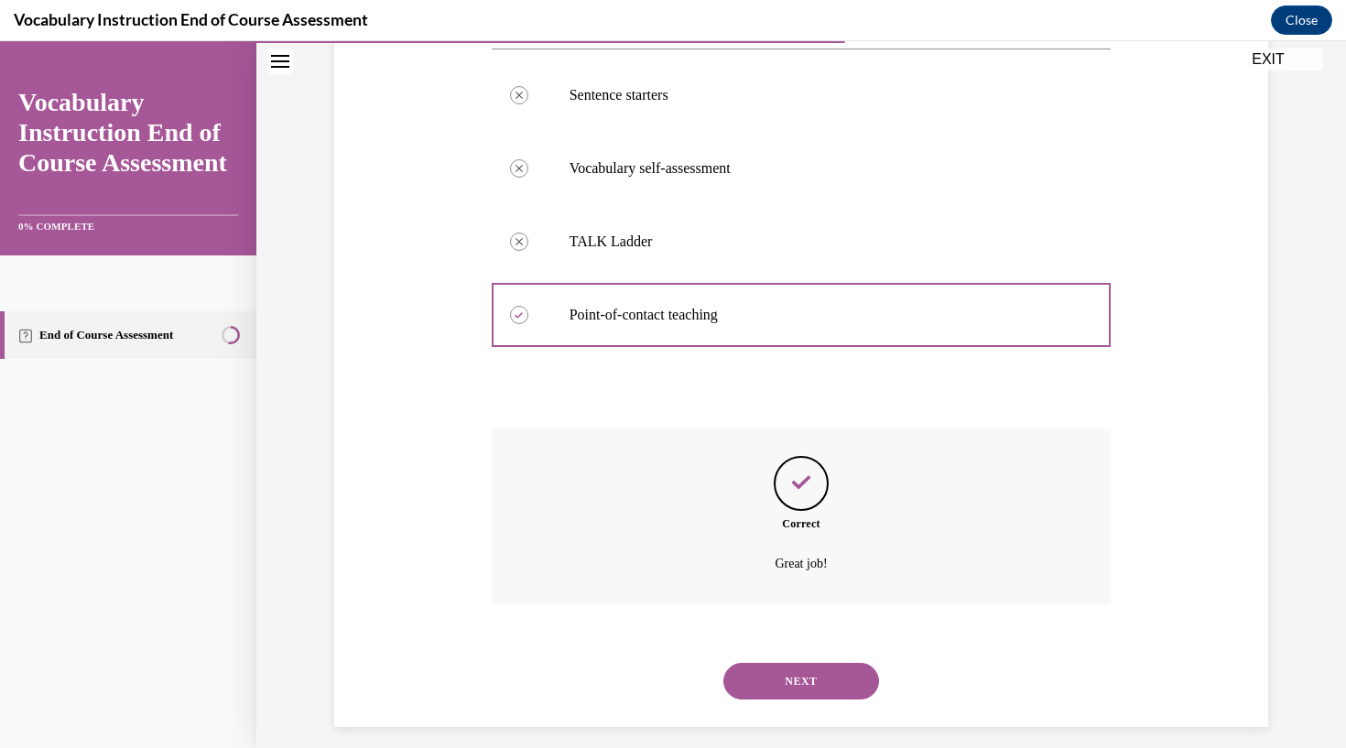
scroll to position [384, 0]
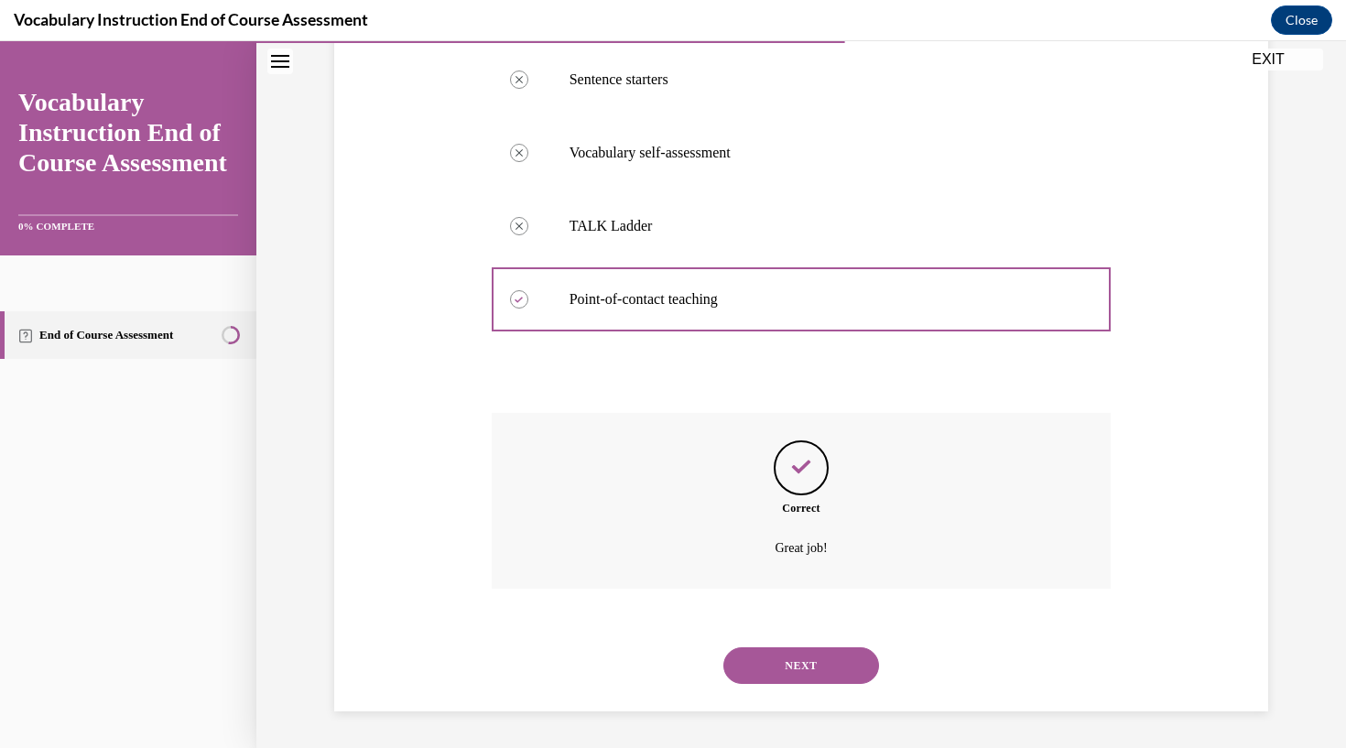
click at [798, 669] on button "NEXT" at bounding box center [801, 665] width 156 height 37
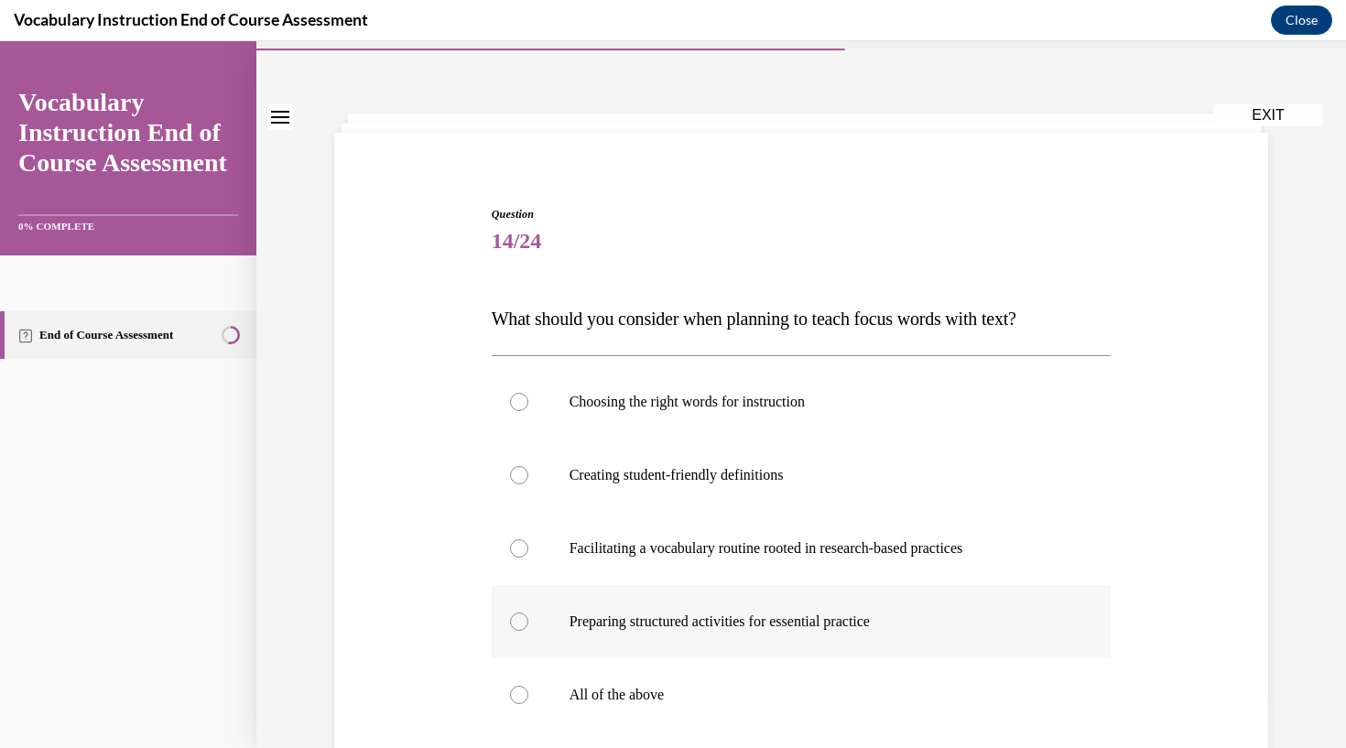
scroll to position [50, 0]
click at [514, 691] on div at bounding box center [519, 693] width 18 height 18
click at [514, 691] on input "All of the above" at bounding box center [519, 693] width 18 height 18
radio input "true"
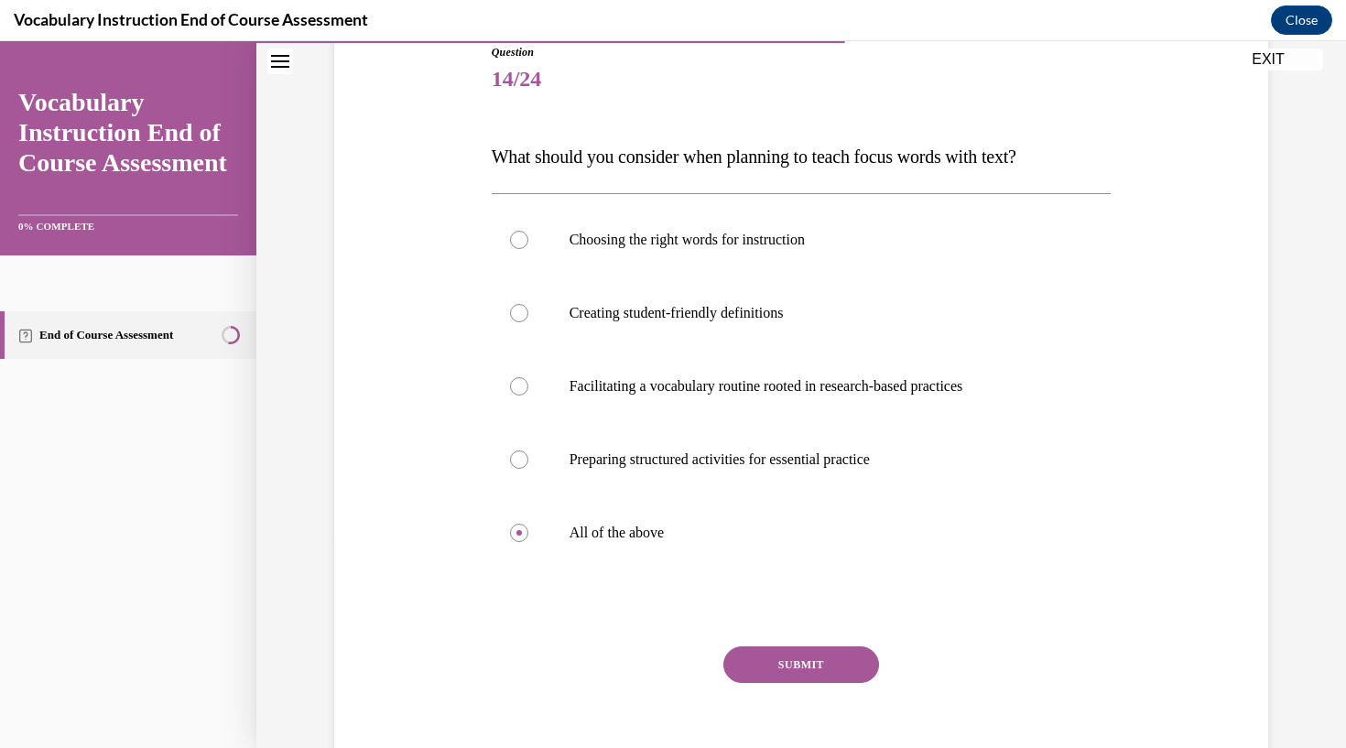
scroll to position [213, 0]
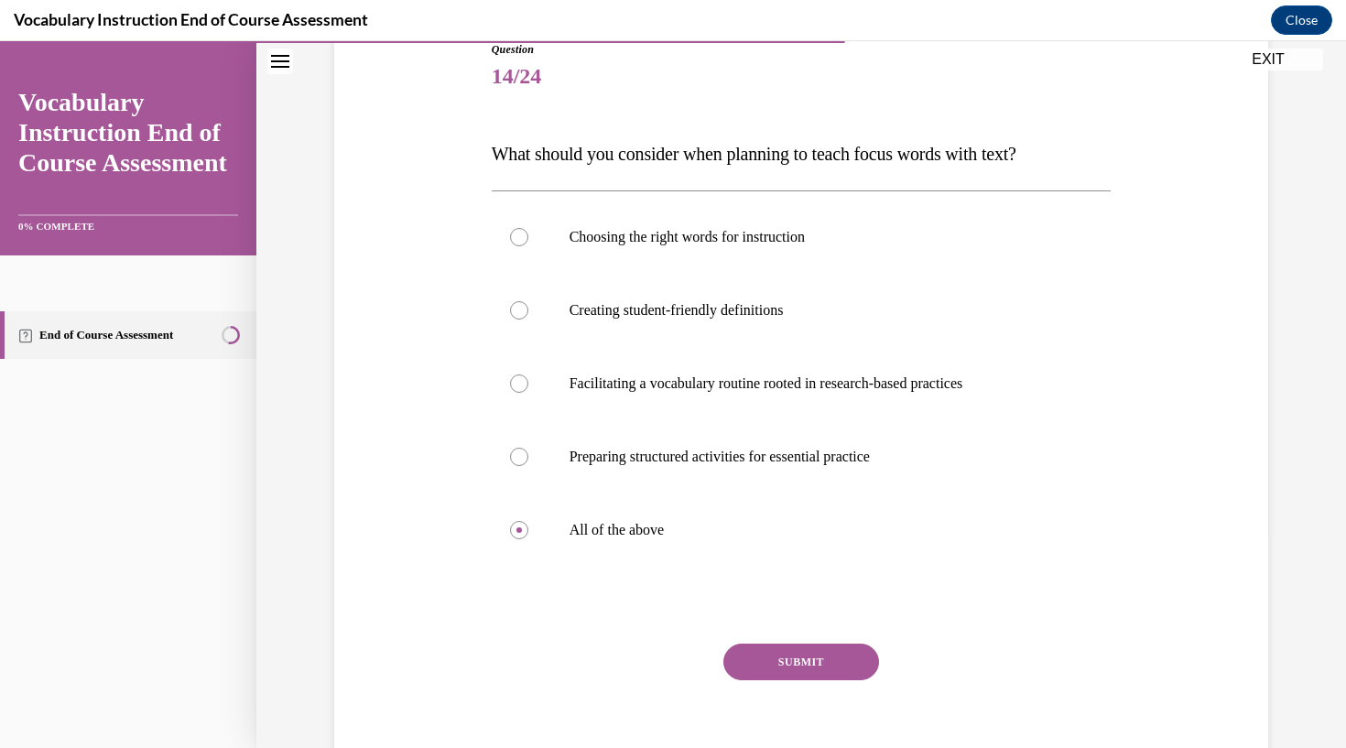
click at [805, 657] on button "SUBMIT" at bounding box center [801, 662] width 156 height 37
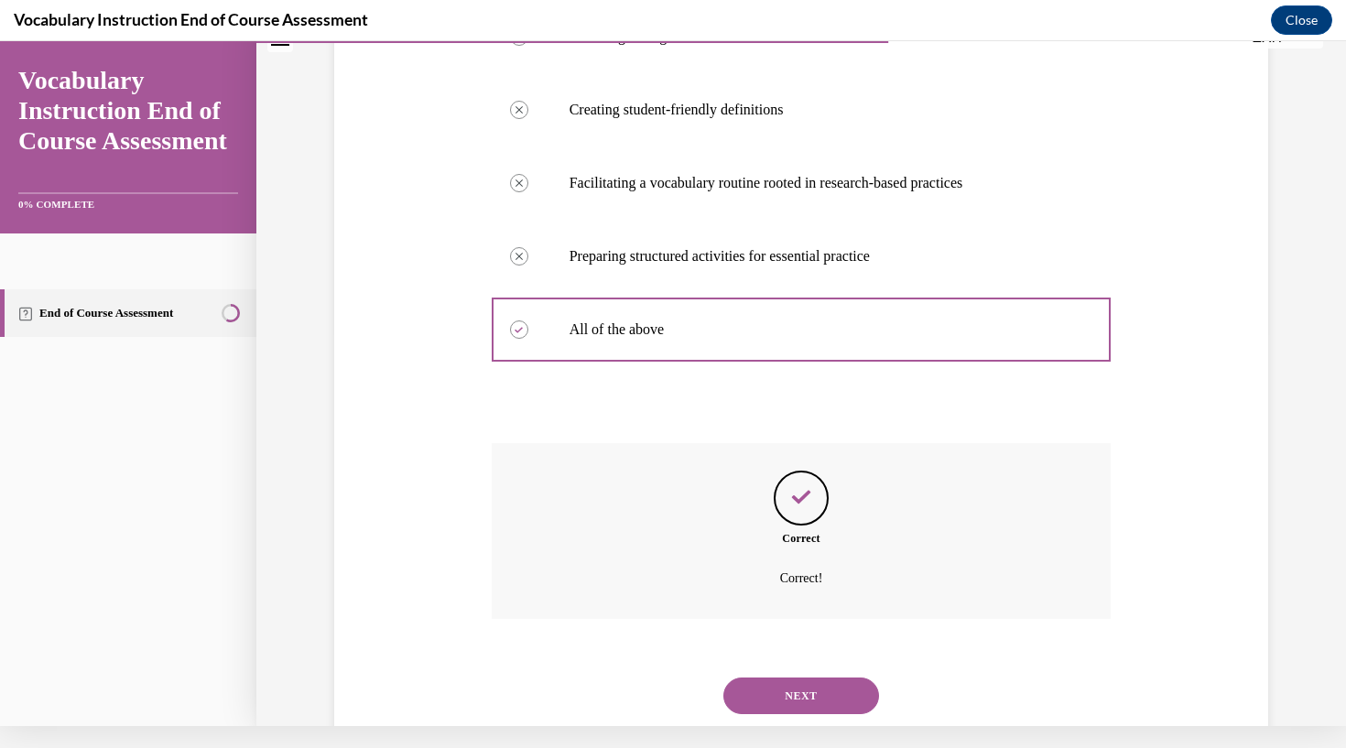
scroll to position [421, 0]
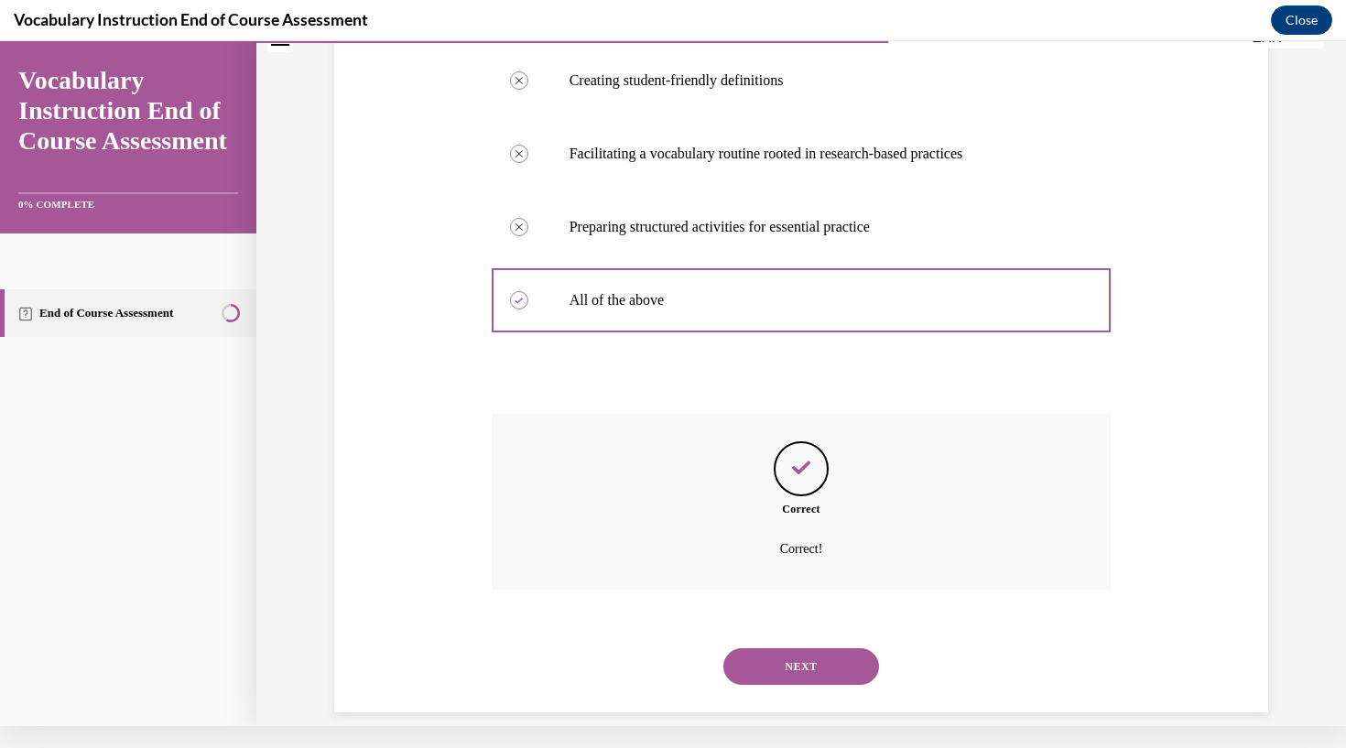
click at [812, 648] on button "NEXT" at bounding box center [801, 666] width 156 height 37
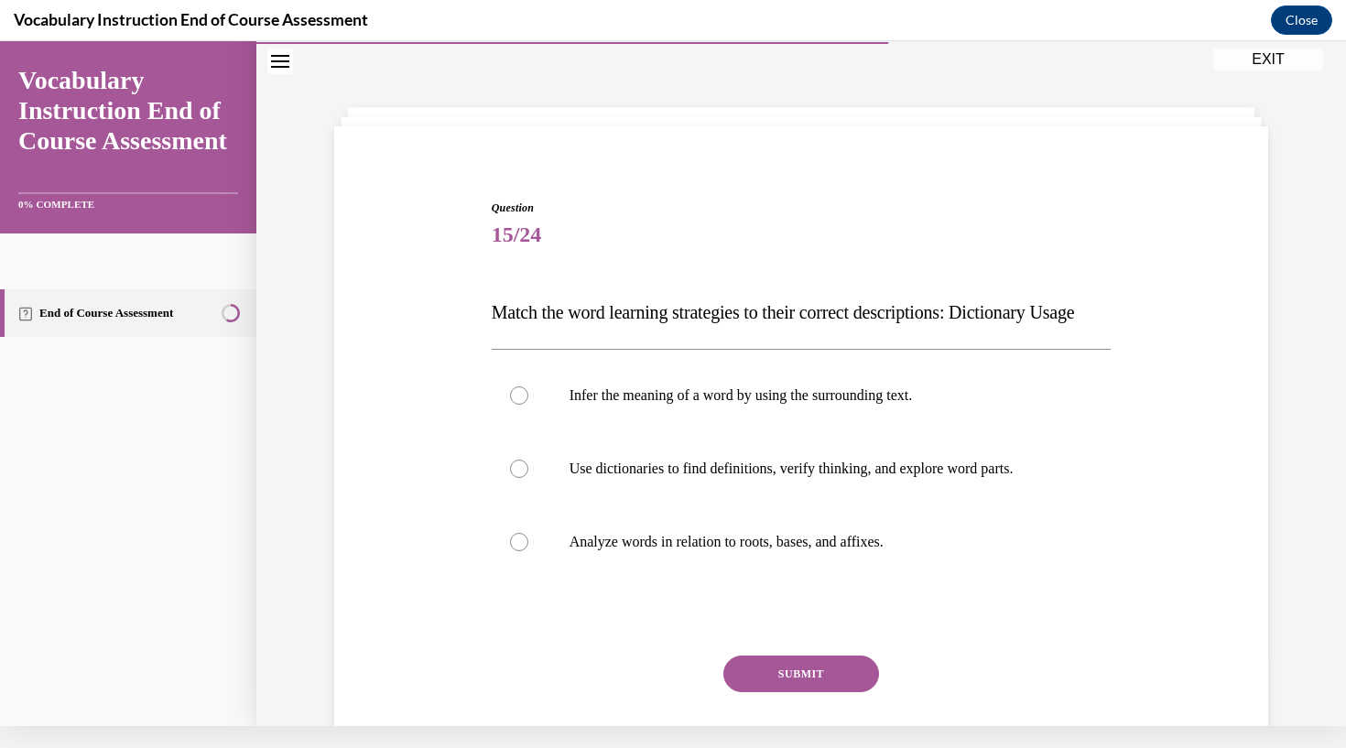
scroll to position [34, 0]
click at [528, 500] on label "Use dictionaries to find definitions, verify thinking, and explore word parts." at bounding box center [802, 467] width 620 height 73
click at [528, 477] on input "Use dictionaries to find definitions, verify thinking, and explore word parts." at bounding box center [519, 468] width 18 height 18
radio input "true"
click at [817, 691] on button "SUBMIT" at bounding box center [801, 673] width 156 height 37
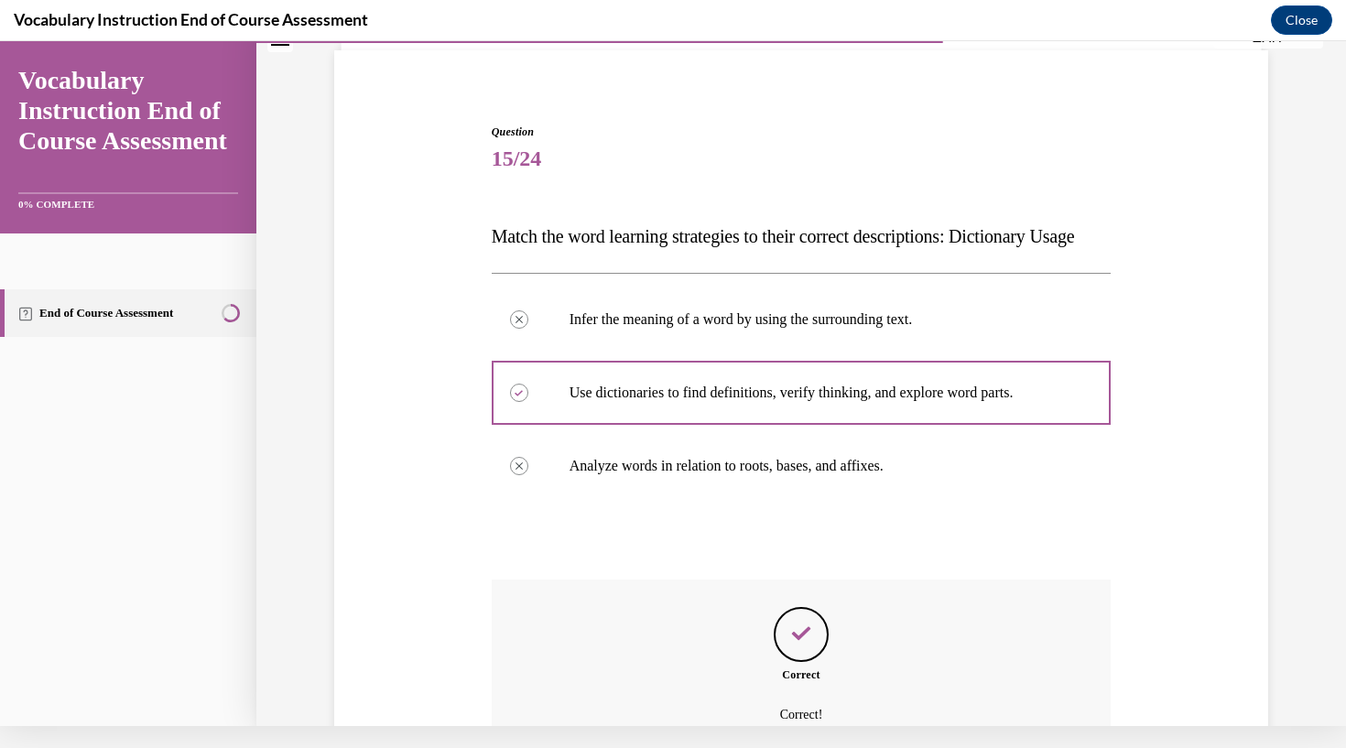
scroll to position [311, 0]
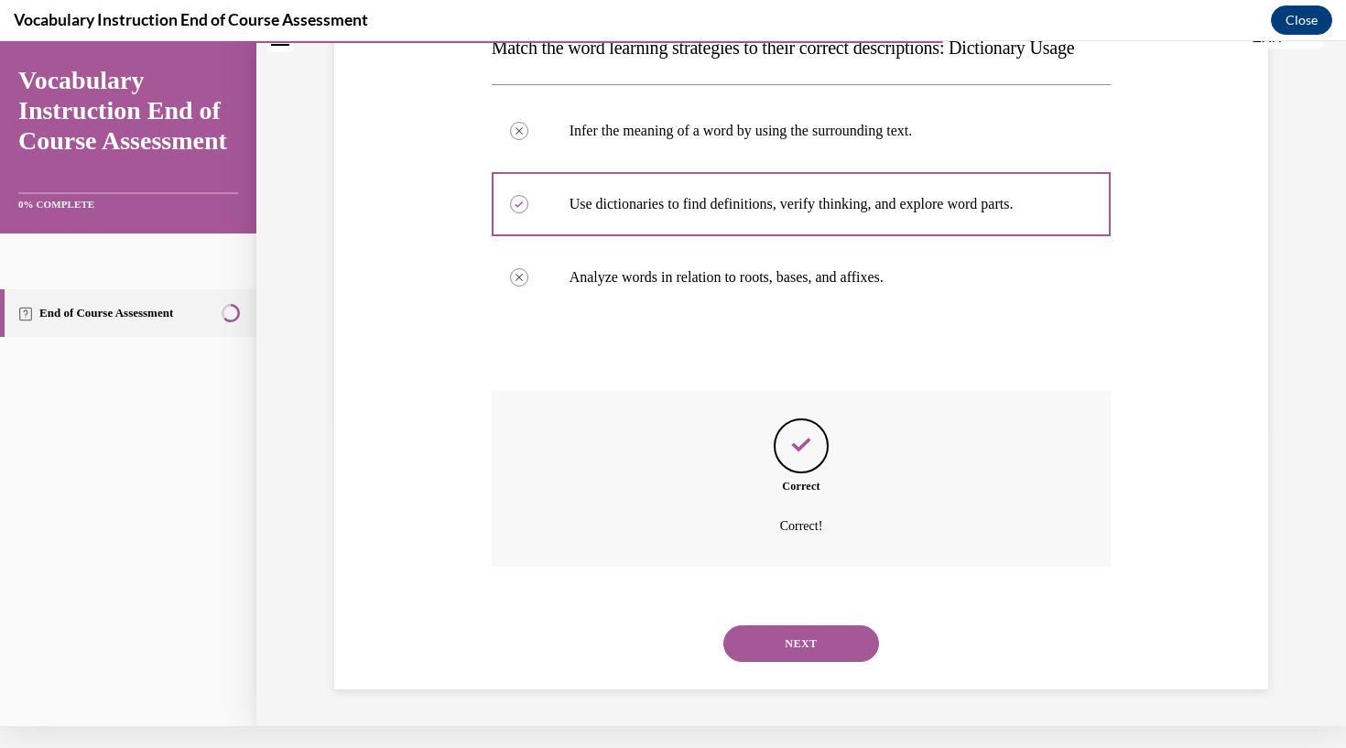
click at [841, 654] on button "NEXT" at bounding box center [801, 643] width 156 height 37
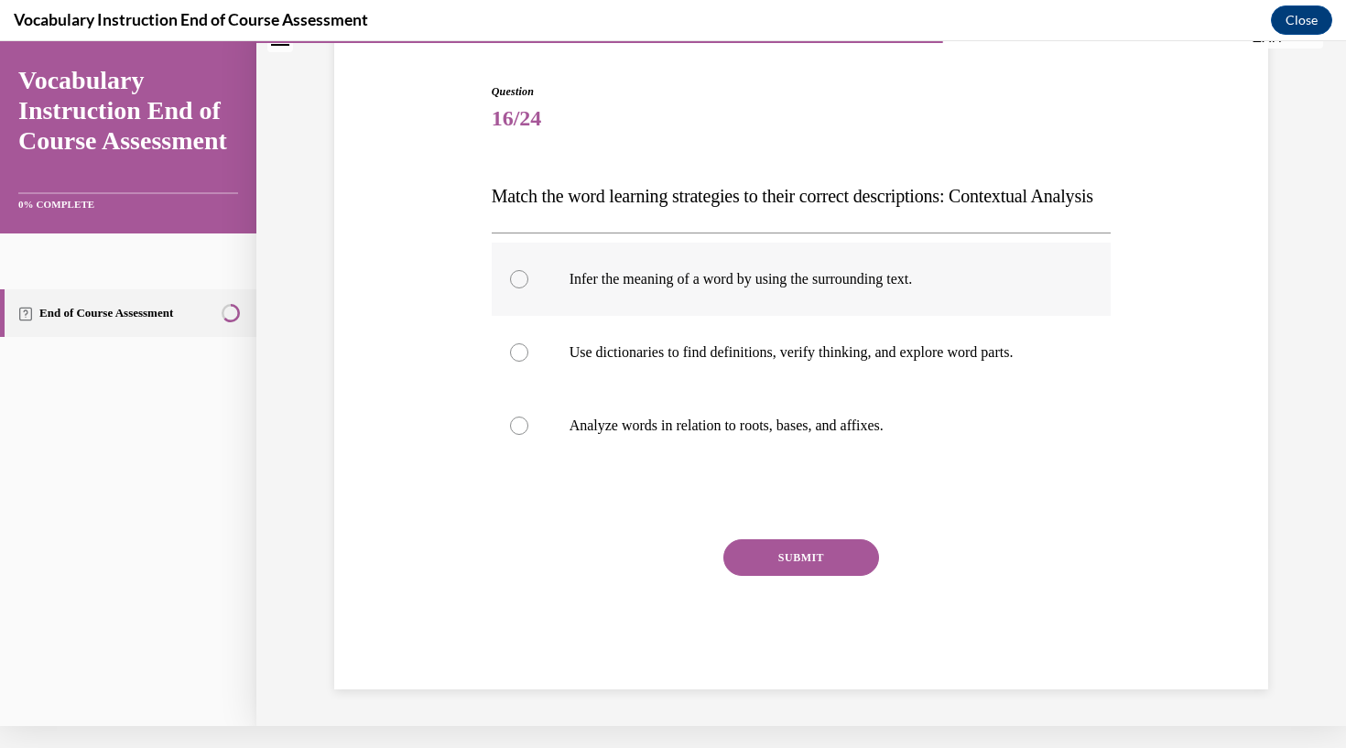
click at [525, 288] on div at bounding box center [519, 279] width 18 height 18
click at [525, 288] on input "Infer the meaning of a word by using the surrounding text." at bounding box center [519, 279] width 18 height 18
radio input "true"
click at [794, 576] on button "SUBMIT" at bounding box center [801, 557] width 156 height 37
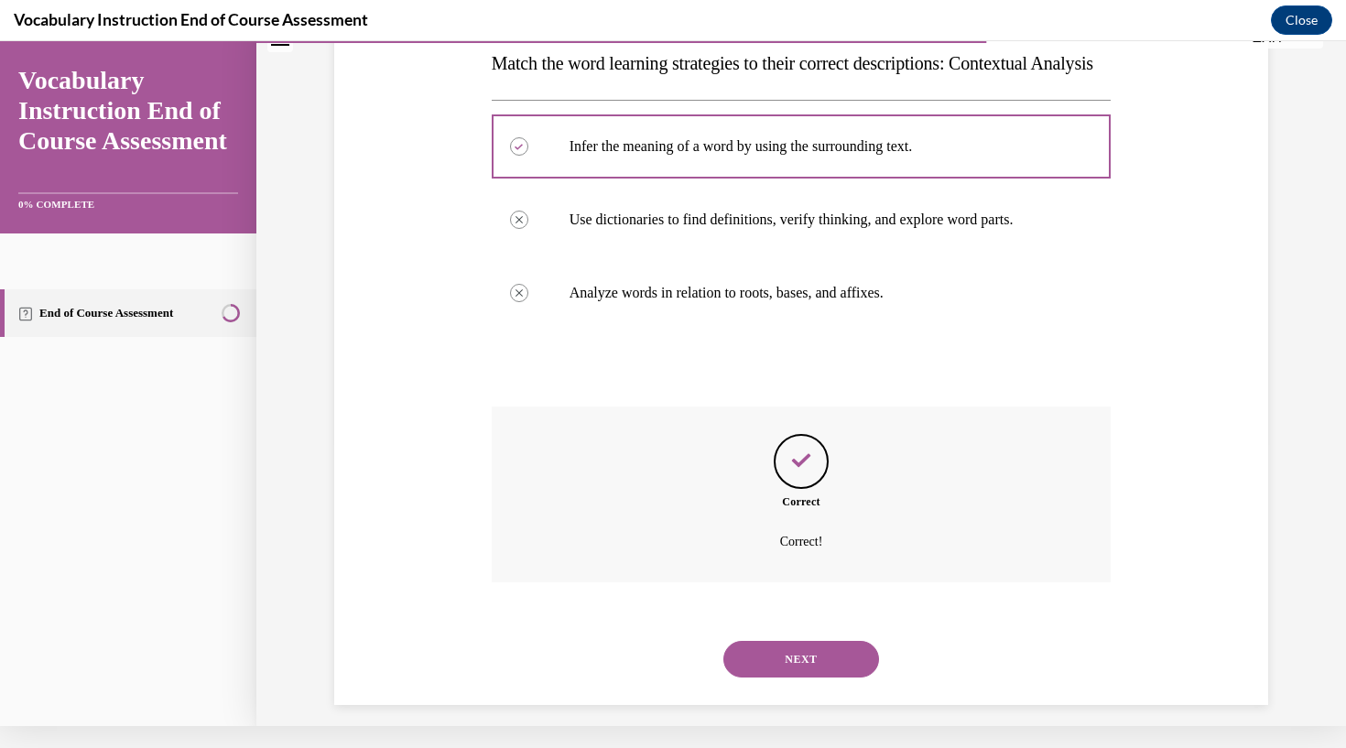
scroll to position [311, 0]
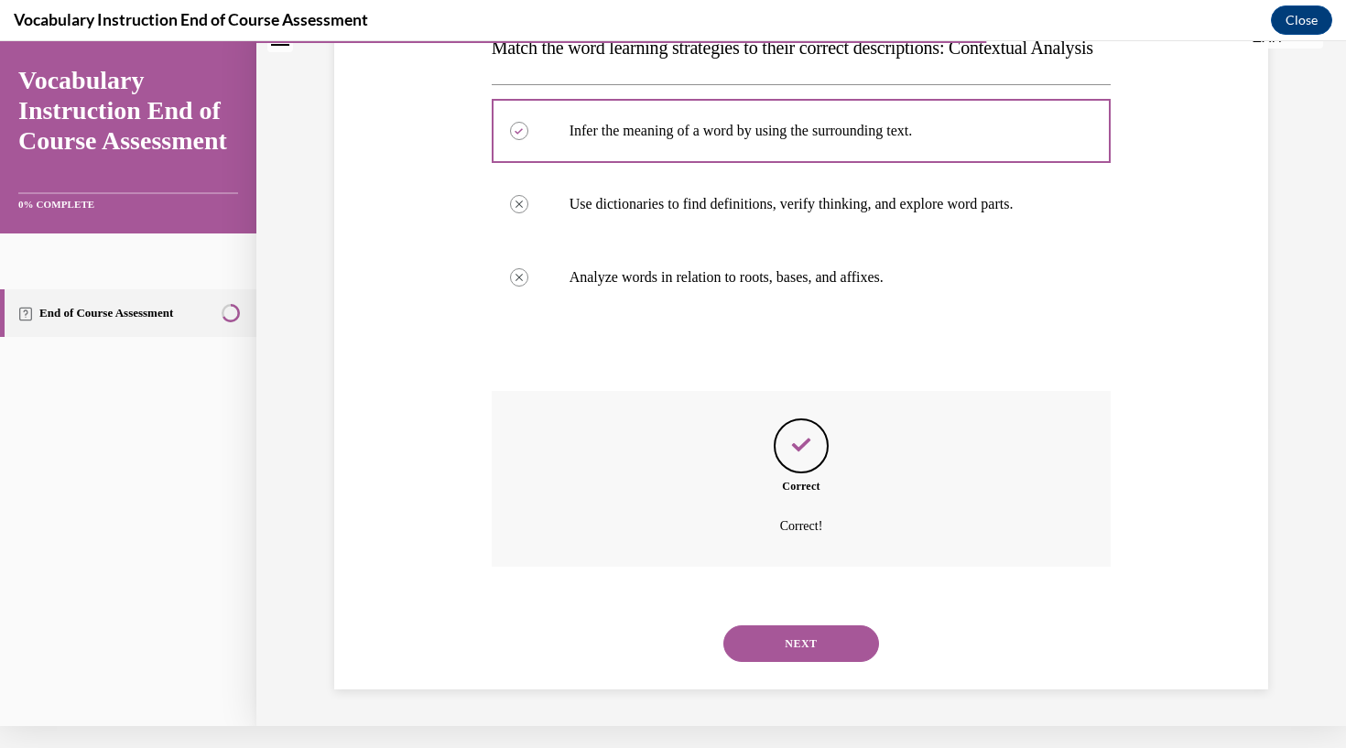
click at [797, 646] on button "NEXT" at bounding box center [801, 643] width 156 height 37
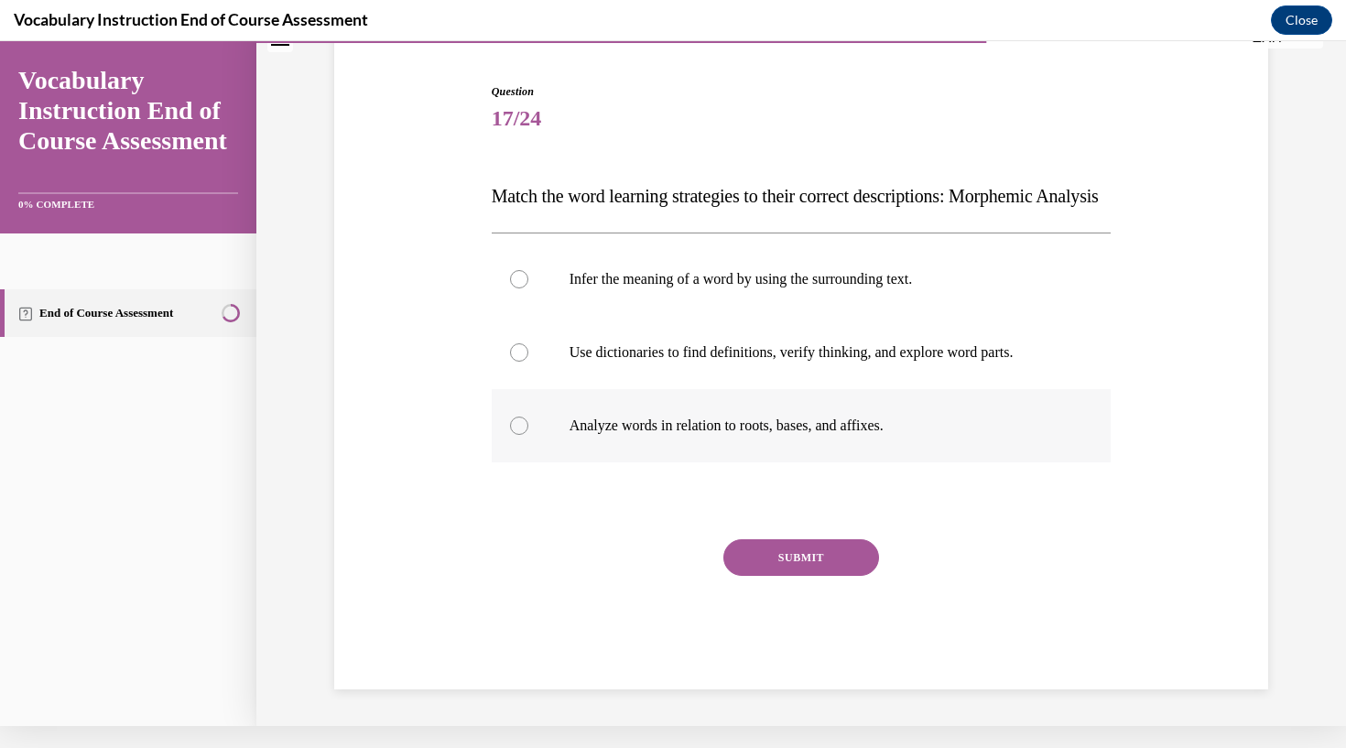
click at [521, 435] on div at bounding box center [519, 426] width 18 height 18
click at [521, 435] on input "Analyze words in relation to roots, bases, and affixes." at bounding box center [519, 426] width 18 height 18
radio input "true"
click at [785, 576] on button "SUBMIT" at bounding box center [801, 557] width 156 height 37
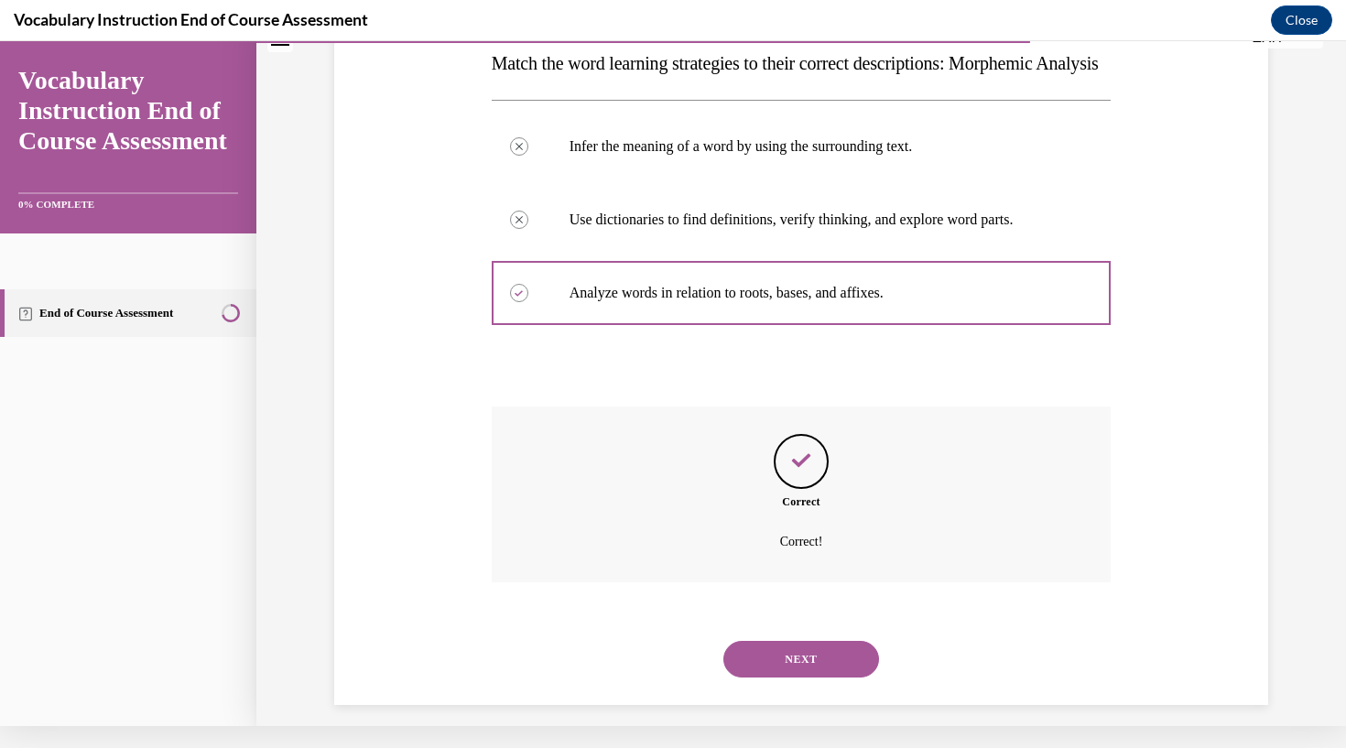
scroll to position [311, 0]
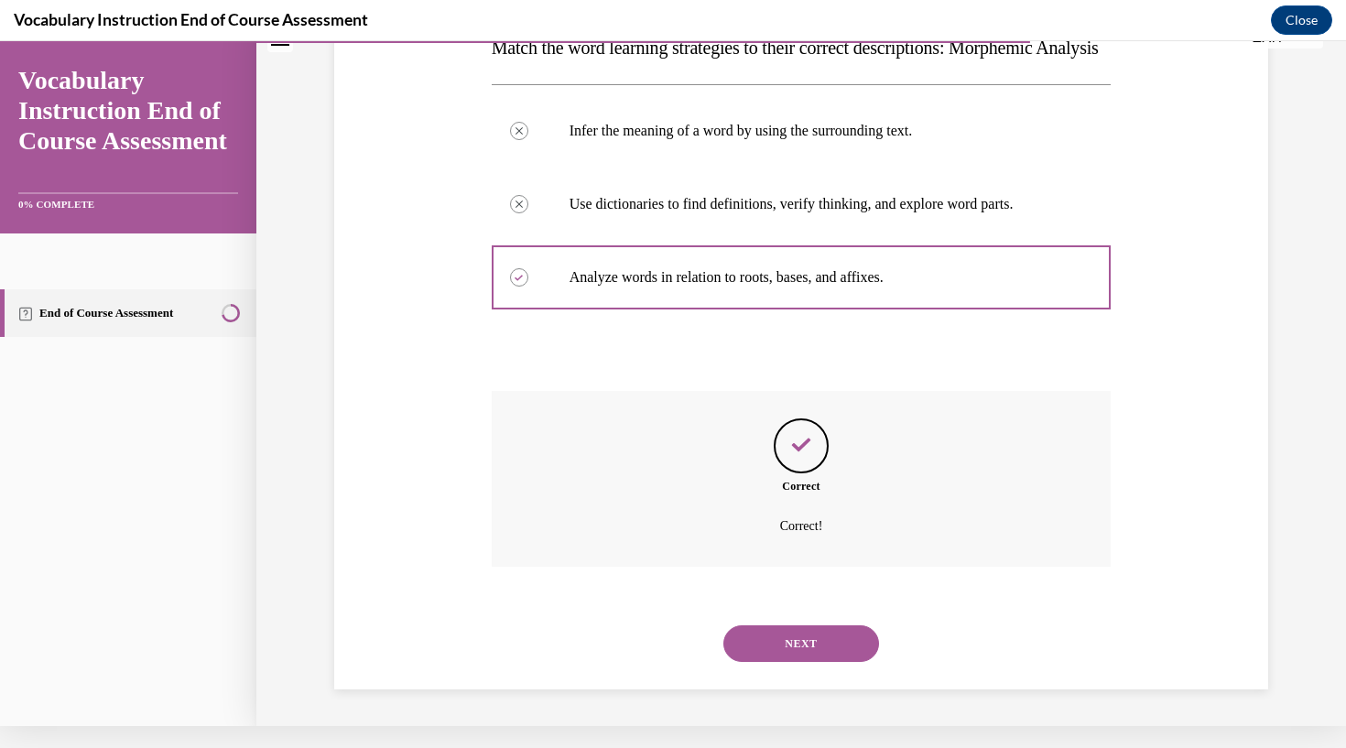
click at [812, 641] on button "NEXT" at bounding box center [801, 643] width 156 height 37
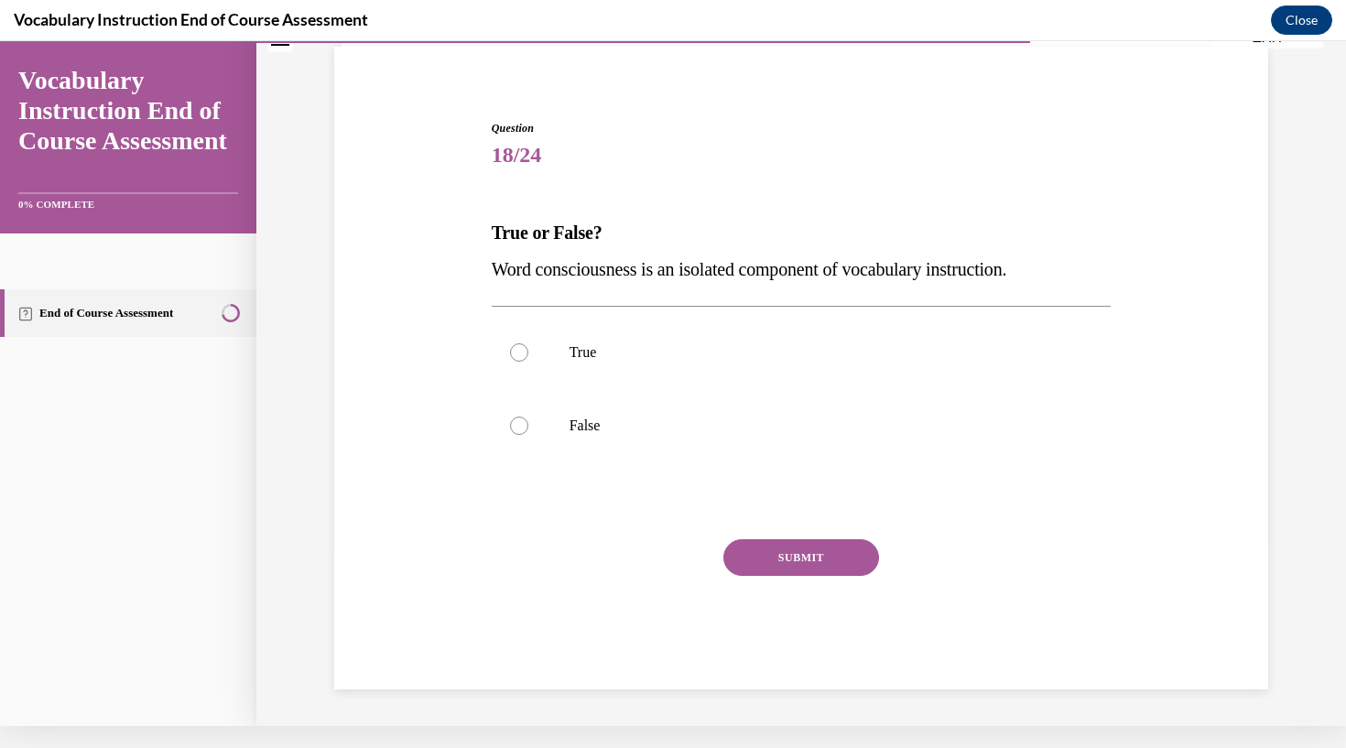
scroll to position [86, 0]
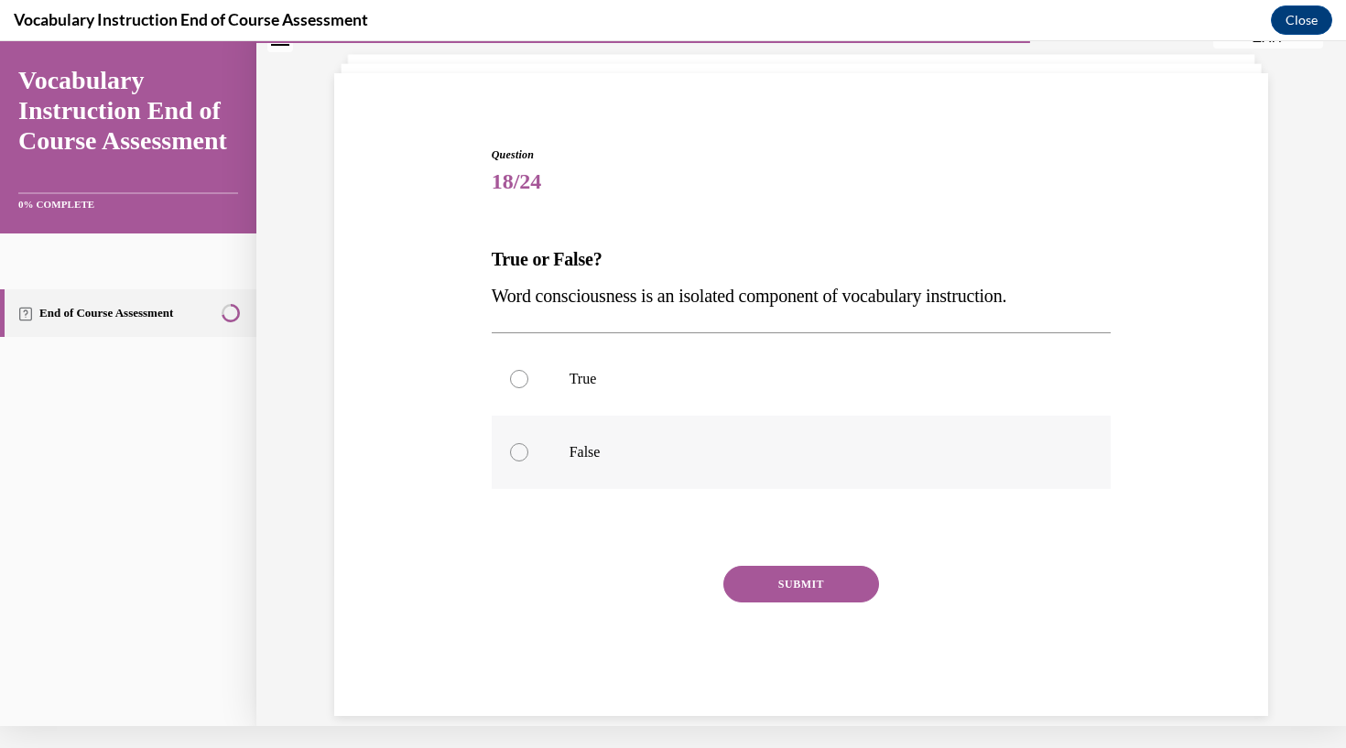
click at [521, 453] on div at bounding box center [519, 452] width 18 height 18
click at [521, 453] on input "False" at bounding box center [519, 452] width 18 height 18
radio input "true"
click at [804, 582] on button "SUBMIT" at bounding box center [801, 584] width 156 height 37
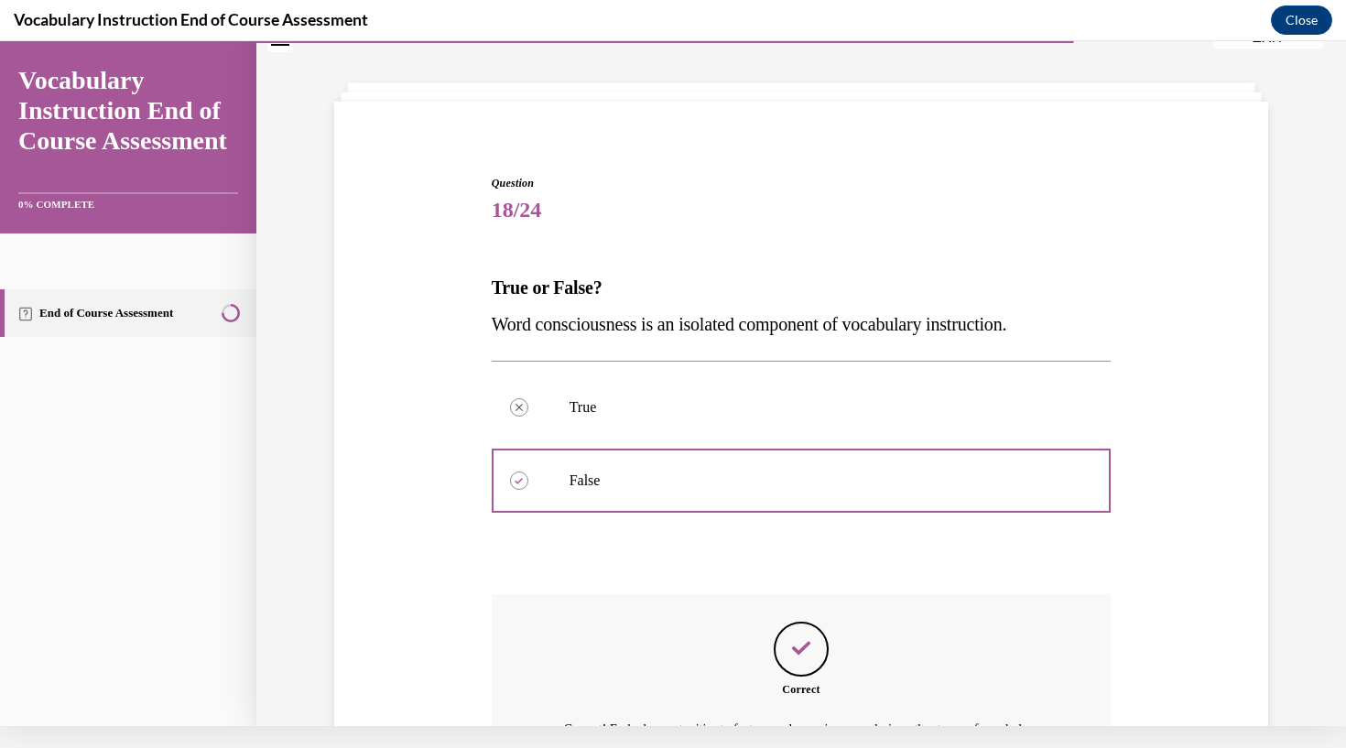
scroll to position [259, 0]
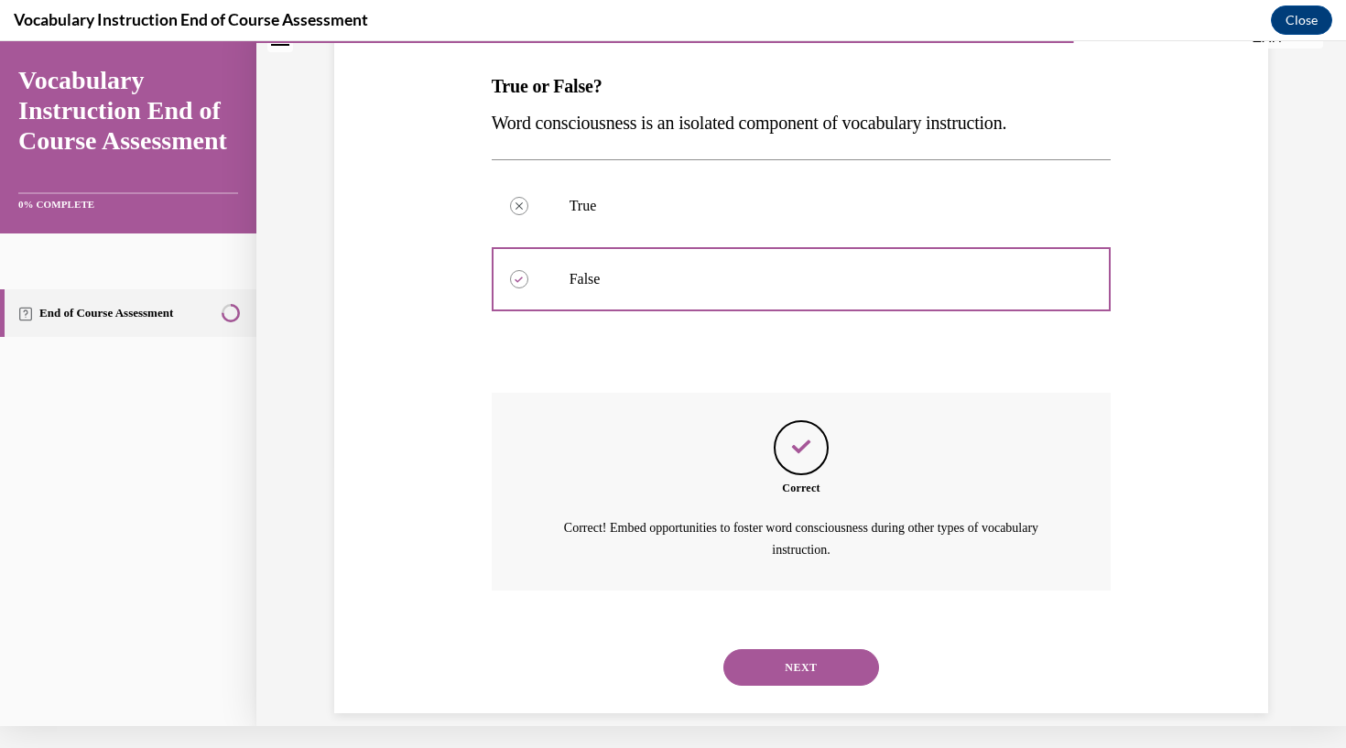
click at [806, 651] on button "NEXT" at bounding box center [801, 667] width 156 height 37
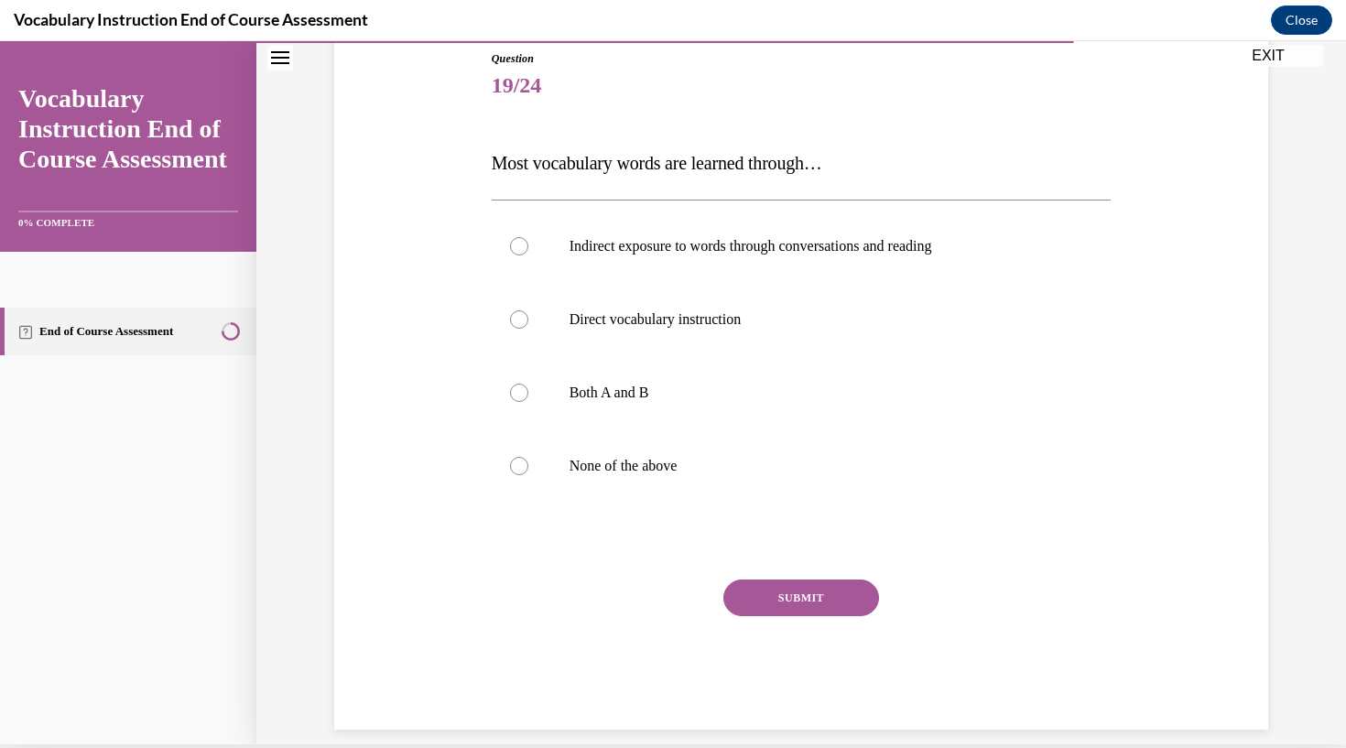
click at [517, 191] on div "Question 19/24 Most vocabulary words are learned through… Indirect exposure to …" at bounding box center [802, 389] width 620 height 679
click at [520, 187] on div "Question 19/24 Most vocabulary words are learned through… Indirect exposure to …" at bounding box center [802, 389] width 620 height 679
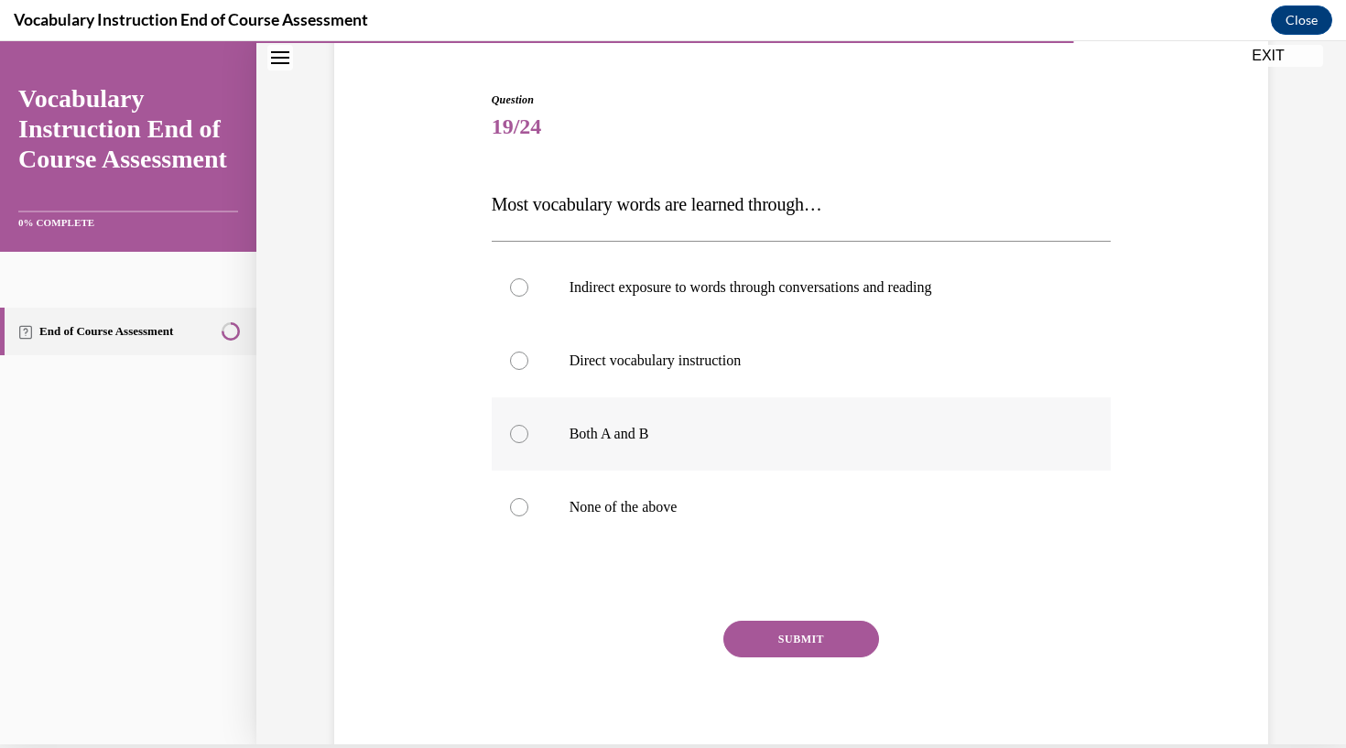
scroll to position [157, 0]
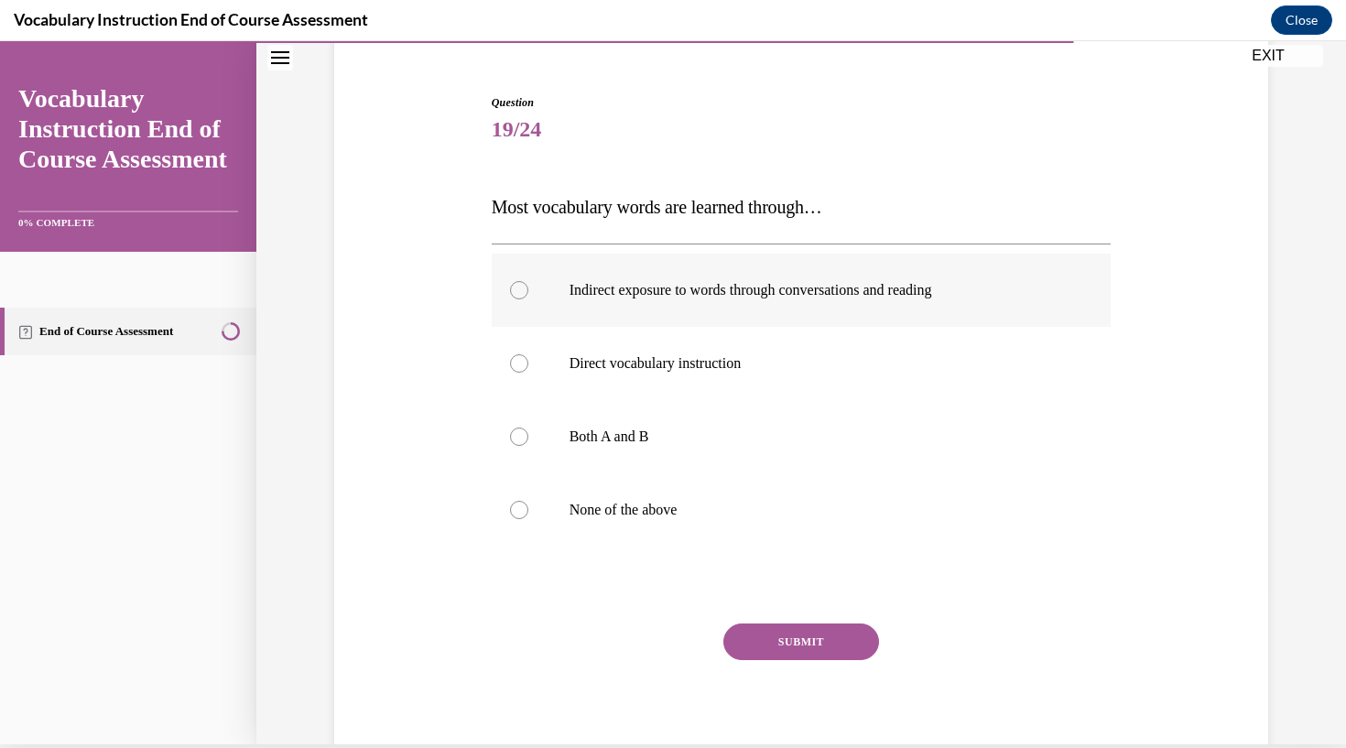
click at [528, 298] on label "Indirect exposure to words through conversations and reading" at bounding box center [802, 290] width 620 height 73
click at [528, 298] on input "Indirect exposure to words through conversations and reading" at bounding box center [519, 290] width 18 height 18
radio input "true"
click at [845, 653] on button "SUBMIT" at bounding box center [801, 641] width 156 height 37
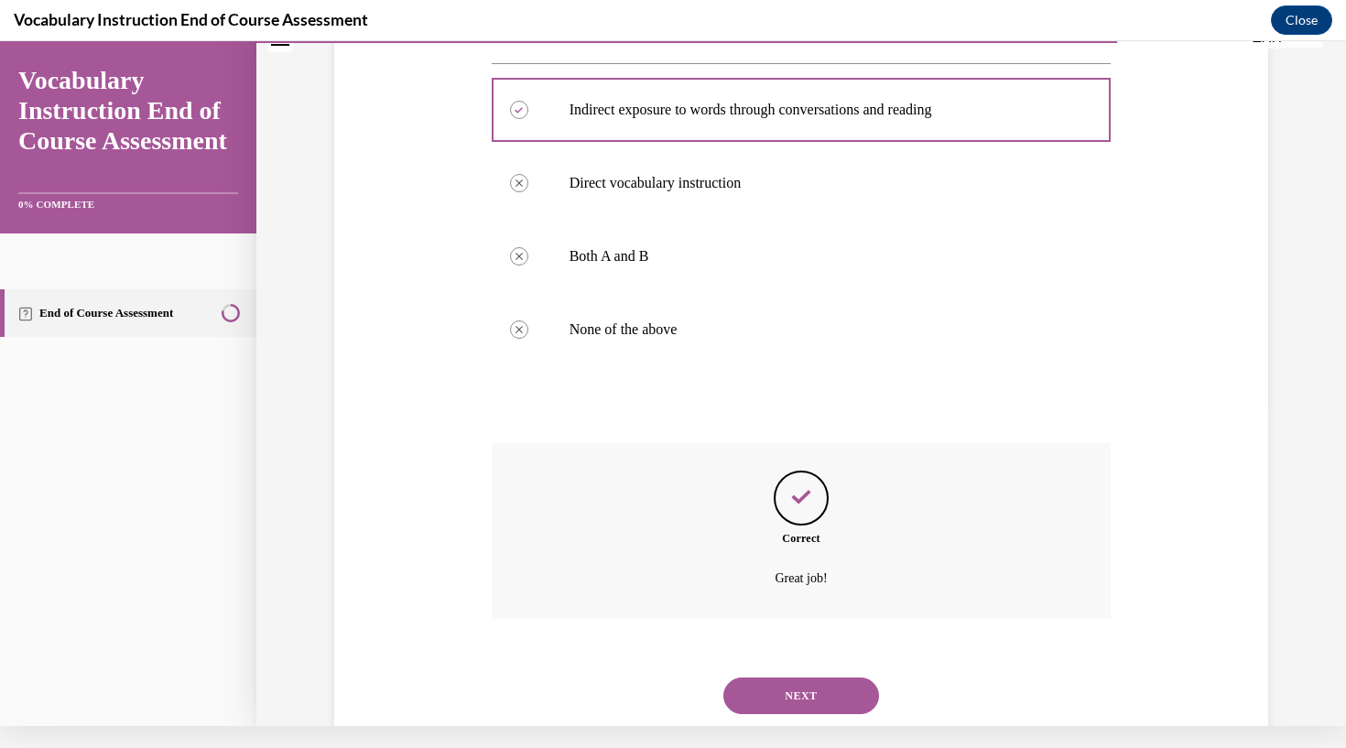
scroll to position [348, 0]
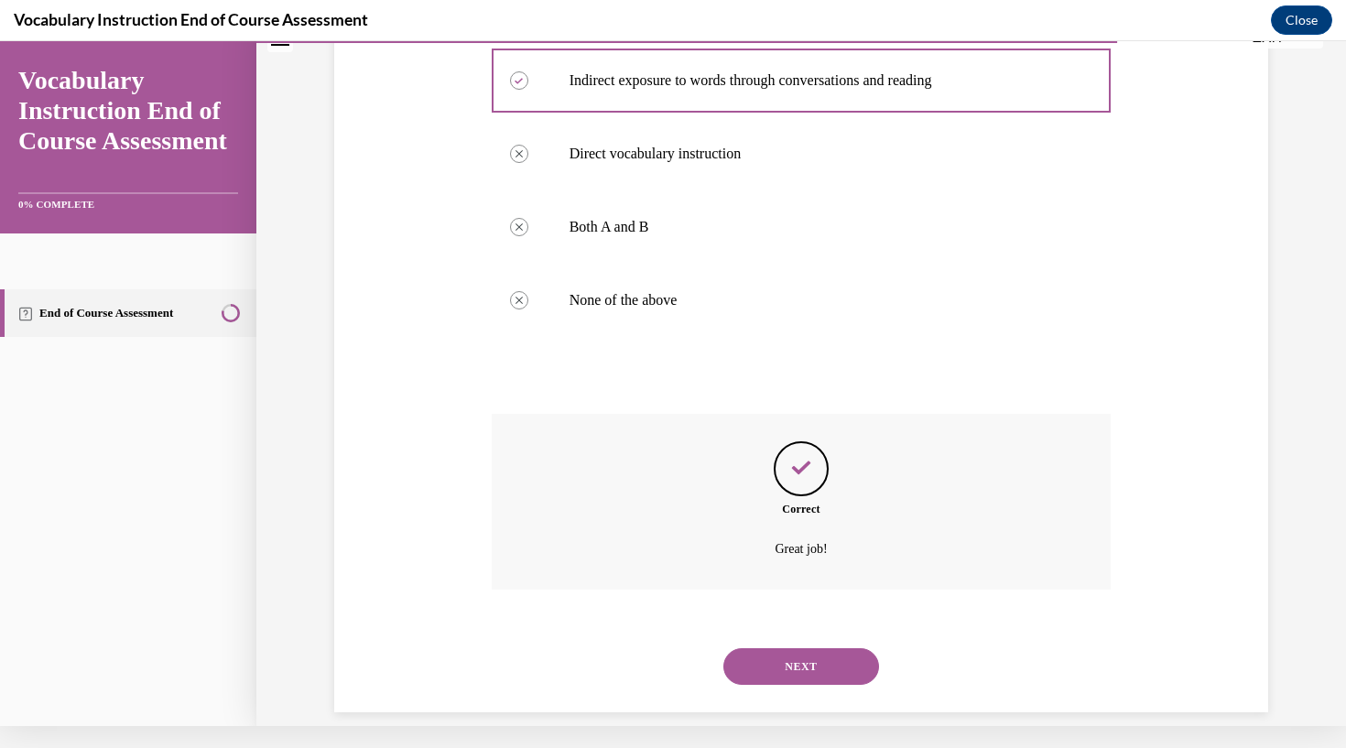
click at [842, 648] on button "NEXT" at bounding box center [801, 666] width 156 height 37
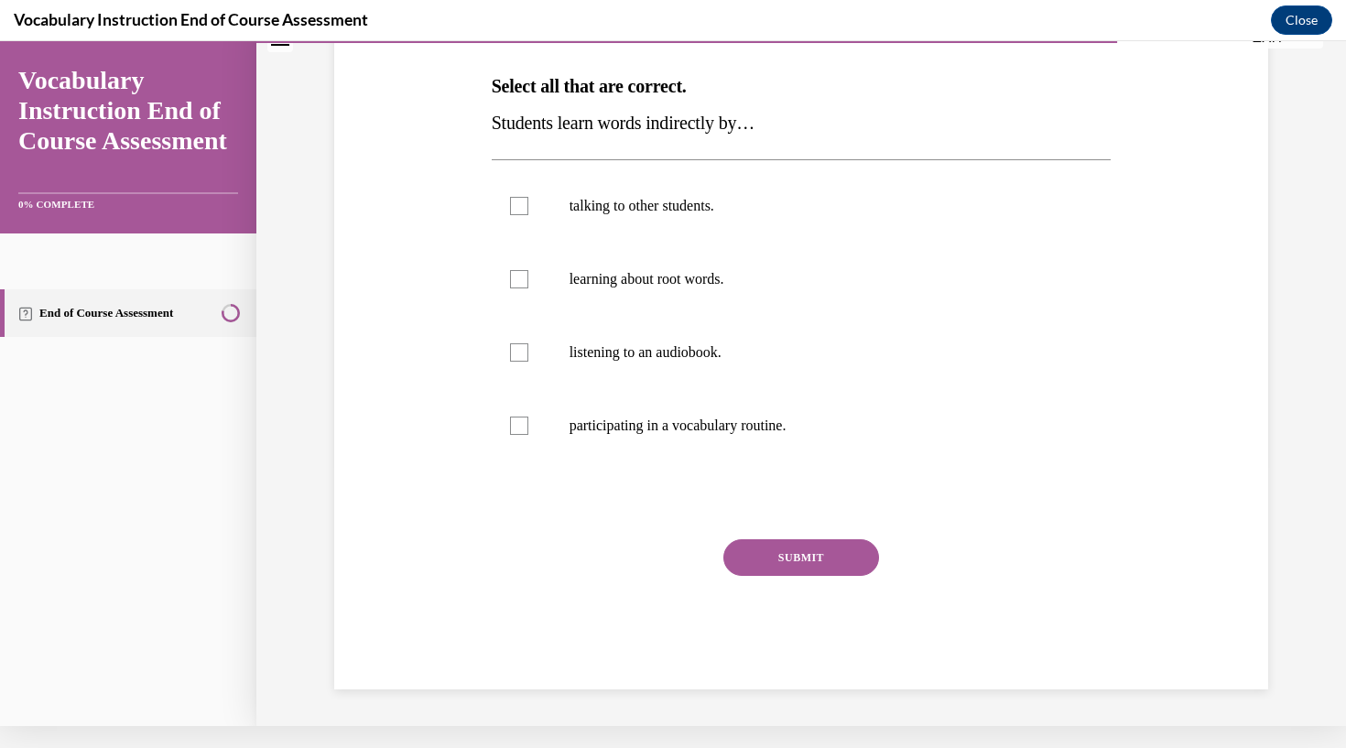
scroll to position [0, 0]
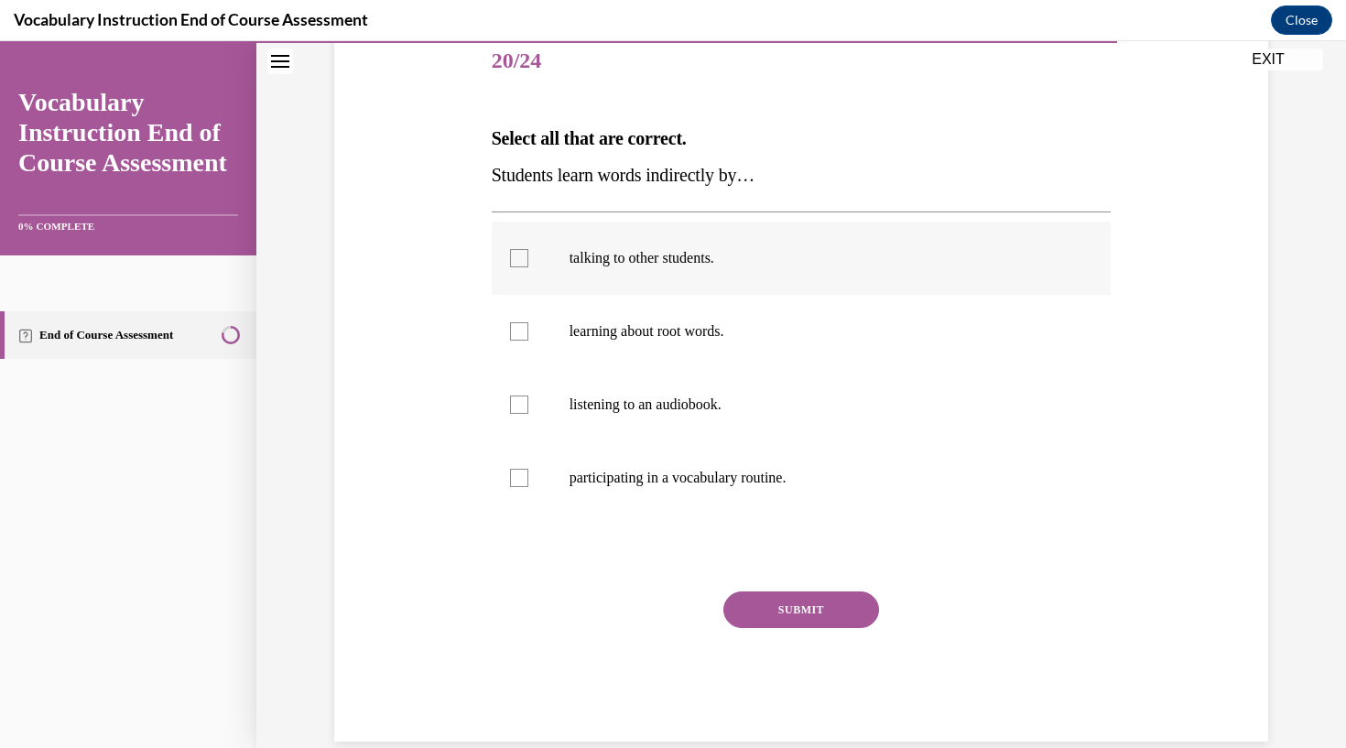
click at [515, 273] on label "talking to other students." at bounding box center [802, 258] width 620 height 73
click at [515, 267] on input "talking to other students." at bounding box center [519, 258] width 18 height 18
checkbox input "true"
click at [523, 427] on label "listening to an audiobook." at bounding box center [802, 404] width 620 height 73
click at [523, 414] on input "listening to an audiobook." at bounding box center [519, 404] width 18 height 18
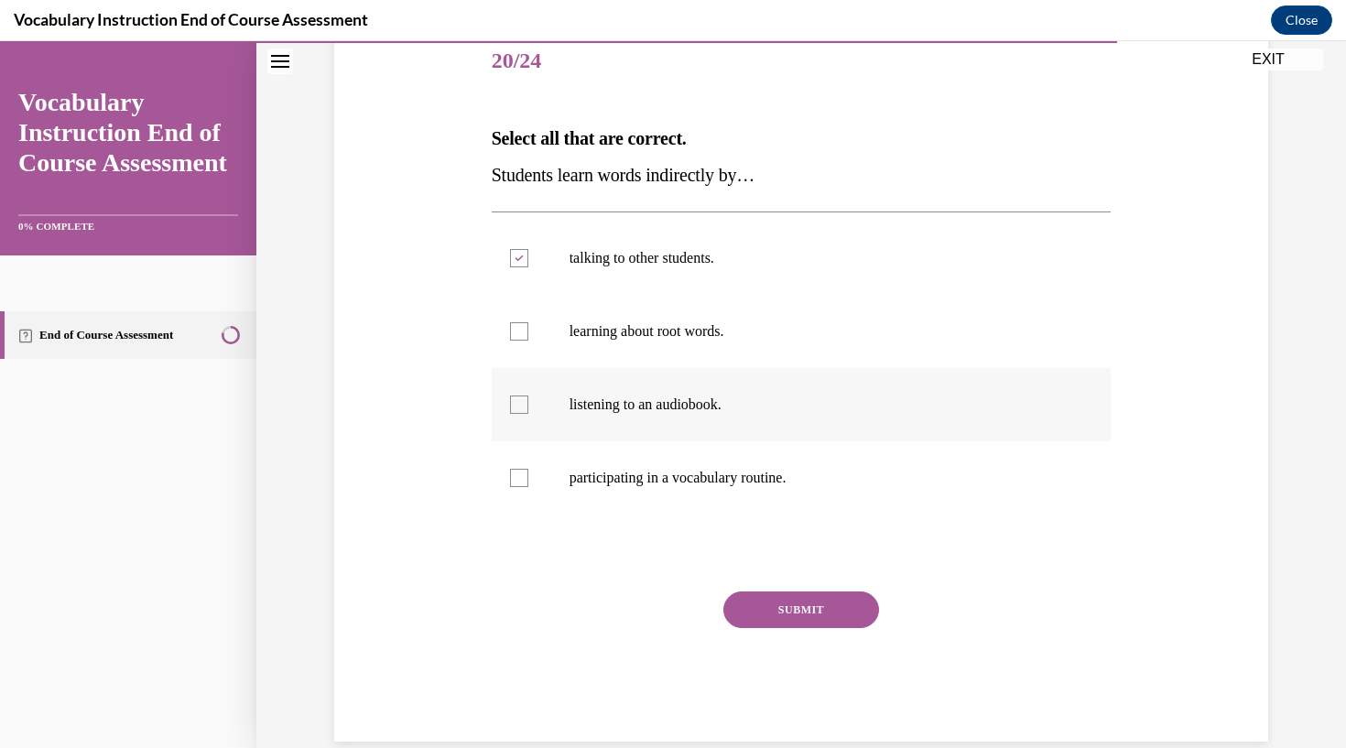
checkbox input "true"
click at [785, 622] on button "SUBMIT" at bounding box center [801, 609] width 156 height 37
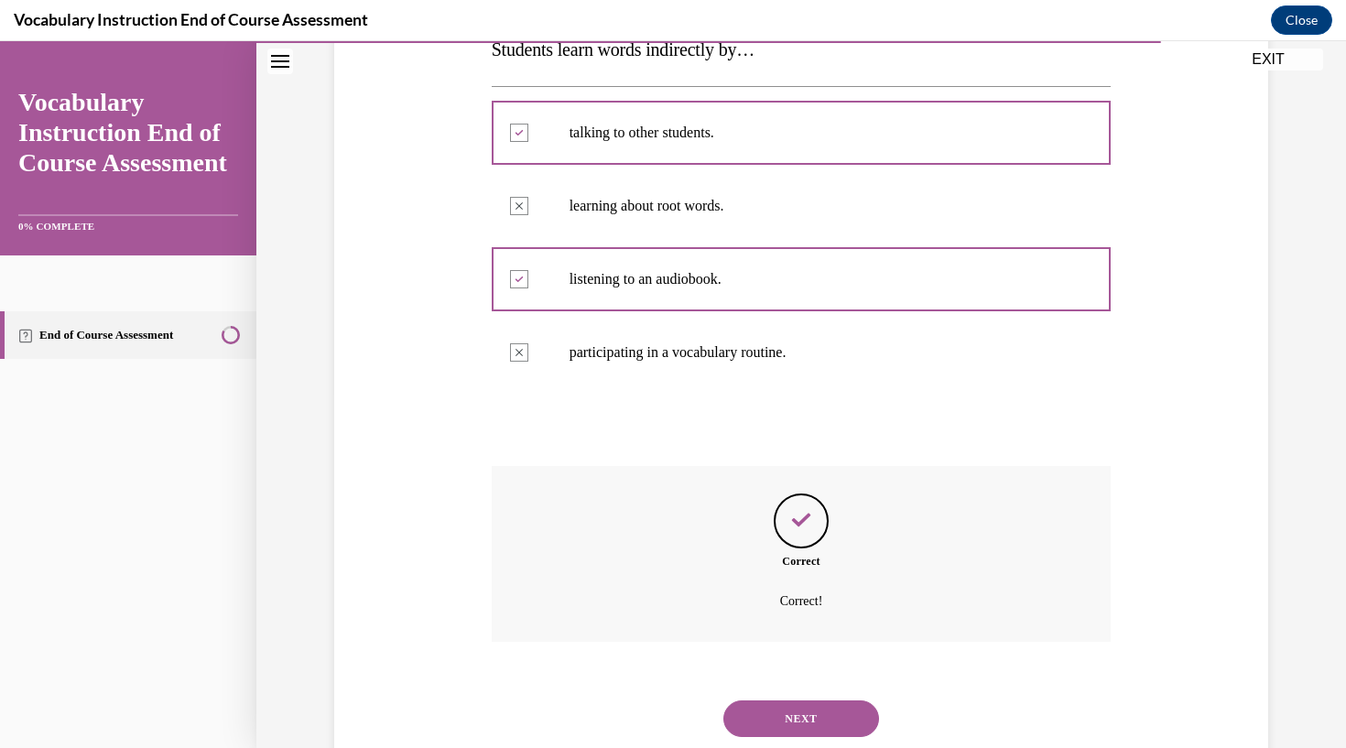
scroll to position [384, 0]
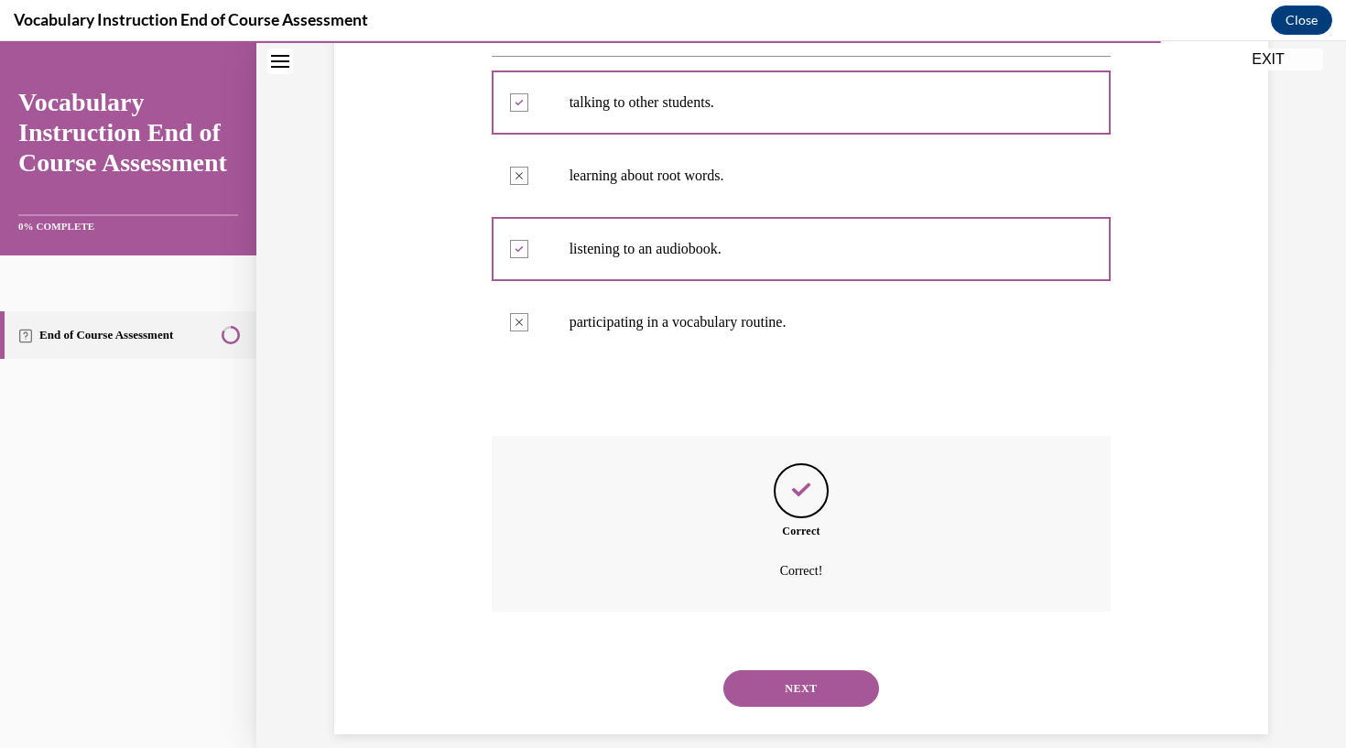
click at [792, 670] on button "NEXT" at bounding box center [801, 688] width 156 height 37
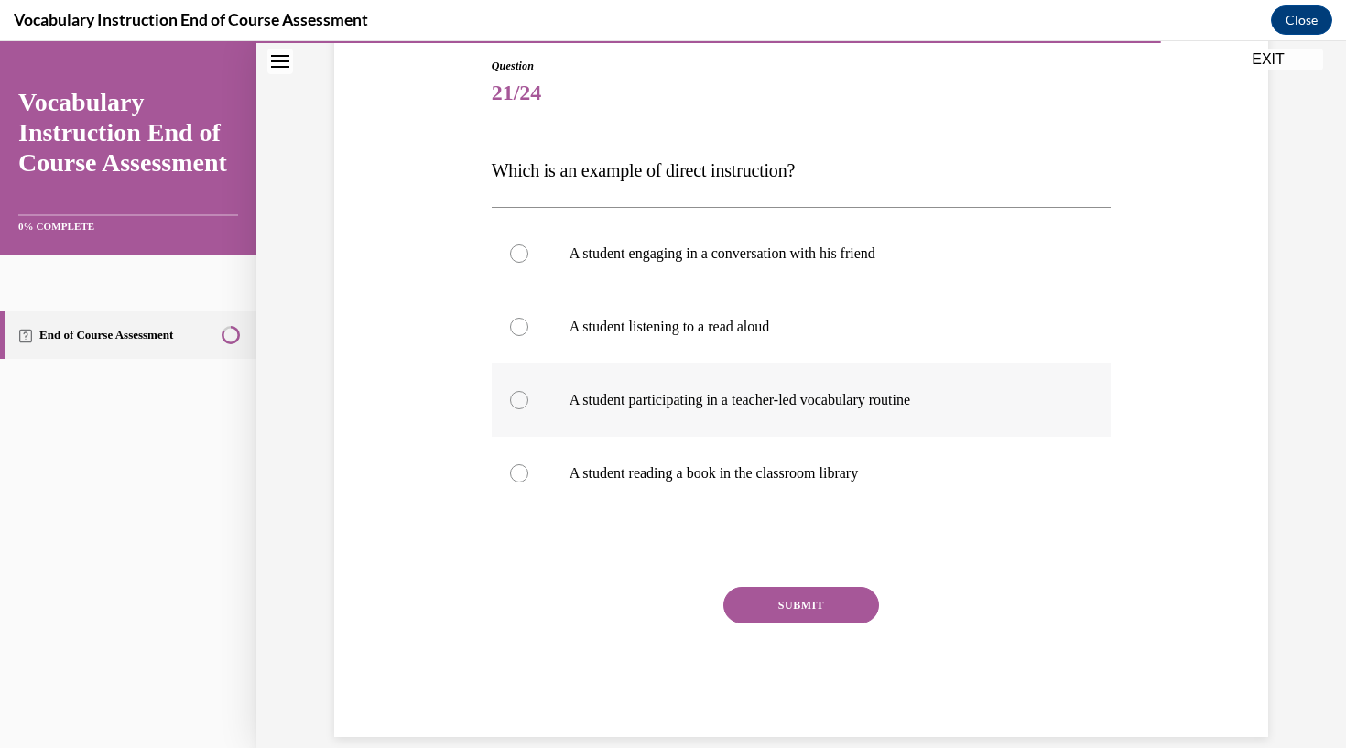
click at [522, 399] on div at bounding box center [519, 400] width 18 height 18
click at [522, 399] on input "A student participating in a teacher-led vocabulary routine" at bounding box center [519, 400] width 18 height 18
radio input "true"
click at [784, 602] on button "SUBMIT" at bounding box center [801, 605] width 156 height 37
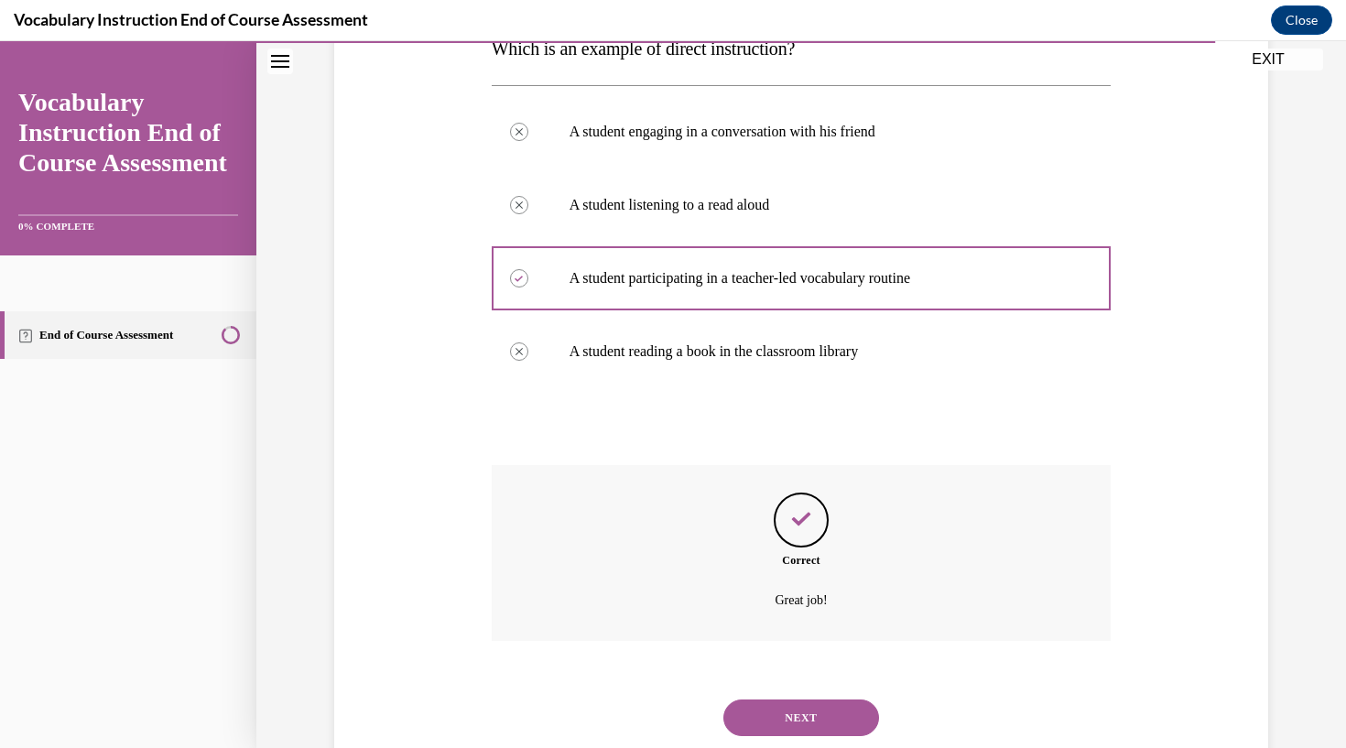
scroll to position [348, 0]
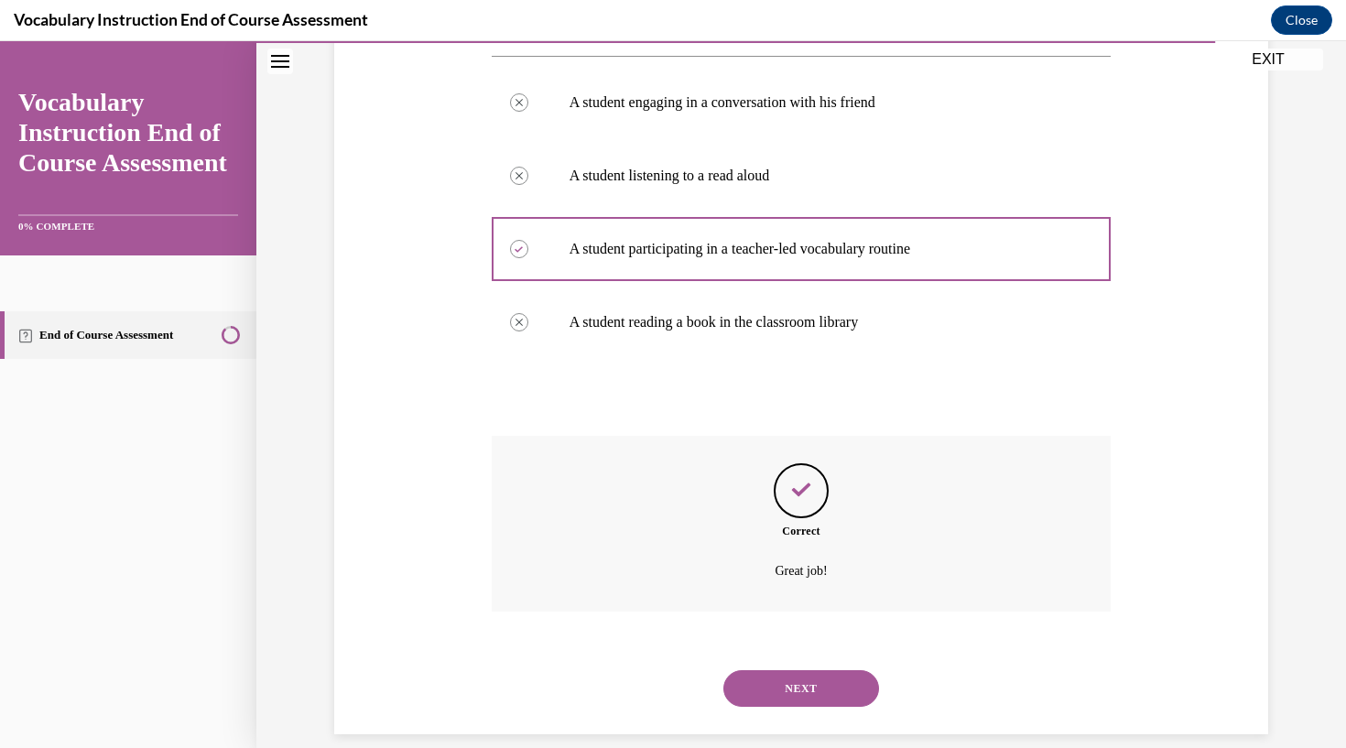
click at [785, 670] on button "NEXT" at bounding box center [801, 688] width 156 height 37
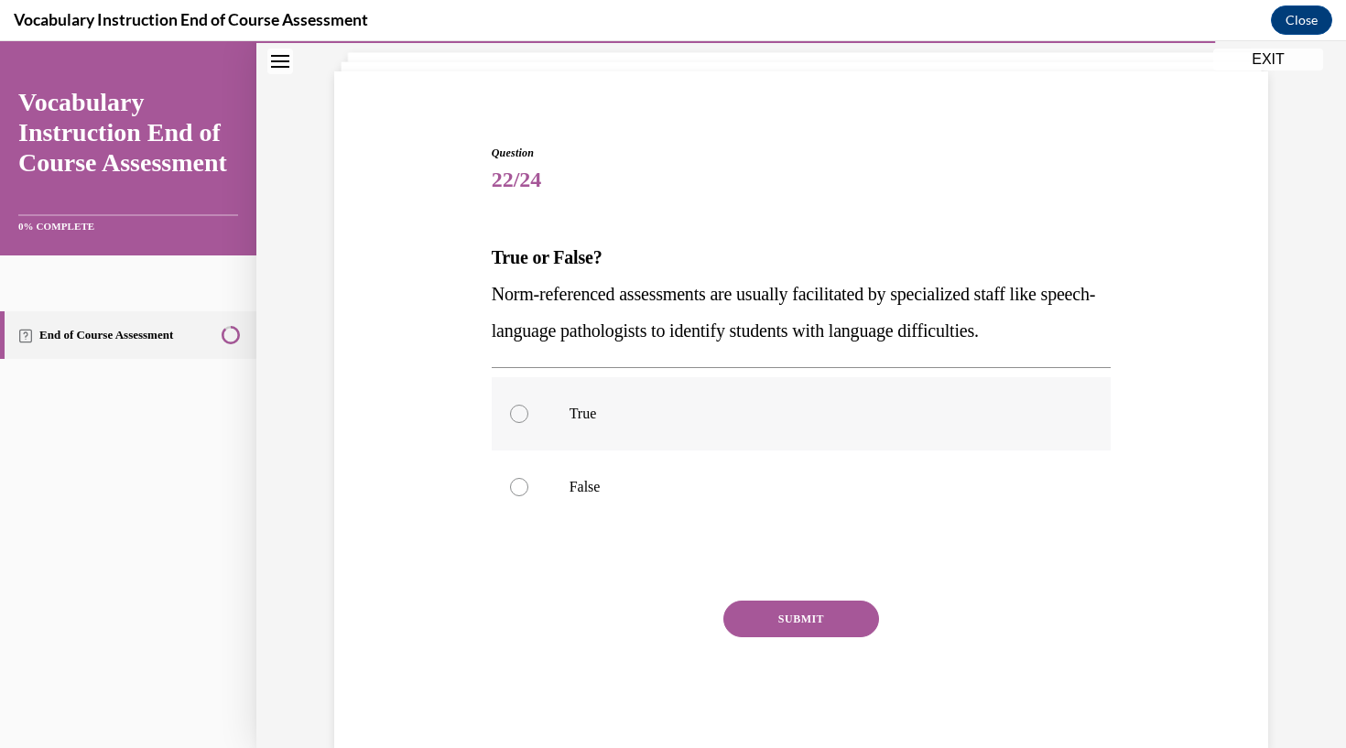
click at [521, 412] on div at bounding box center [519, 414] width 18 height 18
click at [521, 412] on input "True" at bounding box center [519, 414] width 18 height 18
radio input "true"
click at [803, 618] on button "SUBMIT" at bounding box center [801, 619] width 156 height 37
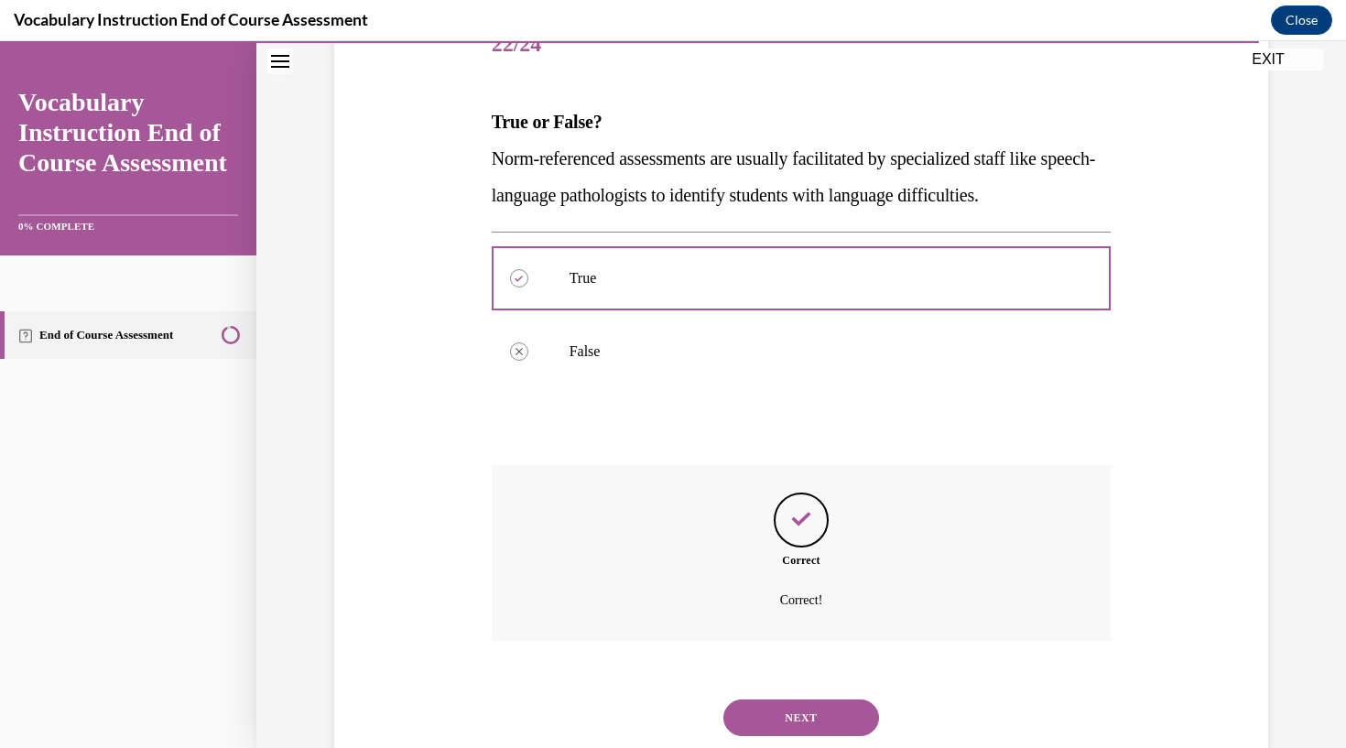
scroll to position [275, 0]
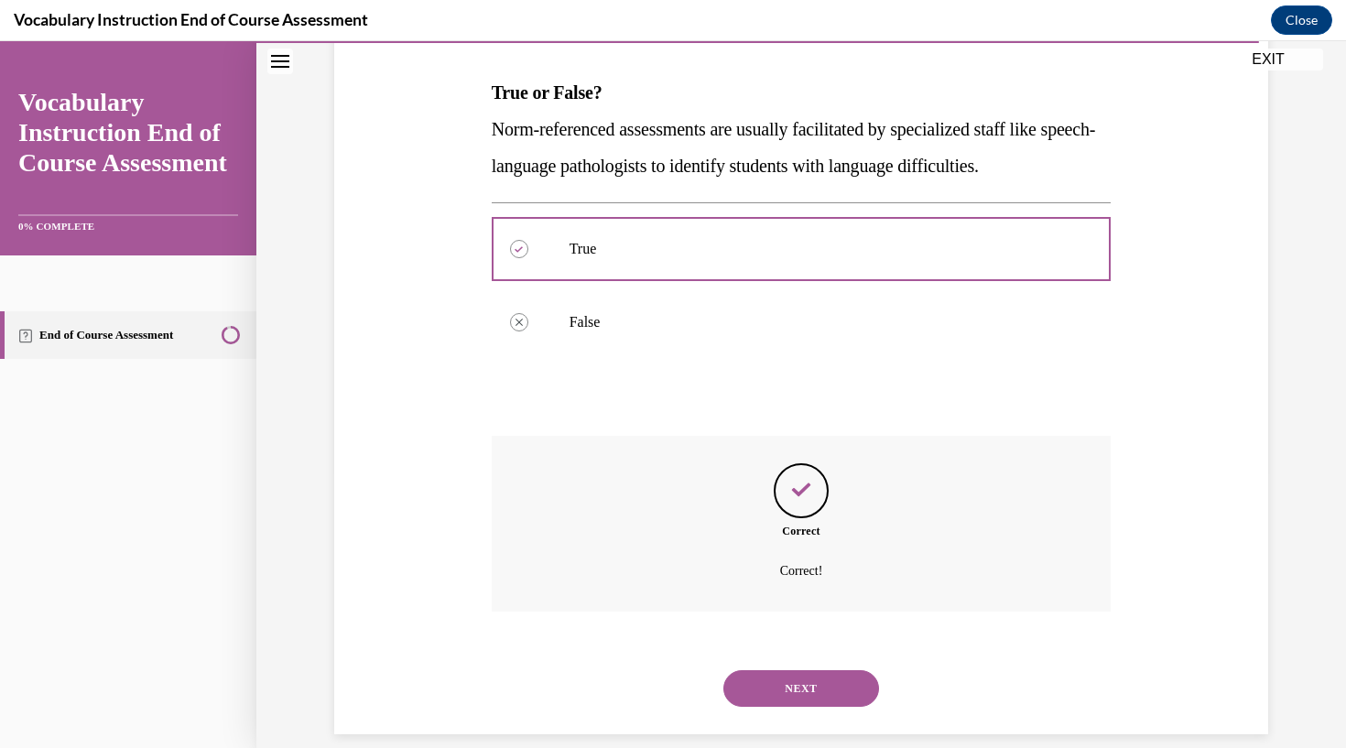
click at [811, 670] on button "NEXT" at bounding box center [801, 688] width 156 height 37
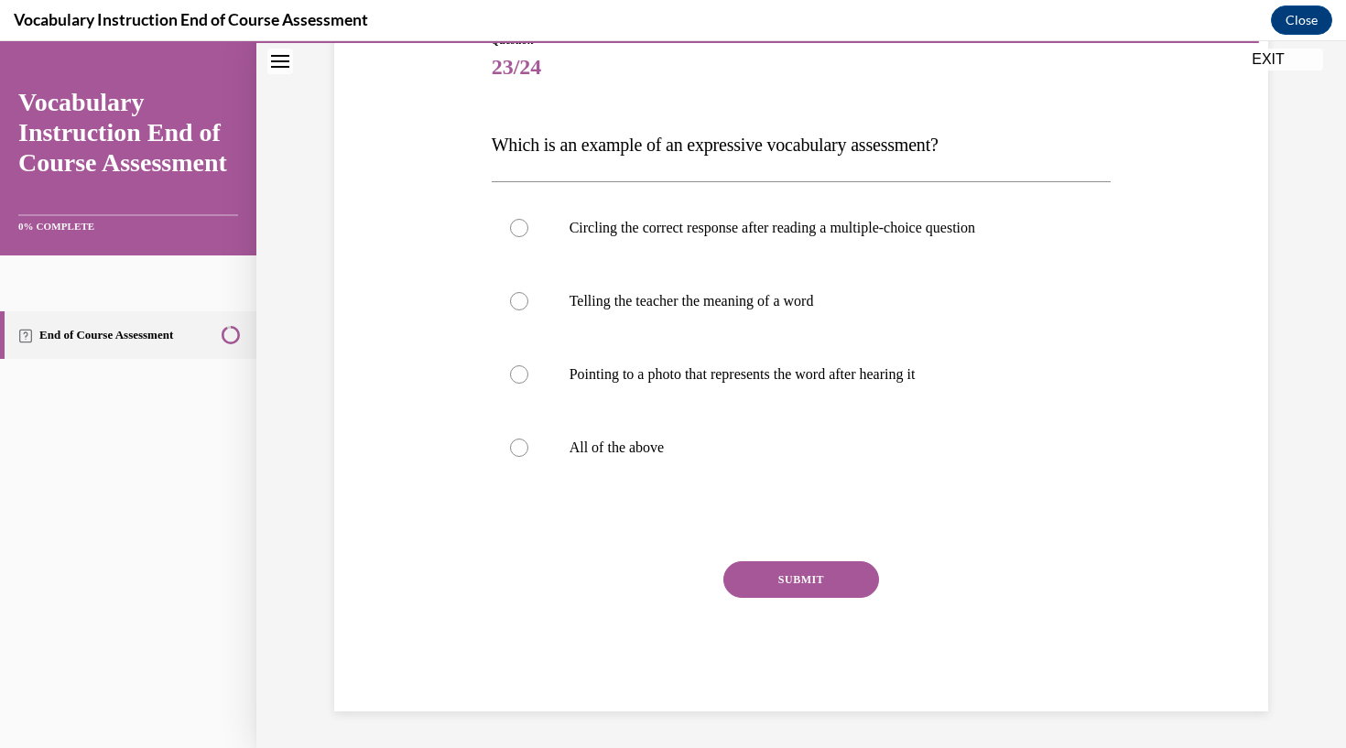
scroll to position [188, 0]
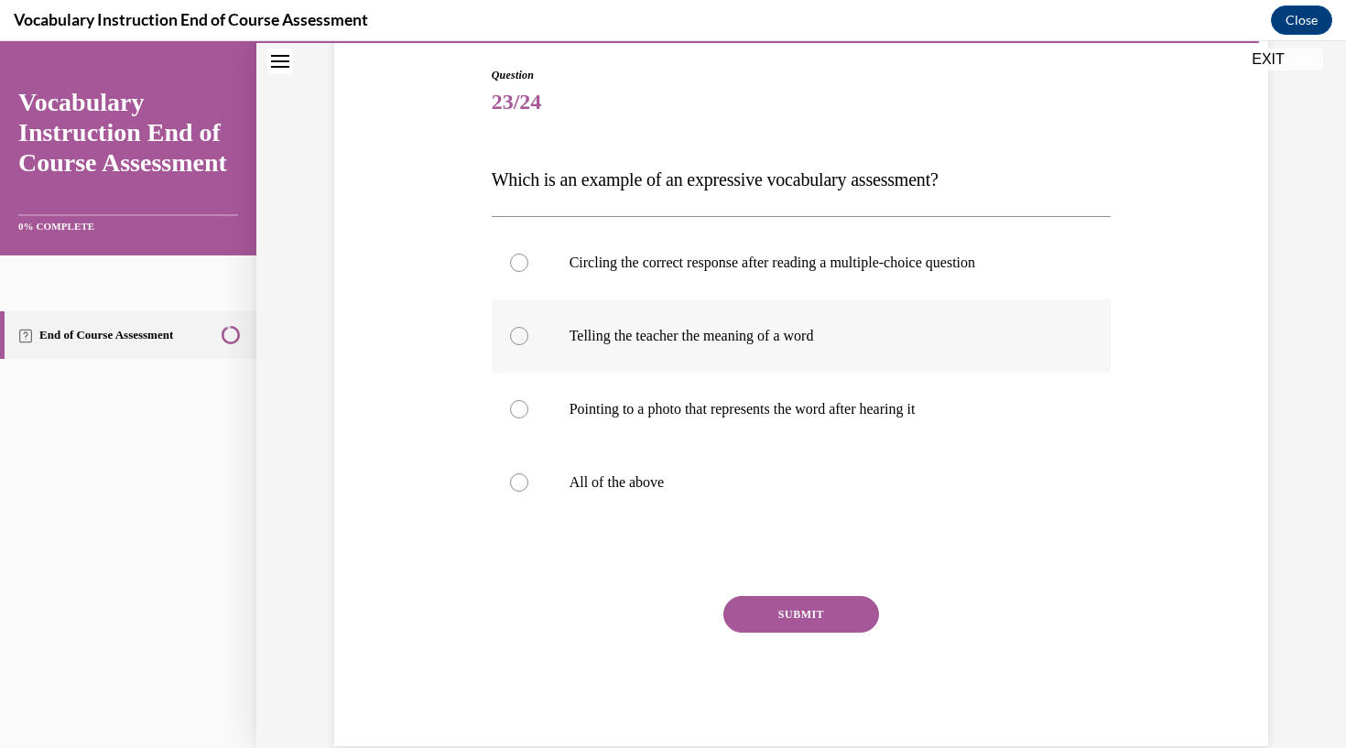
click at [523, 334] on div at bounding box center [519, 336] width 18 height 18
click at [523, 334] on input "Telling the teacher the meaning of a word" at bounding box center [519, 336] width 18 height 18
radio input "true"
click at [803, 614] on button "SUBMIT" at bounding box center [801, 614] width 156 height 37
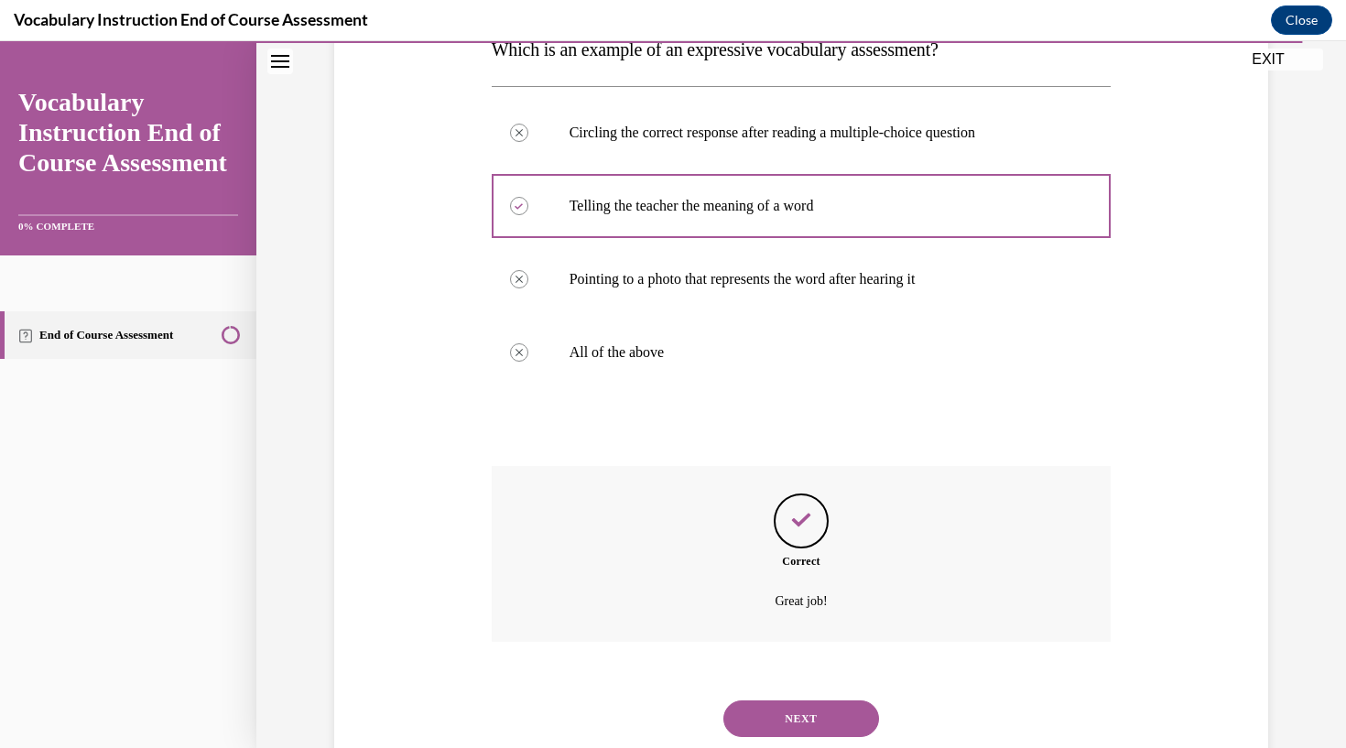
scroll to position [348, 0]
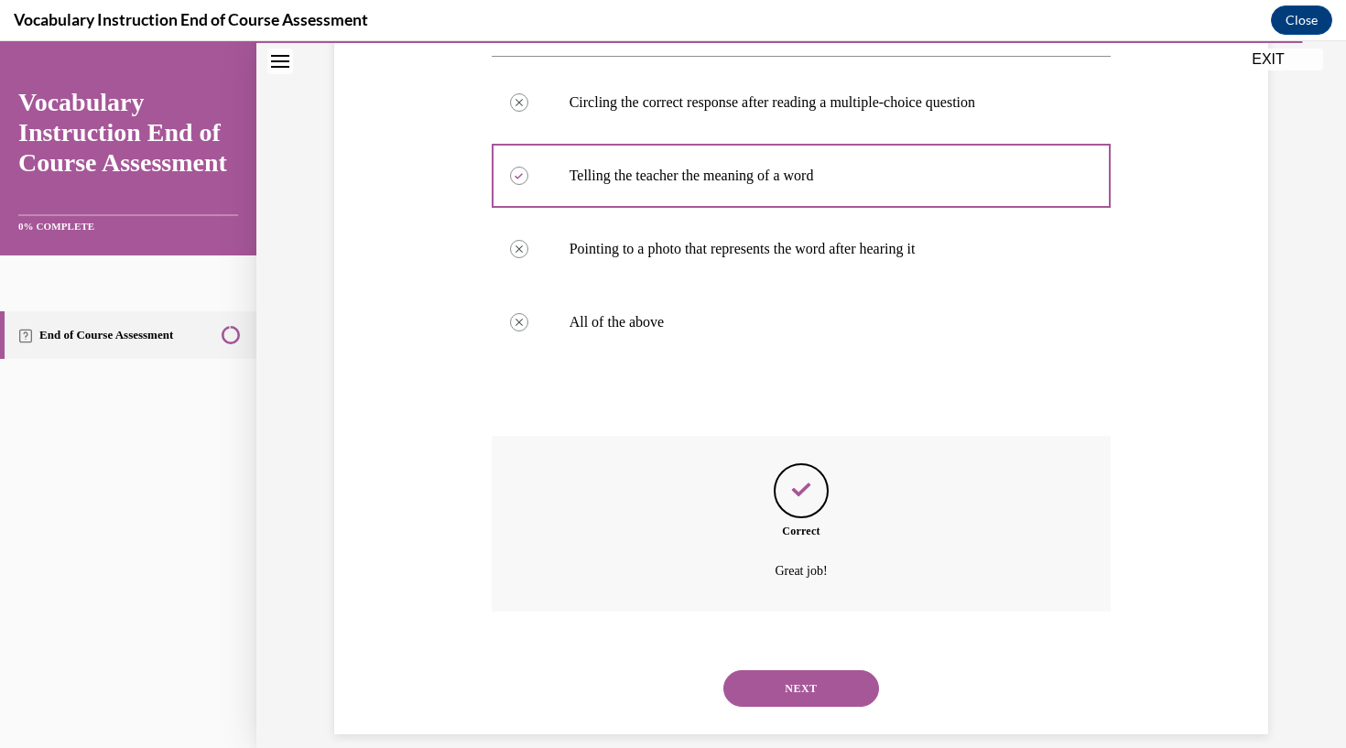
click at [817, 670] on button "NEXT" at bounding box center [801, 688] width 156 height 37
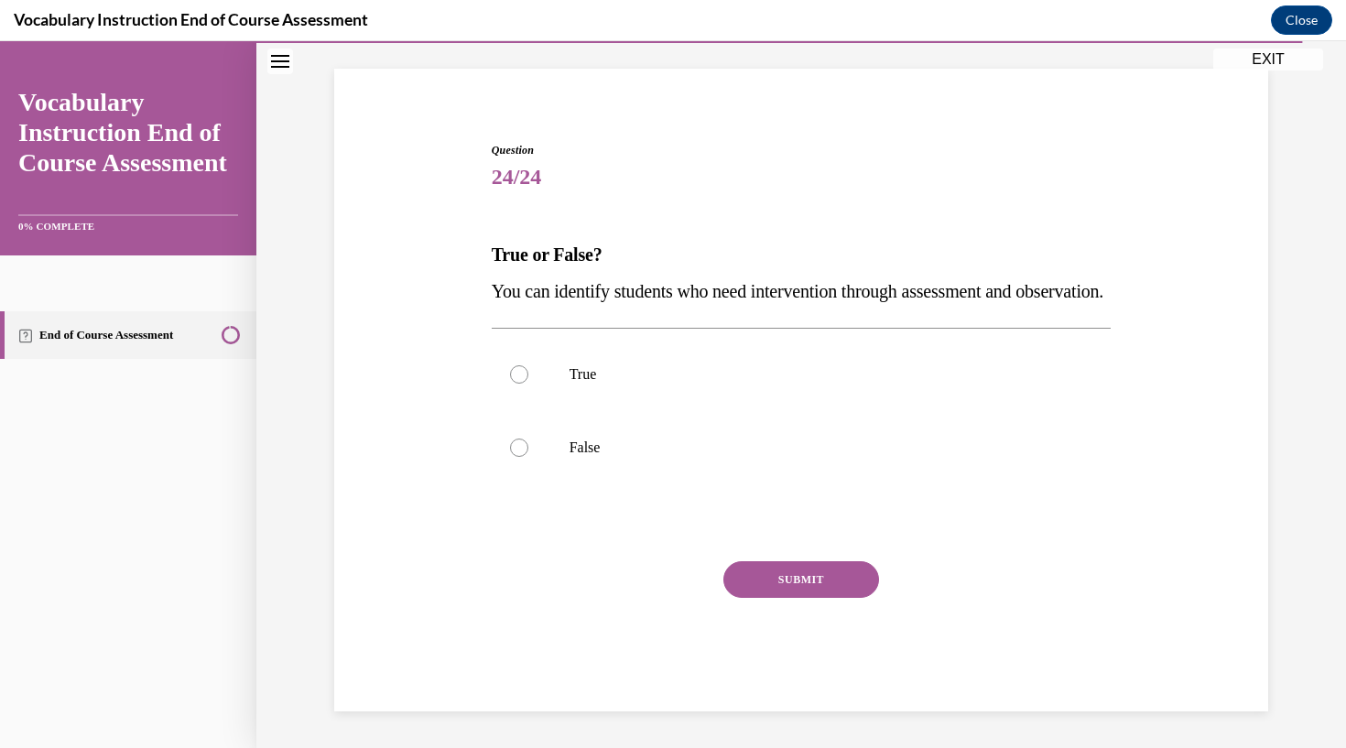
scroll to position [115, 0]
click at [522, 397] on label "True" at bounding box center [802, 374] width 620 height 73
click at [522, 384] on input "True" at bounding box center [519, 374] width 18 height 18
radio input "true"
click at [804, 598] on button "SUBMIT" at bounding box center [801, 579] width 156 height 37
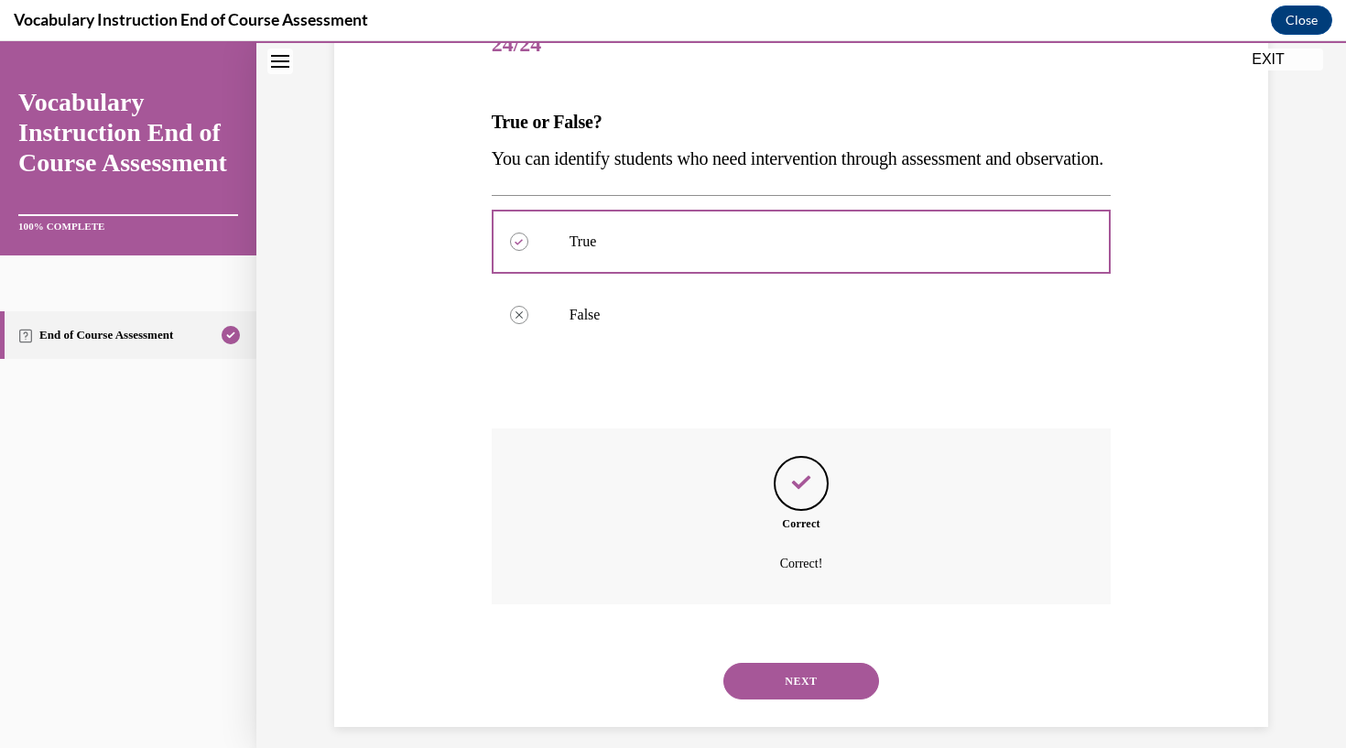
scroll to position [275, 0]
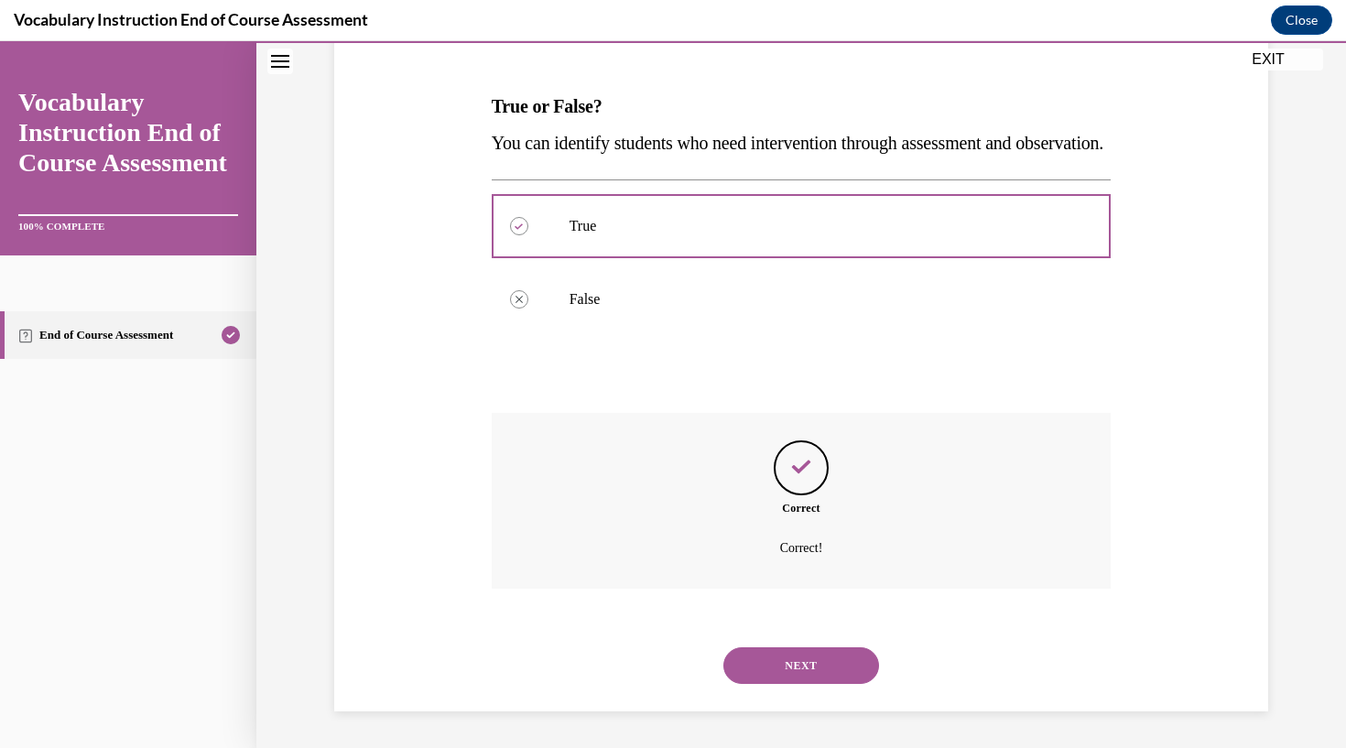
click at [806, 658] on button "NEXT" at bounding box center [801, 665] width 156 height 37
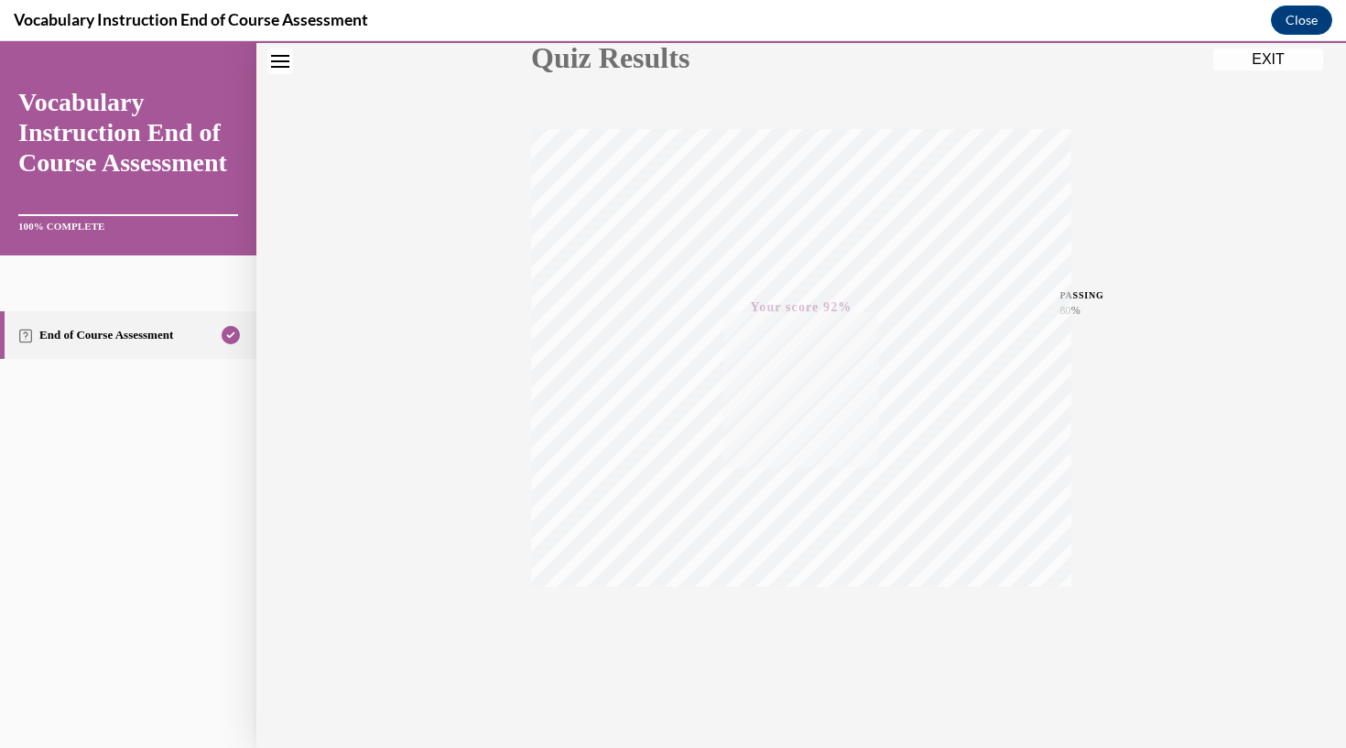
scroll to position [232, 0]
click at [1268, 65] on button "EXIT" at bounding box center [1268, 60] width 110 height 22
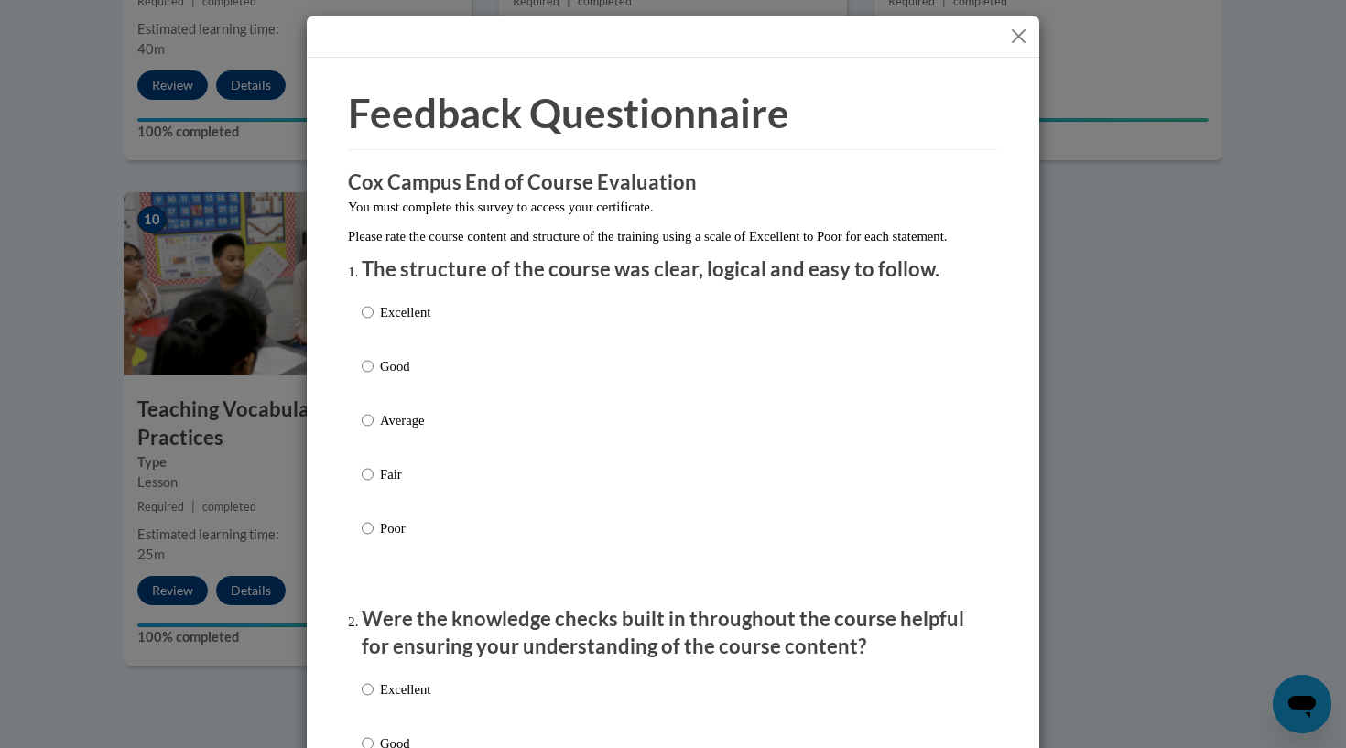
click at [363, 376] on input "Good" at bounding box center [368, 366] width 12 height 20
radio input "true"
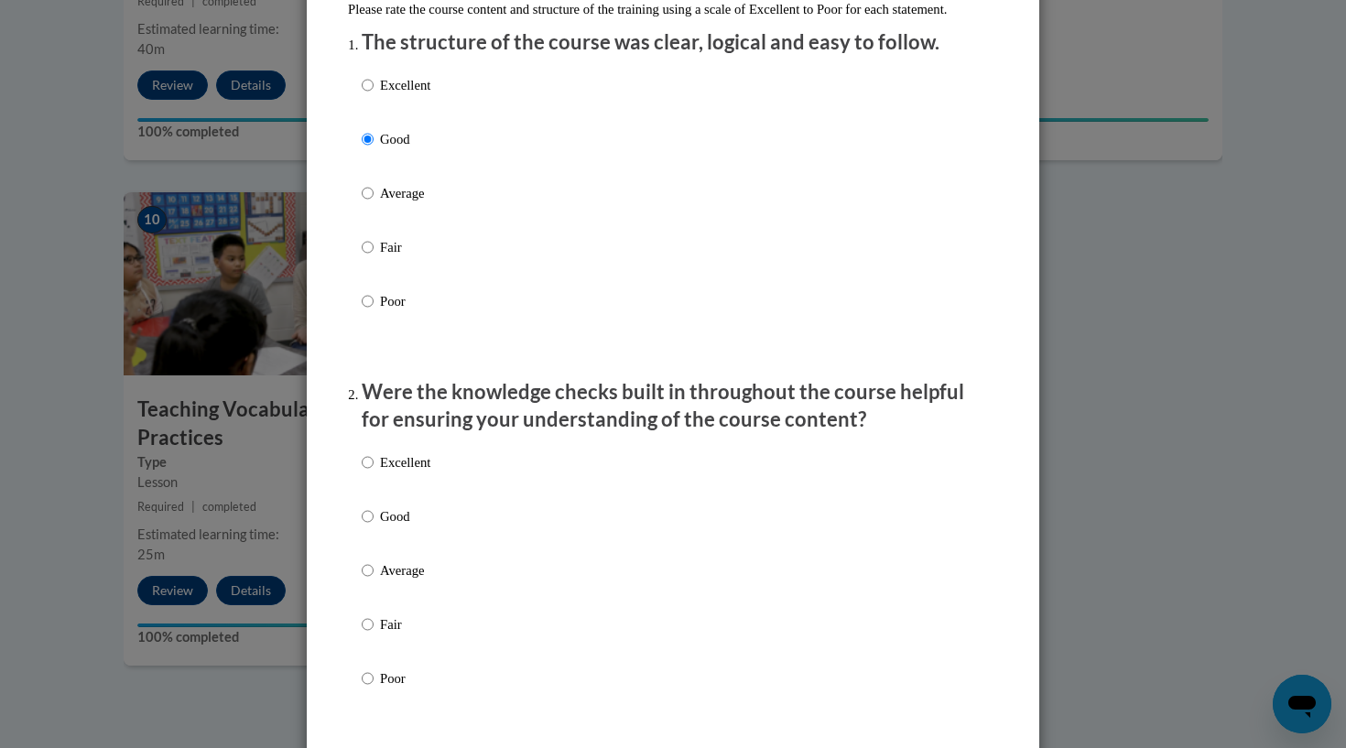
scroll to position [236, 0]
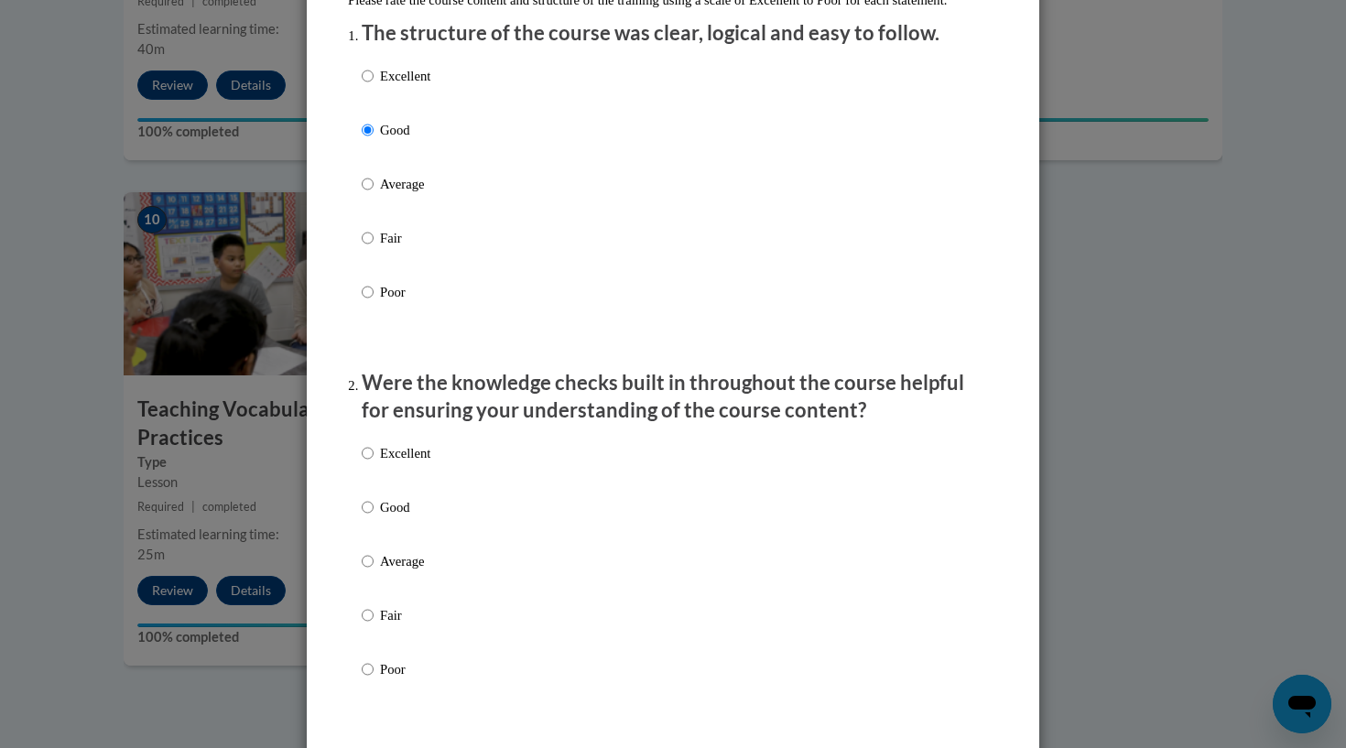
click at [368, 571] on input "Average" at bounding box center [368, 561] width 12 height 20
radio input "true"
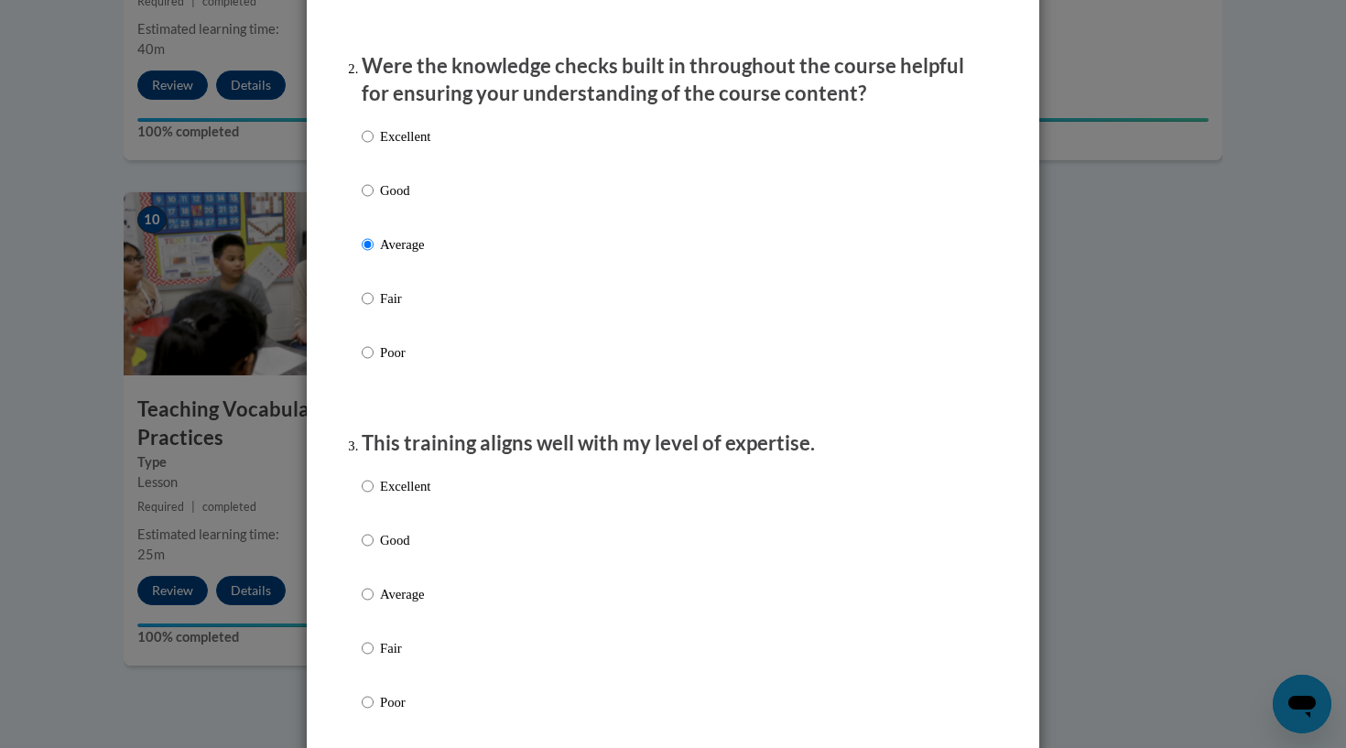
scroll to position [555, 0]
click at [368, 548] on input "Good" at bounding box center [368, 538] width 12 height 20
radio input "true"
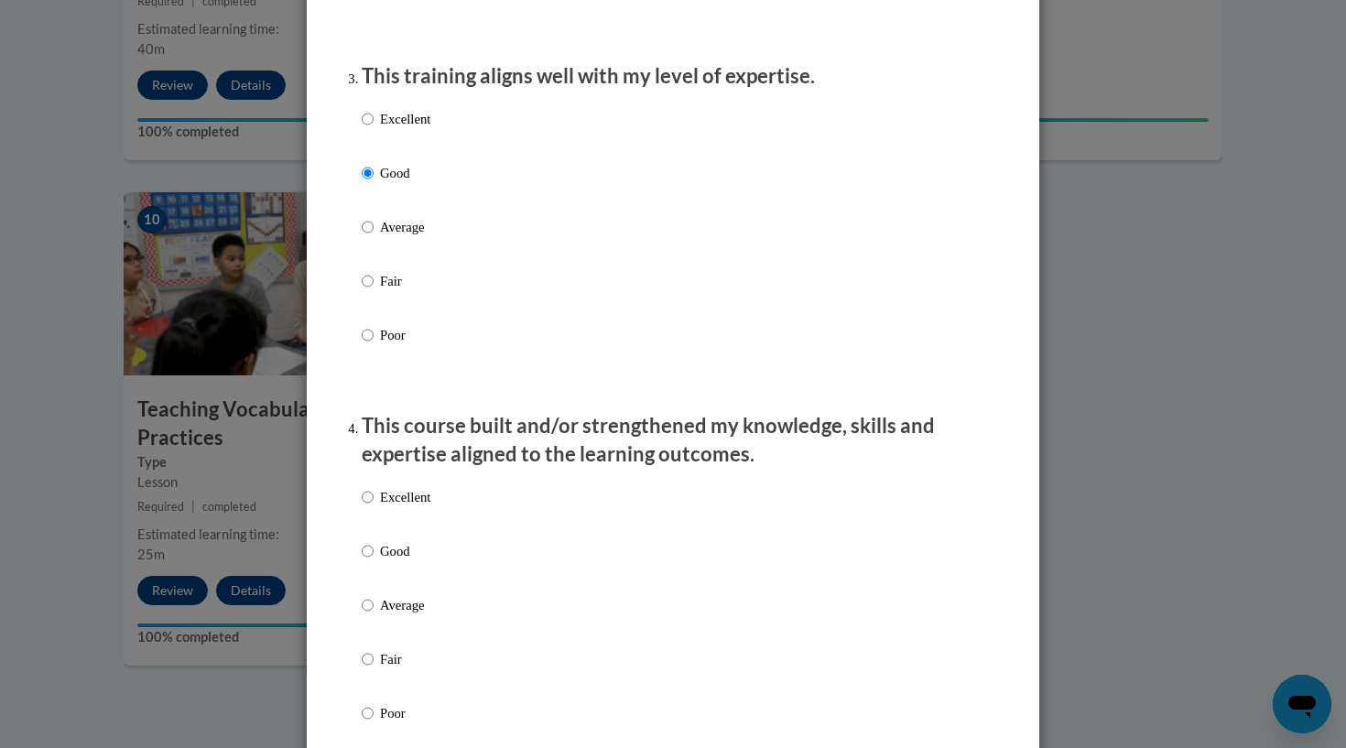
scroll to position [950, 0]
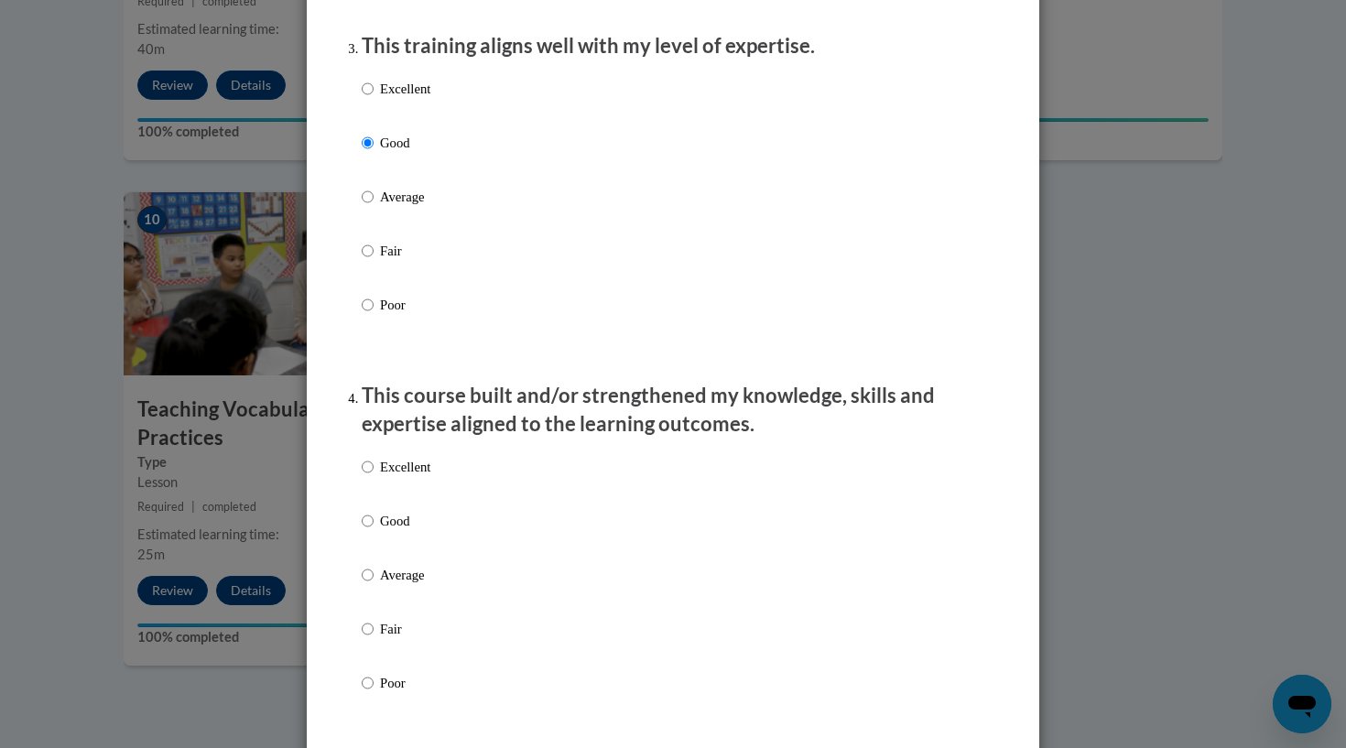
click at [371, 531] on input "Good" at bounding box center [368, 521] width 12 height 20
radio input "true"
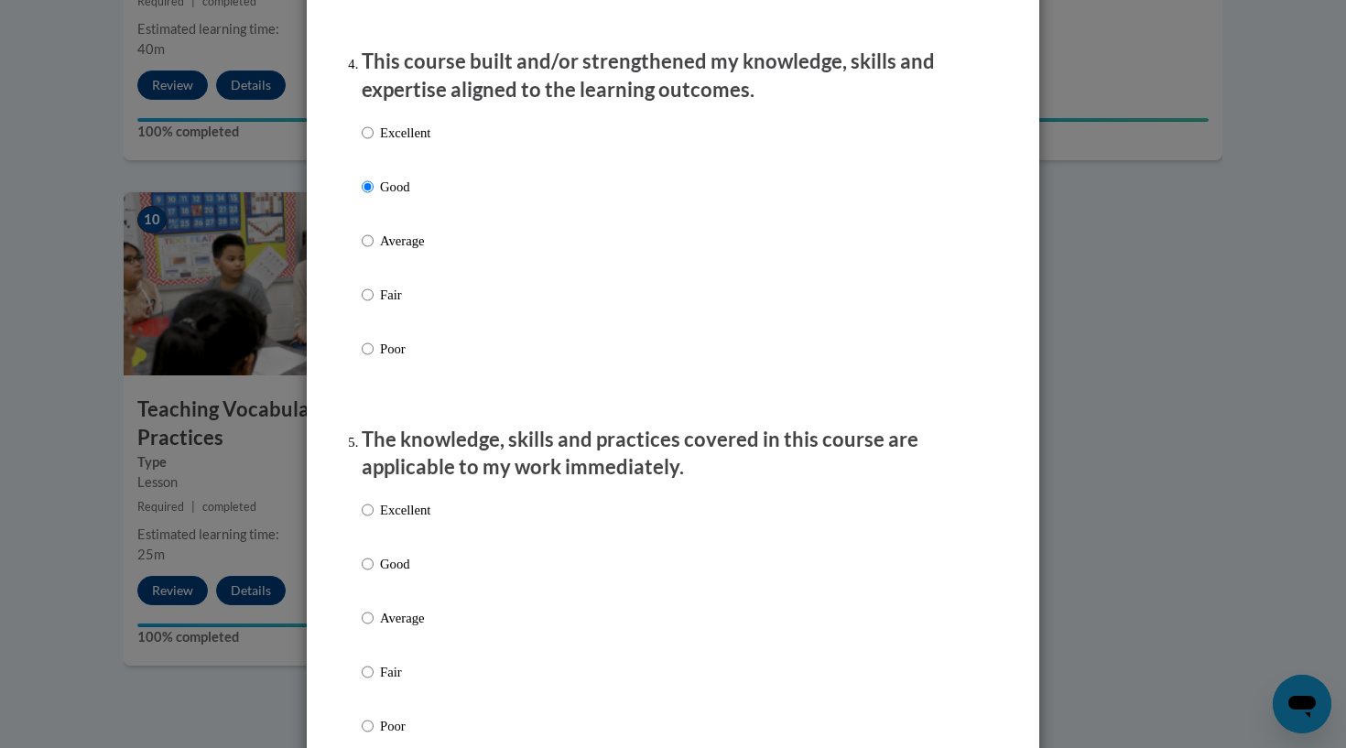
scroll to position [1285, 0]
click at [371, 588] on label "Good" at bounding box center [396, 577] width 69 height 49
click at [371, 573] on input "Good" at bounding box center [368, 563] width 12 height 20
radio input "true"
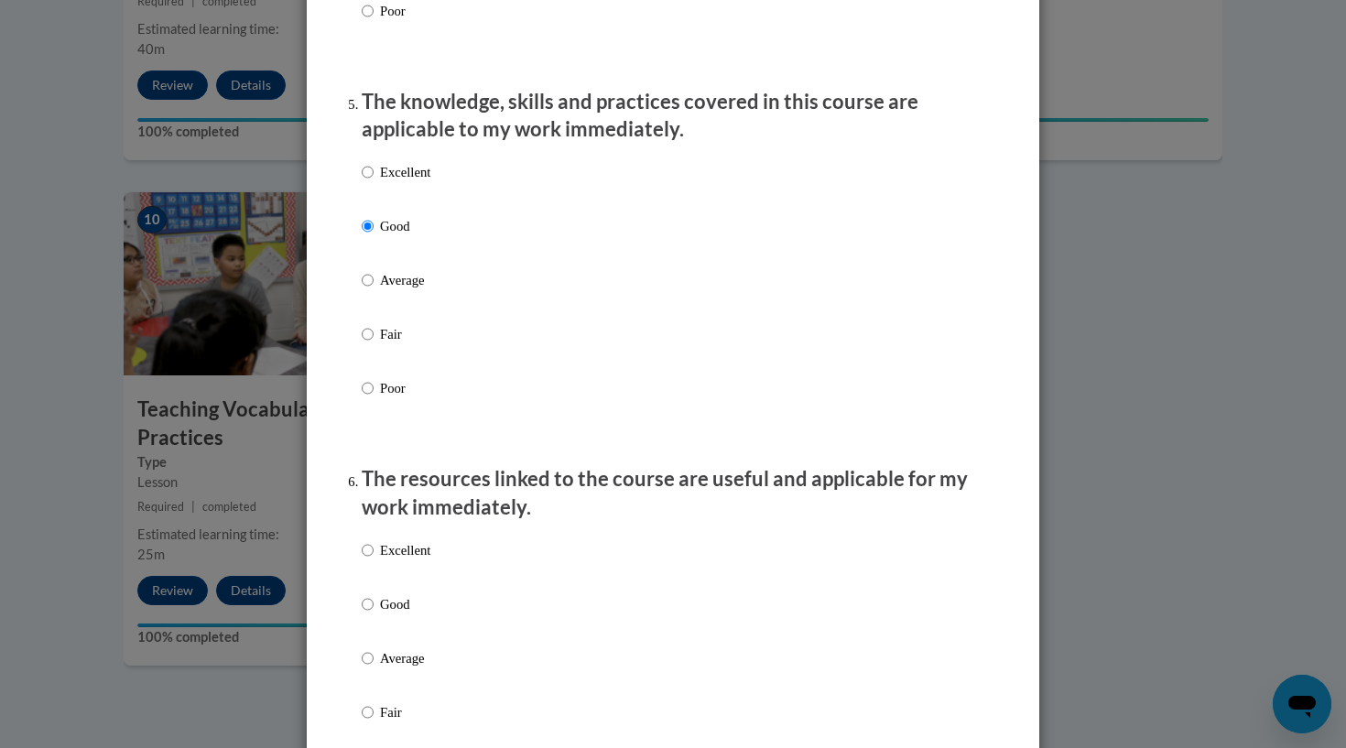
scroll to position [1625, 0]
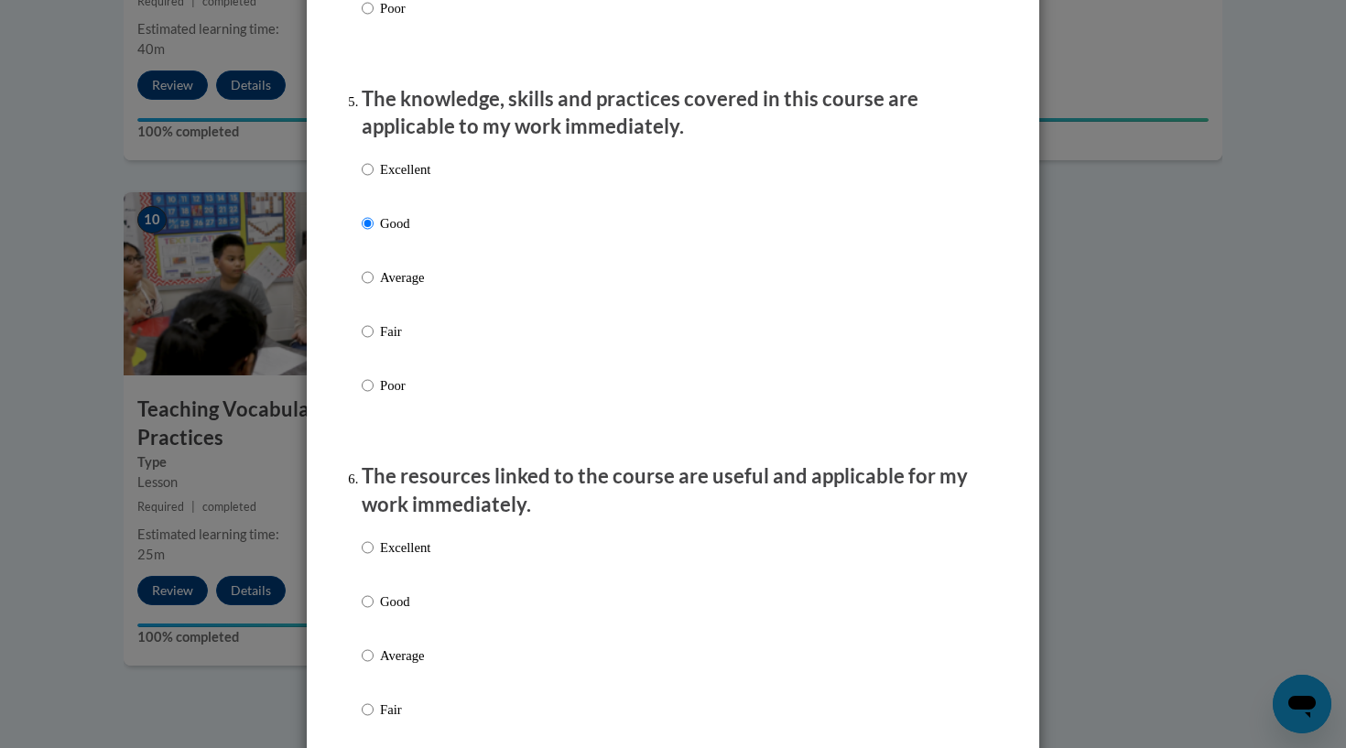
click at [362, 611] on input "Good" at bounding box center [368, 601] width 12 height 20
radio input "true"
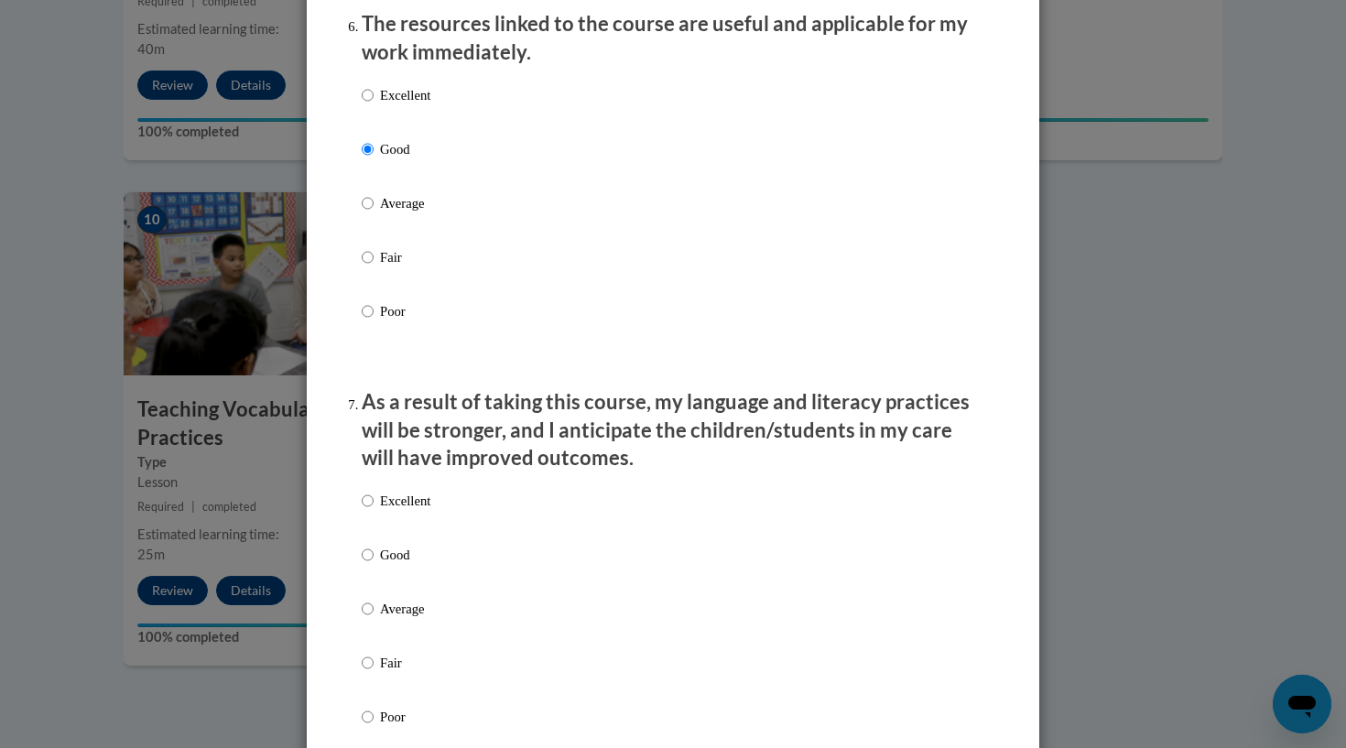
scroll to position [2078, 0]
click at [369, 563] on input "Good" at bounding box center [368, 554] width 12 height 20
radio input "true"
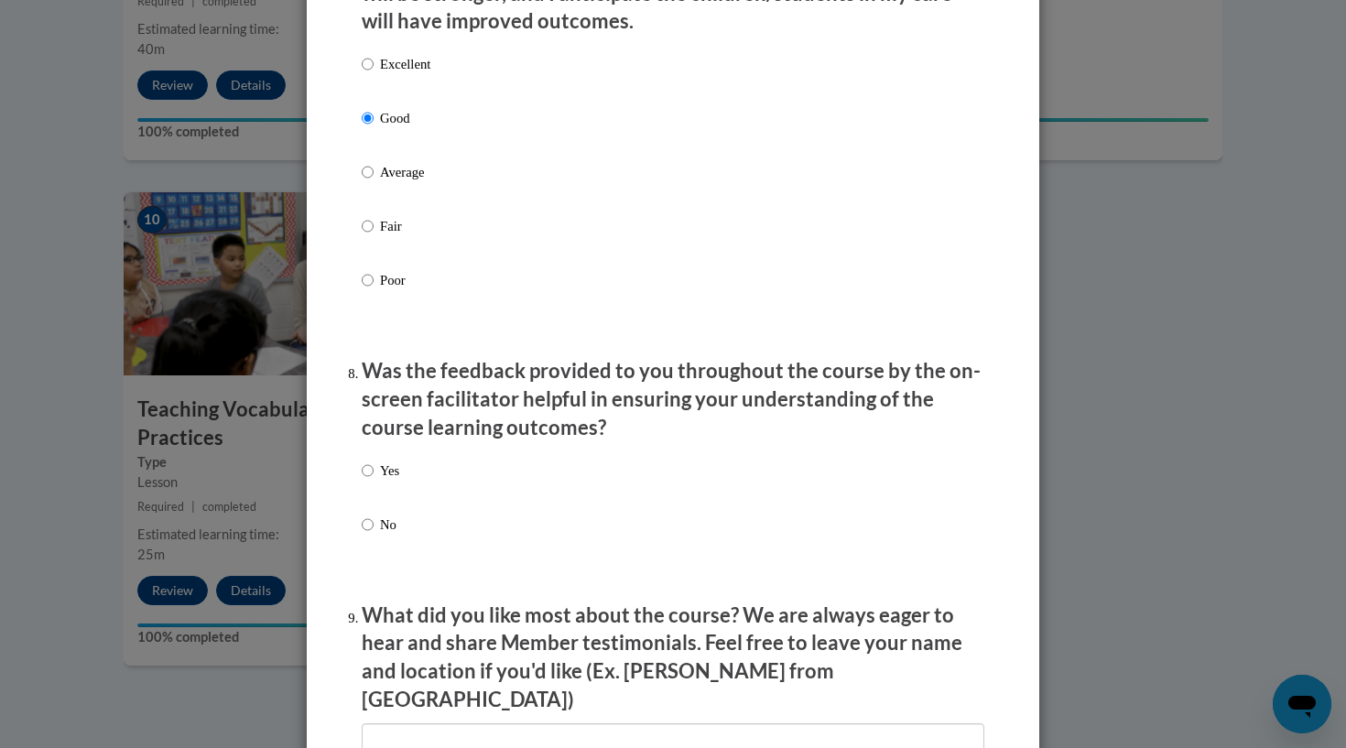
scroll to position [2521, 0]
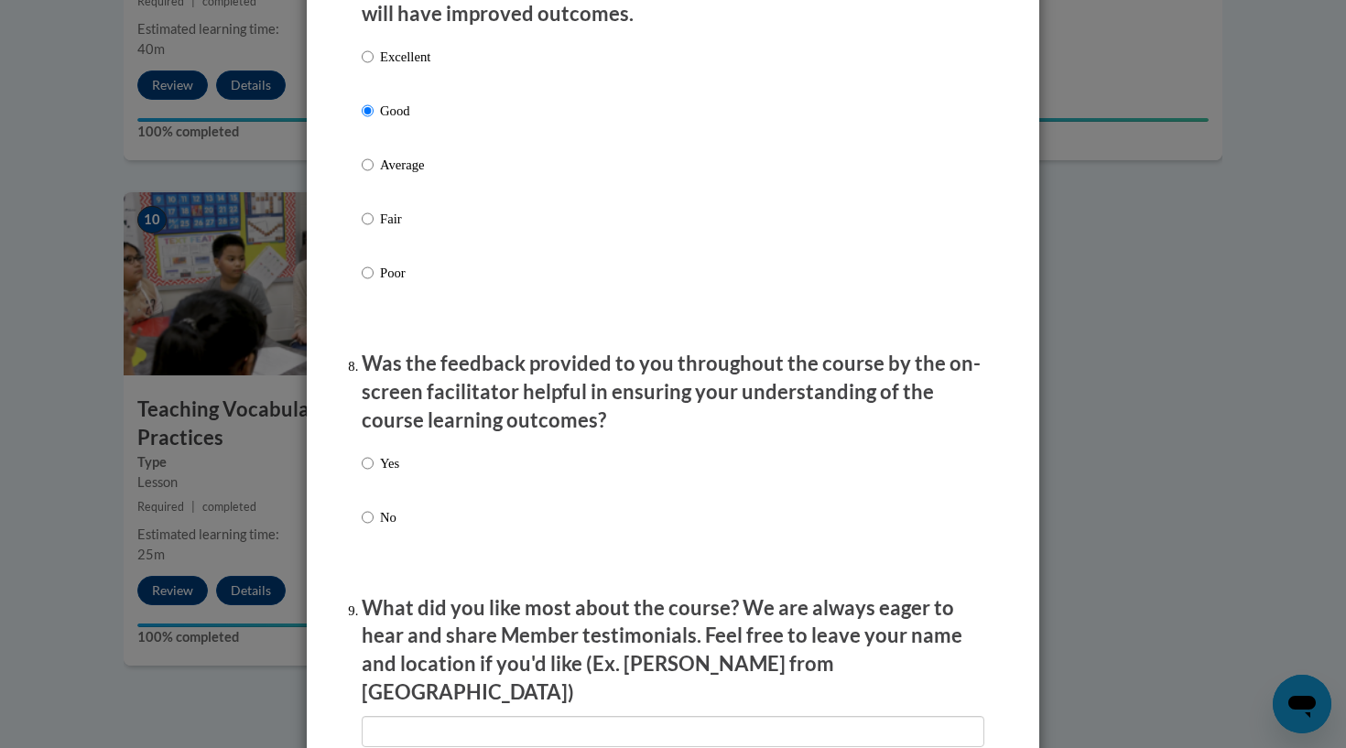
click at [373, 473] on label "Yes" at bounding box center [381, 477] width 38 height 49
click at [373, 473] on input "Yes" at bounding box center [368, 463] width 12 height 20
radio input "true"
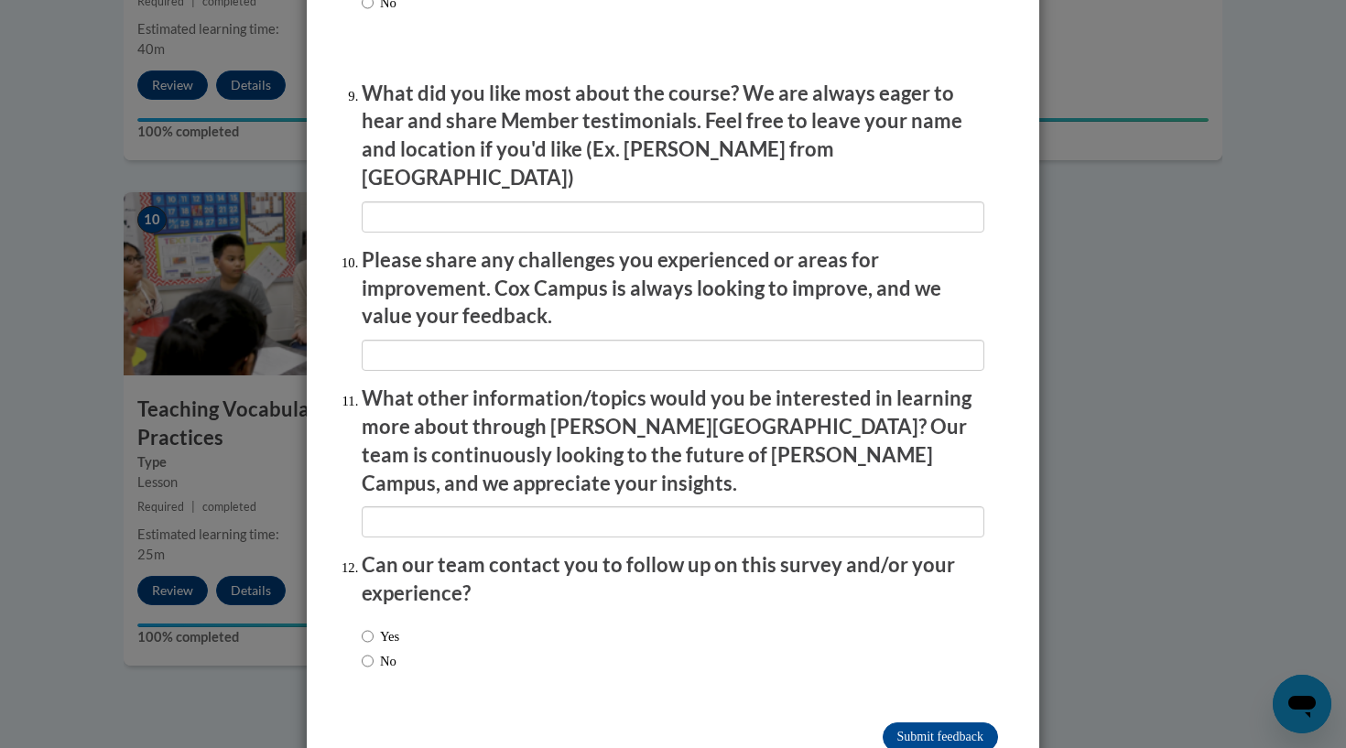
scroll to position [3035, 0]
click at [367, 652] on input "No" at bounding box center [368, 662] width 12 height 20
radio input "true"
click at [947, 723] on input "Submit feedback" at bounding box center [939, 737] width 115 height 29
